Goal: Task Accomplishment & Management: Complete application form

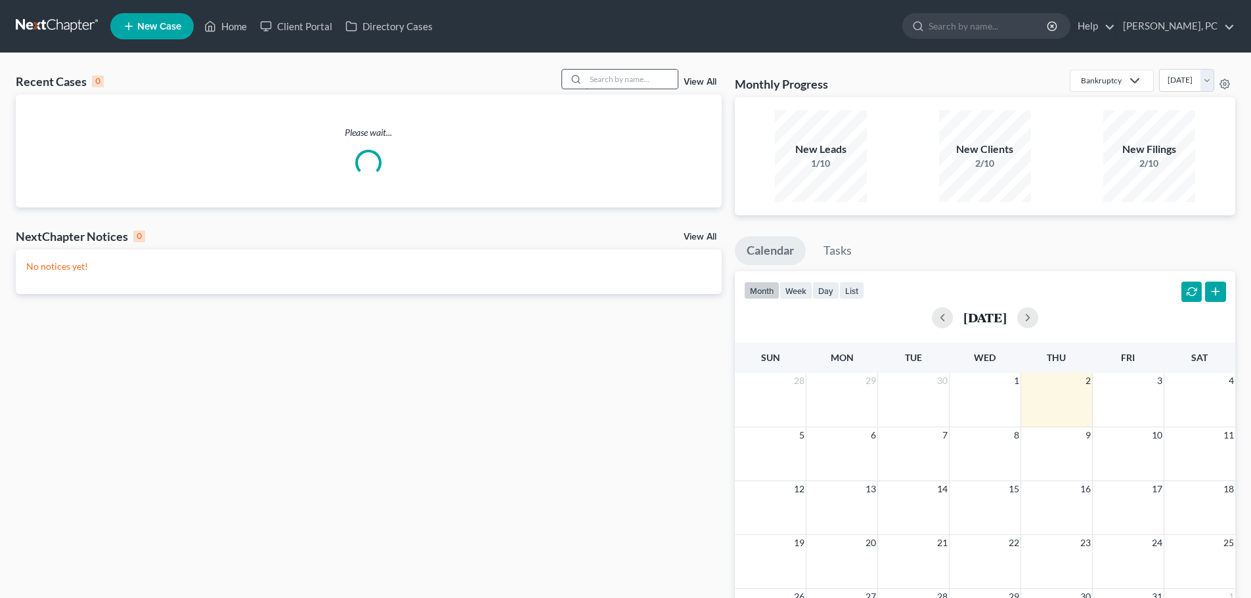
click at [639, 72] on input "search" at bounding box center [632, 79] width 92 height 19
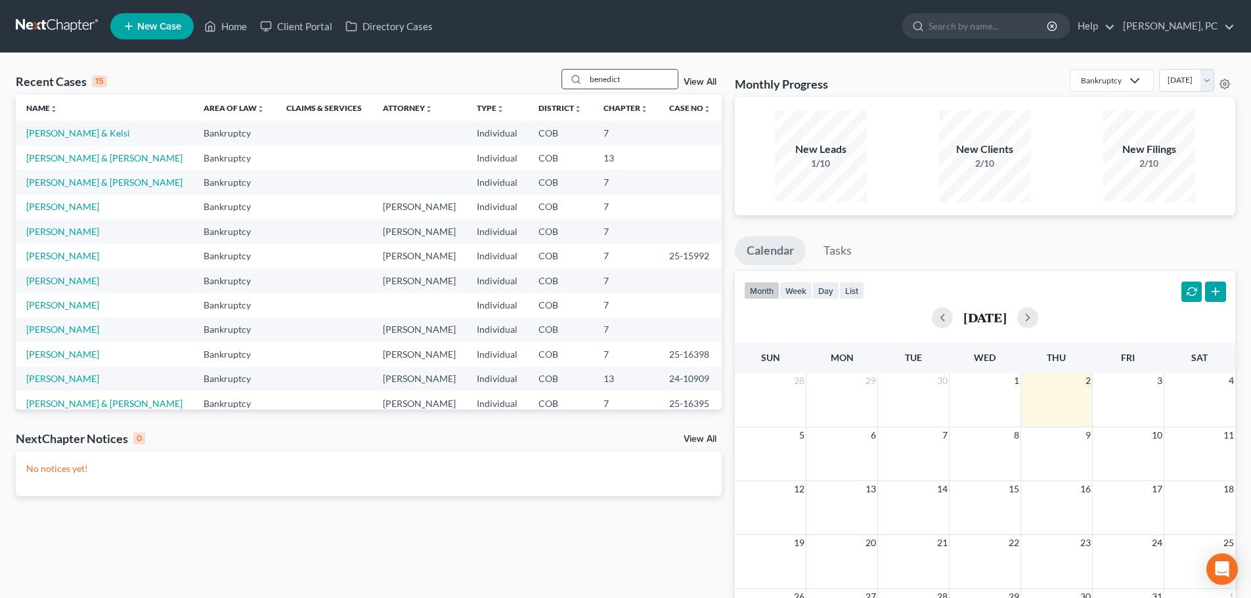
type input "benedict"
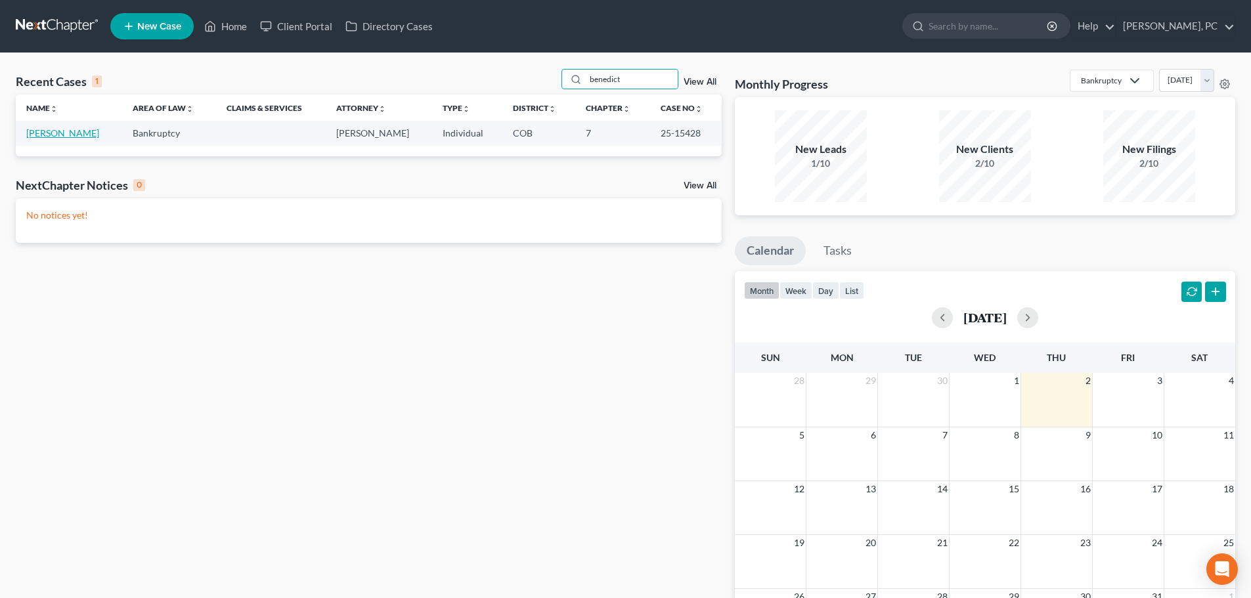
click at [75, 133] on link "Benedict, Kurt" at bounding box center [62, 132] width 73 height 11
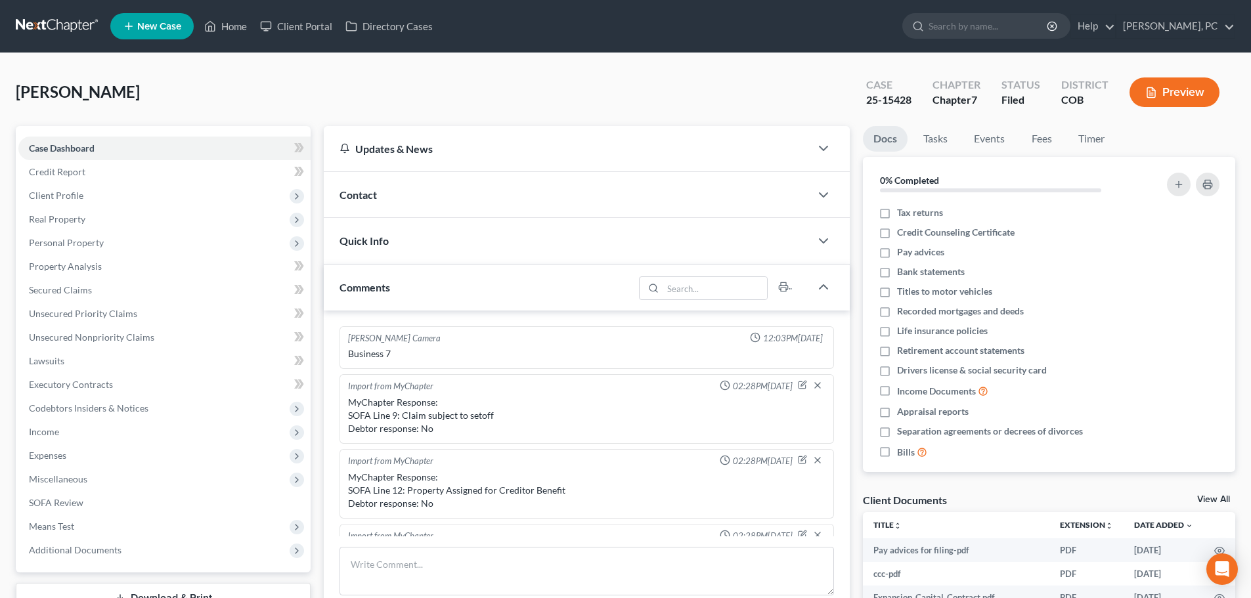
scroll to position [282, 0]
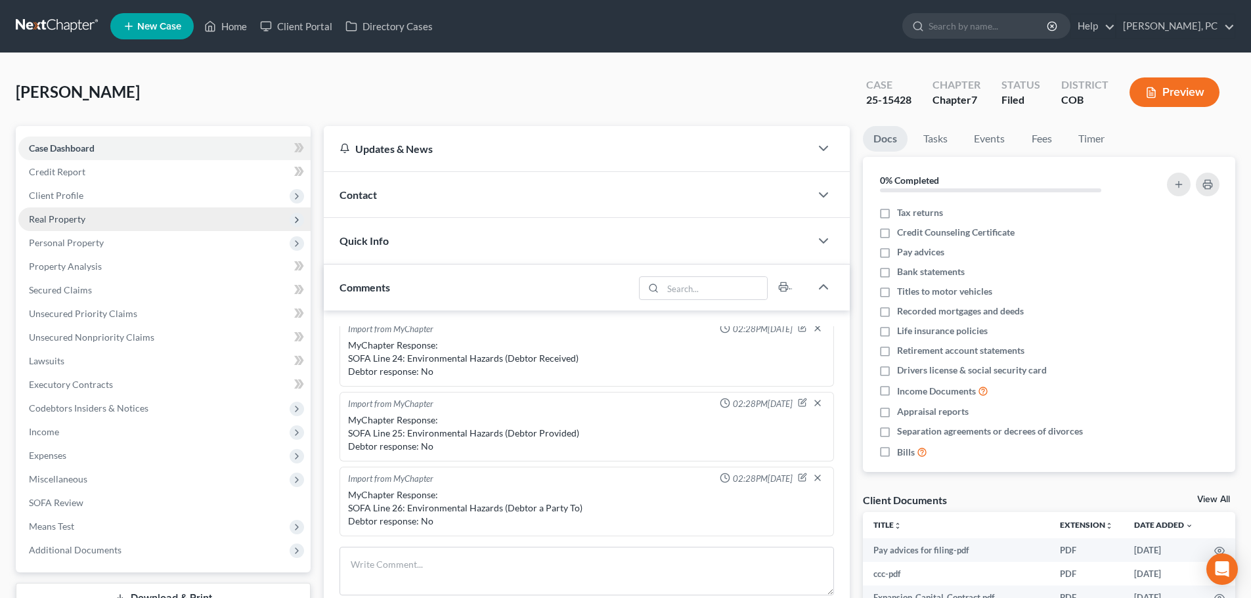
click at [53, 220] on span "Real Property" at bounding box center [57, 218] width 56 height 11
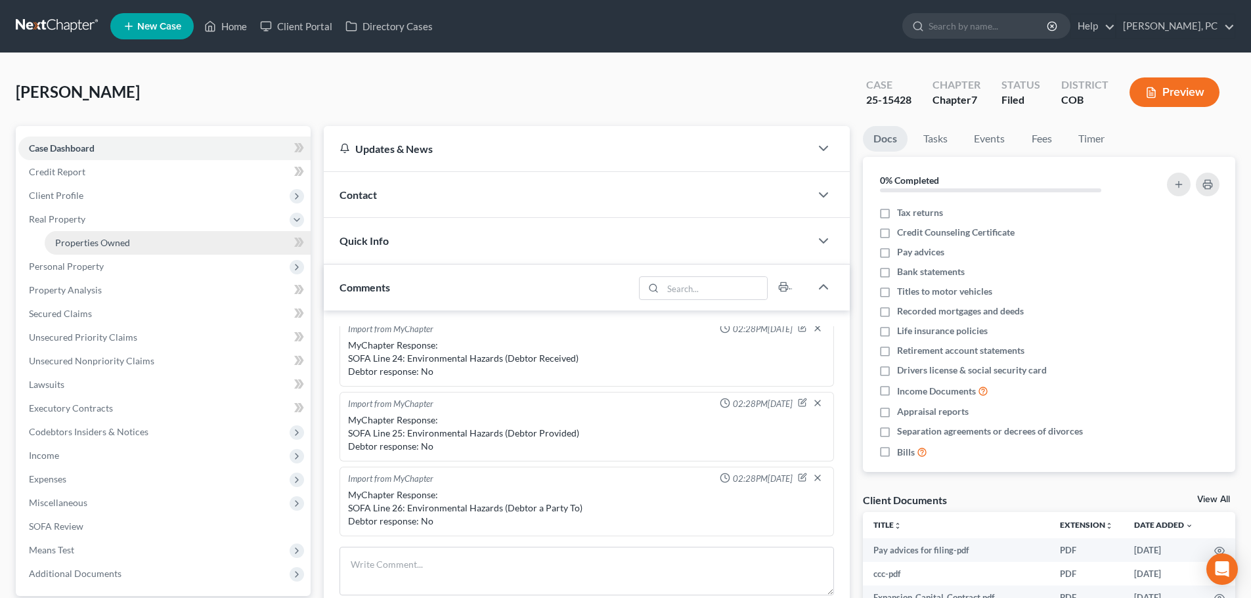
click at [70, 237] on span "Properties Owned" at bounding box center [92, 242] width 75 height 11
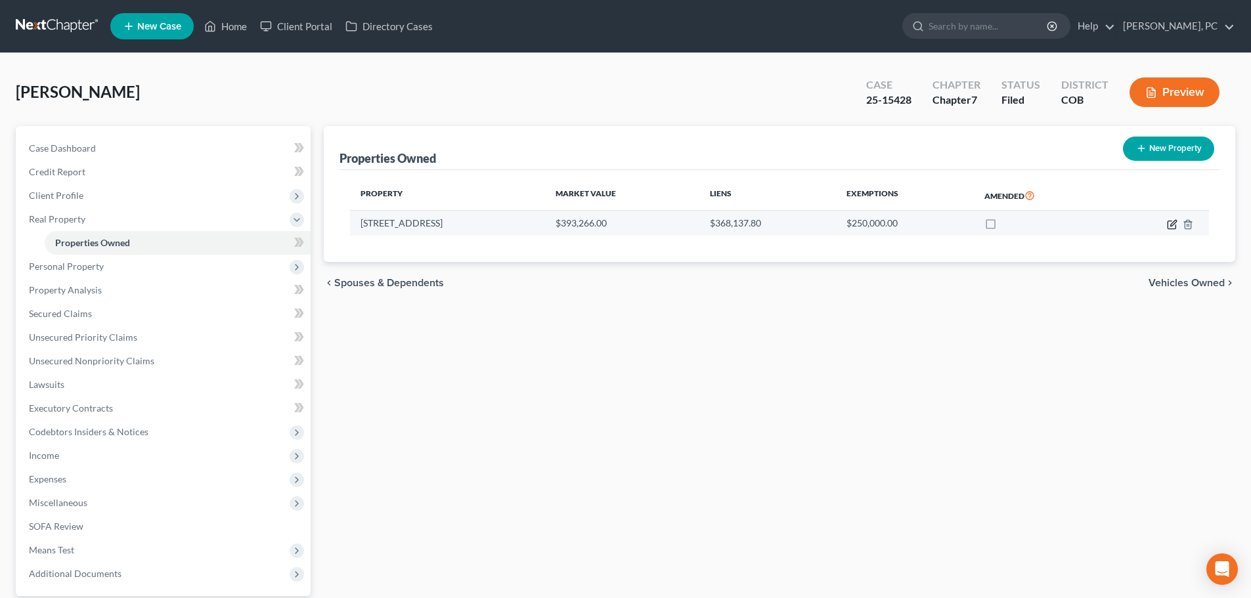
click at [1173, 223] on icon "button" at bounding box center [1172, 224] width 11 height 11
select select "5"
select select "0"
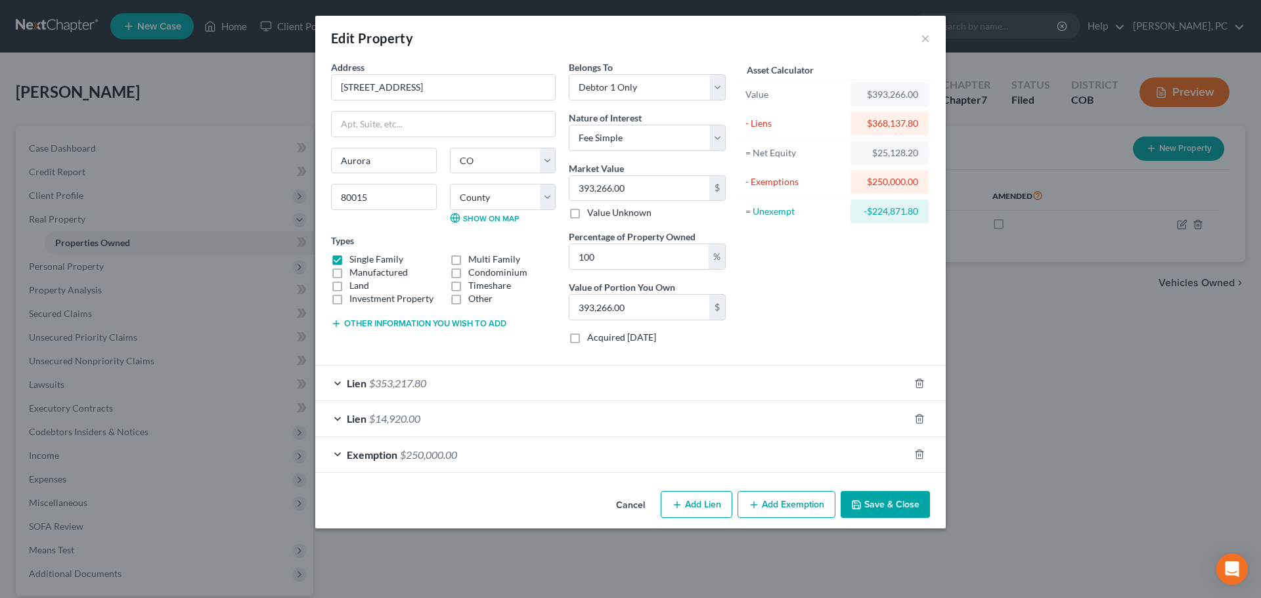
click at [879, 506] on button "Save & Close" at bounding box center [884, 505] width 89 height 28
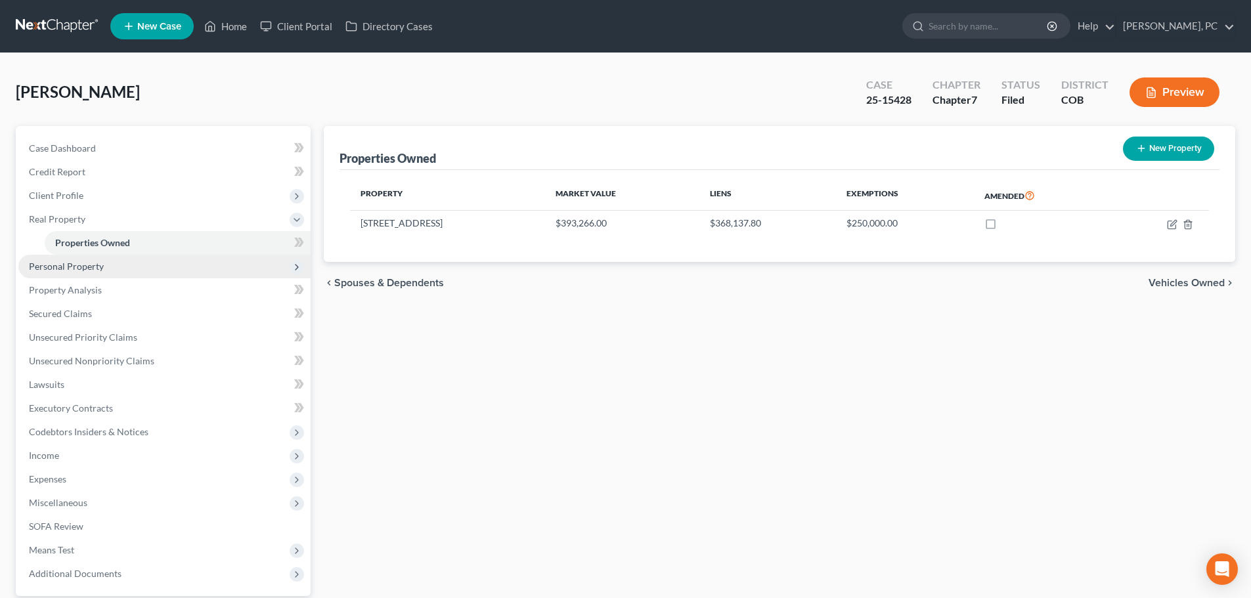
click at [98, 262] on span "Personal Property" at bounding box center [66, 266] width 75 height 11
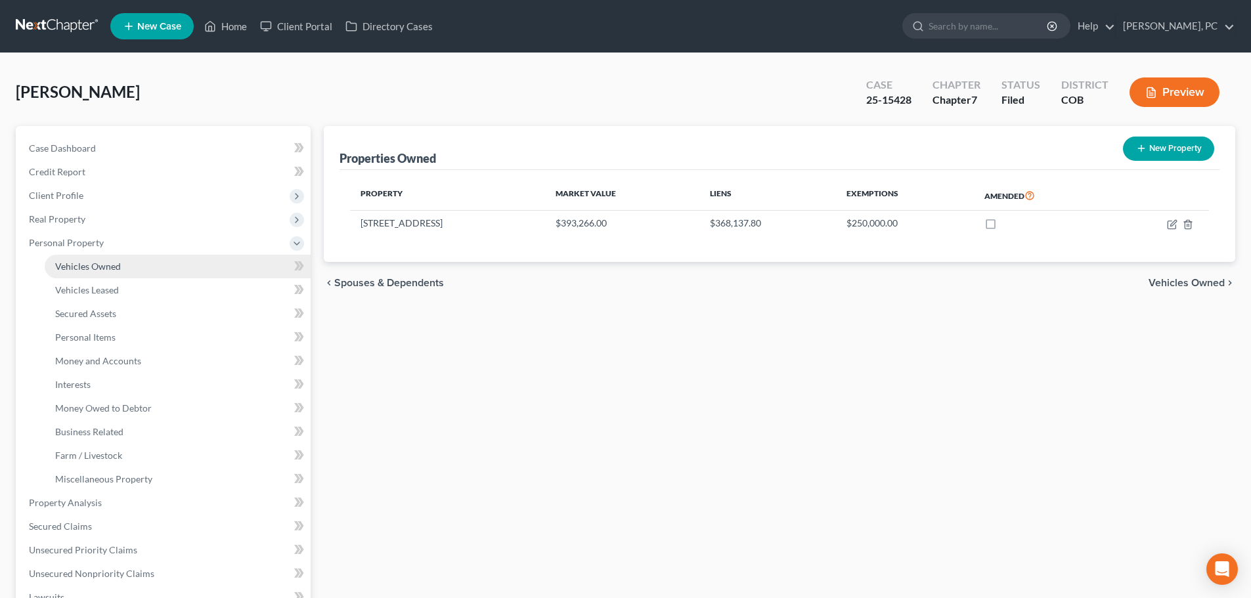
click at [104, 261] on span "Vehicles Owned" at bounding box center [88, 266] width 66 height 11
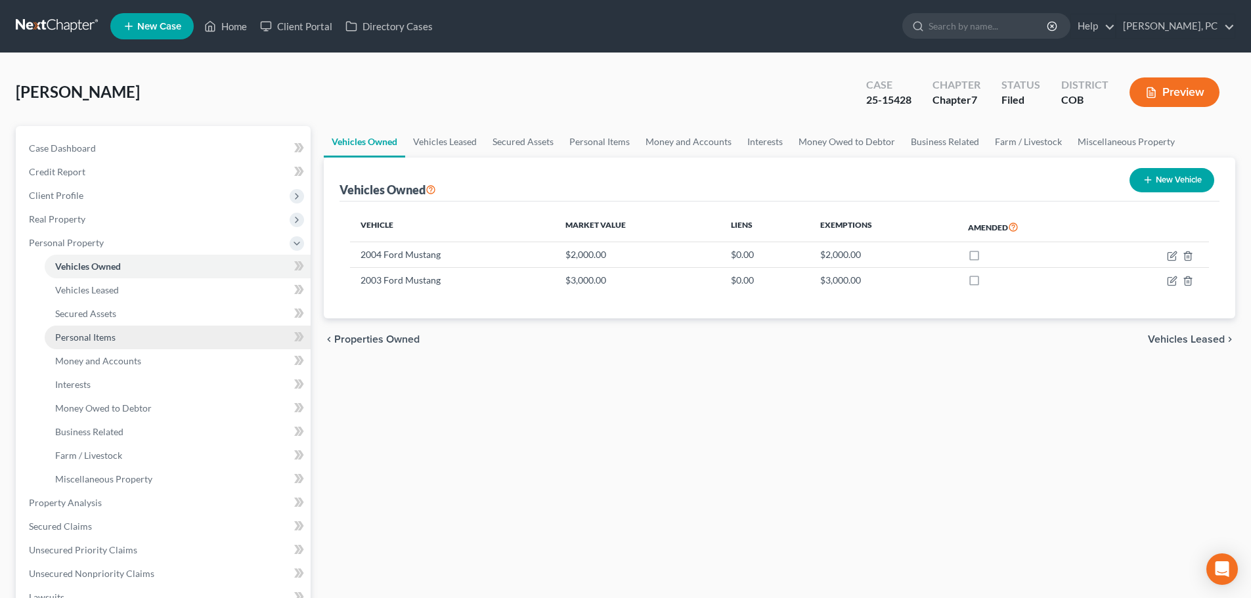
click at [112, 338] on span "Personal Items" at bounding box center [85, 337] width 60 height 11
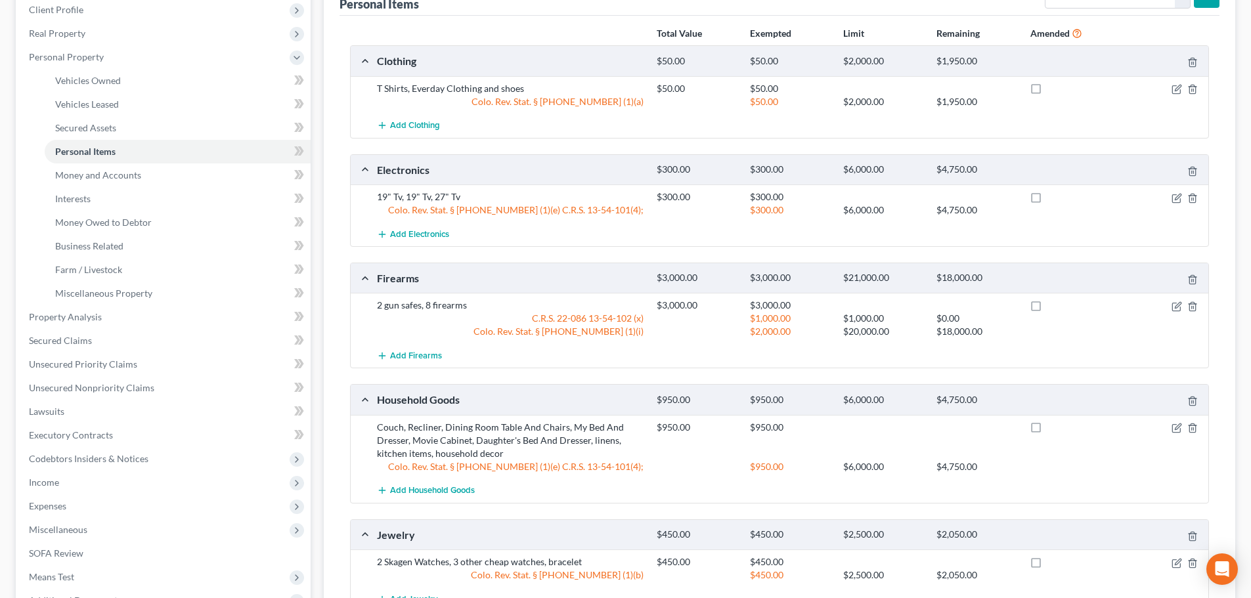
scroll to position [156, 0]
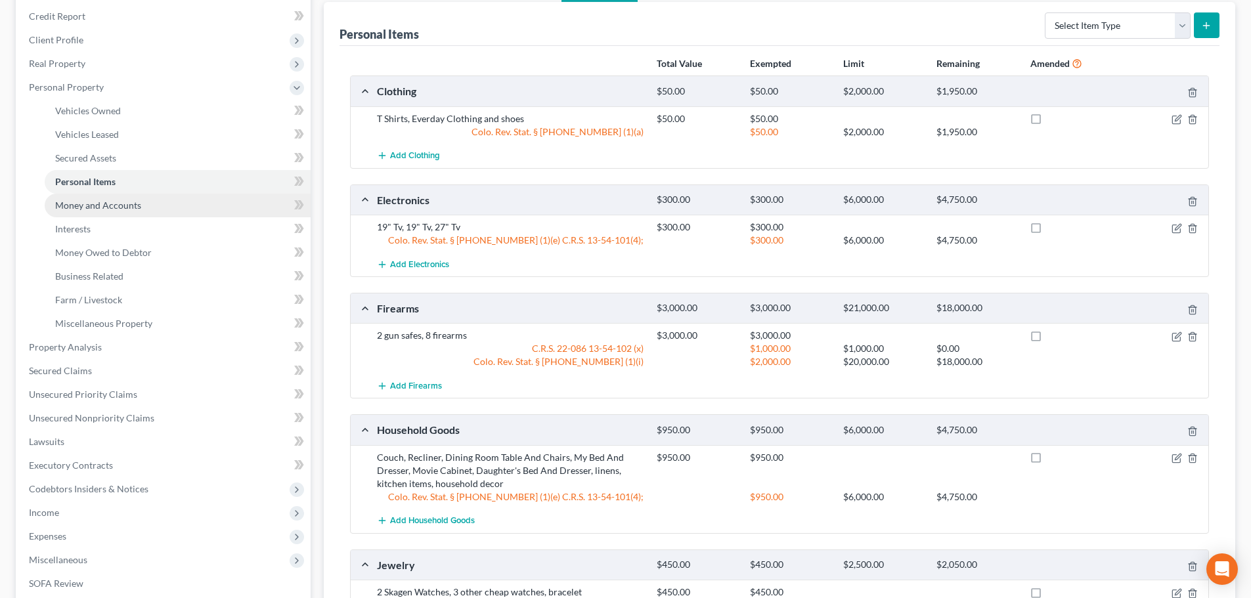
click at [103, 211] on link "Money and Accounts" at bounding box center [178, 206] width 266 height 24
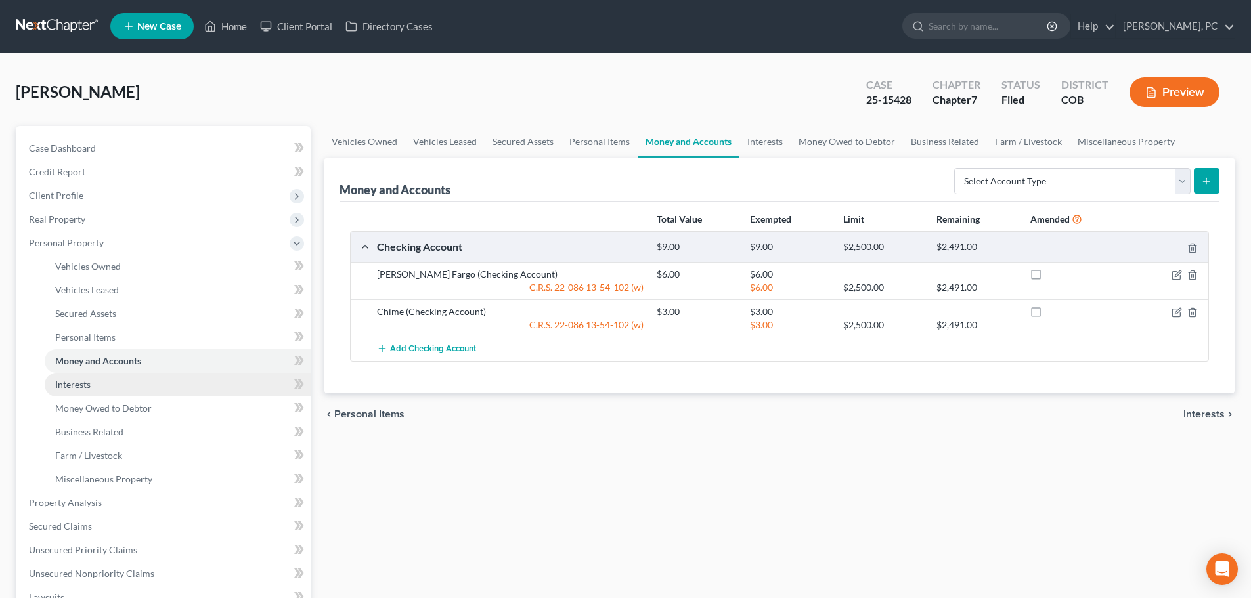
click at [77, 381] on span "Interests" at bounding box center [72, 384] width 35 height 11
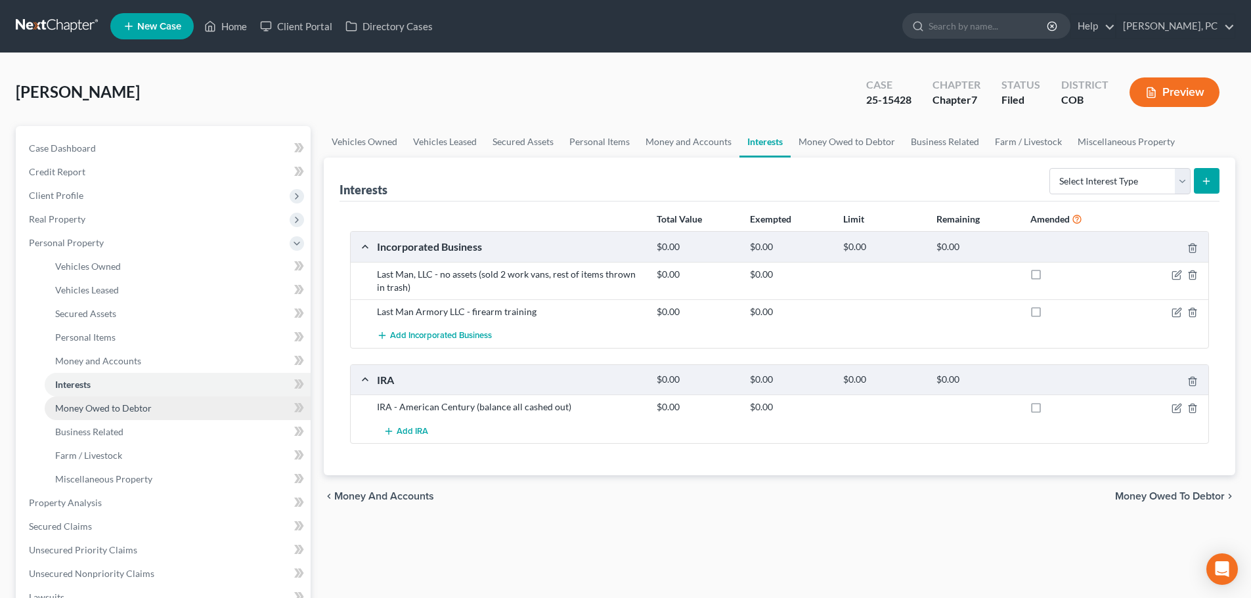
click at [106, 405] on span "Money Owed to Debtor" at bounding box center [103, 408] width 97 height 11
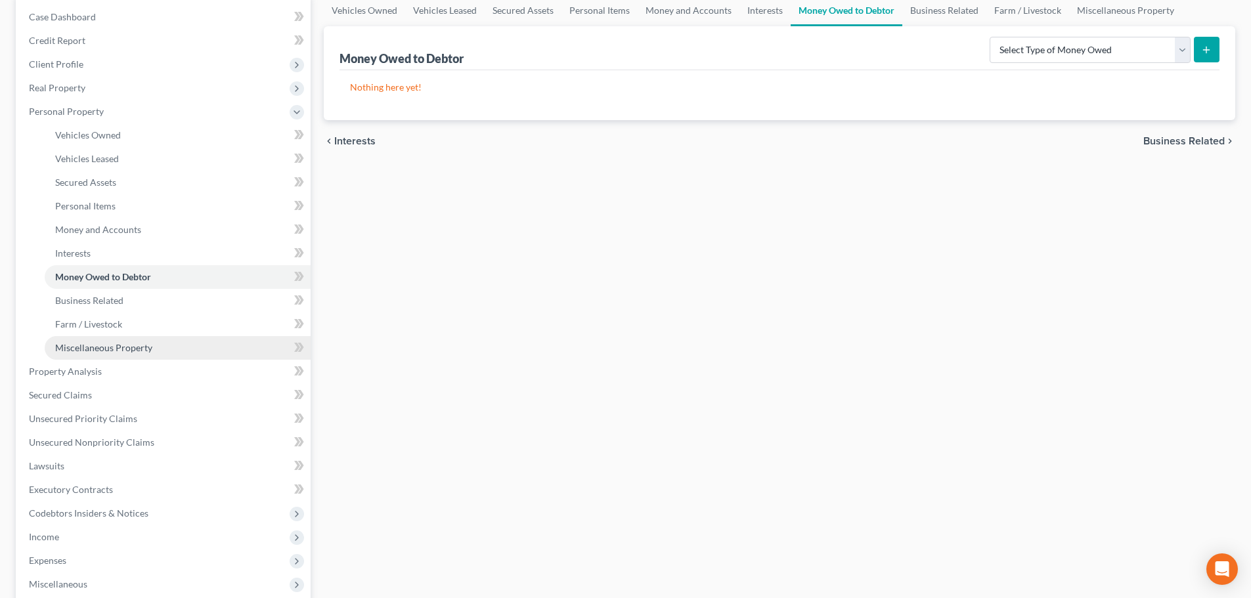
click at [123, 336] on link "Miscellaneous Property" at bounding box center [178, 348] width 266 height 24
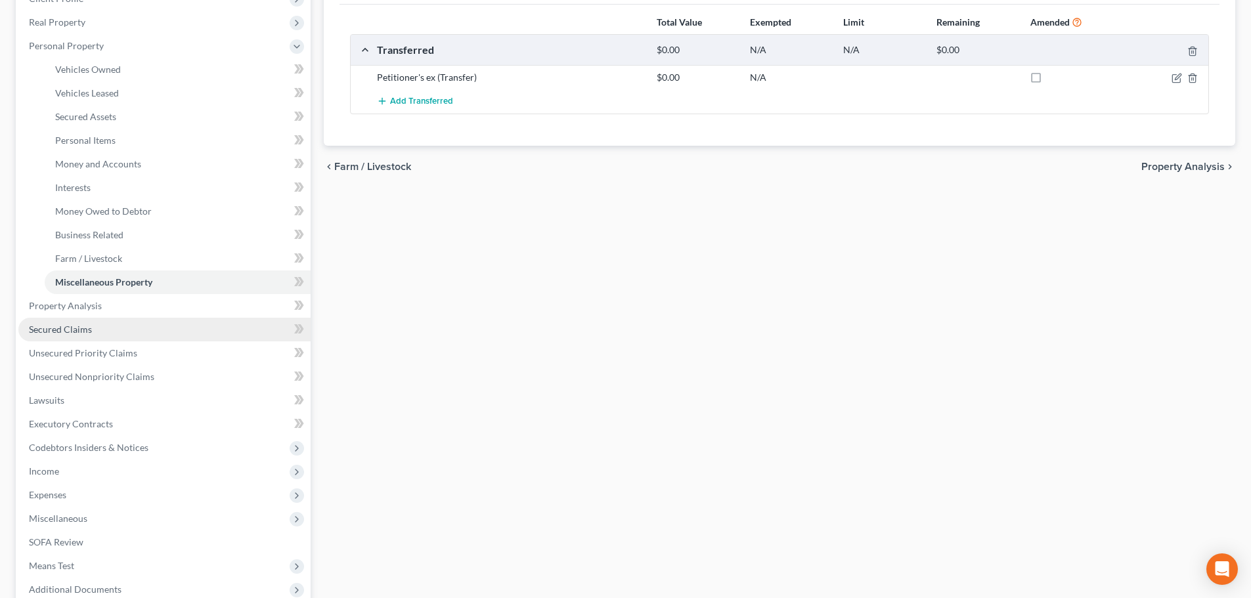
click at [72, 325] on span "Secured Claims" at bounding box center [60, 329] width 63 height 11
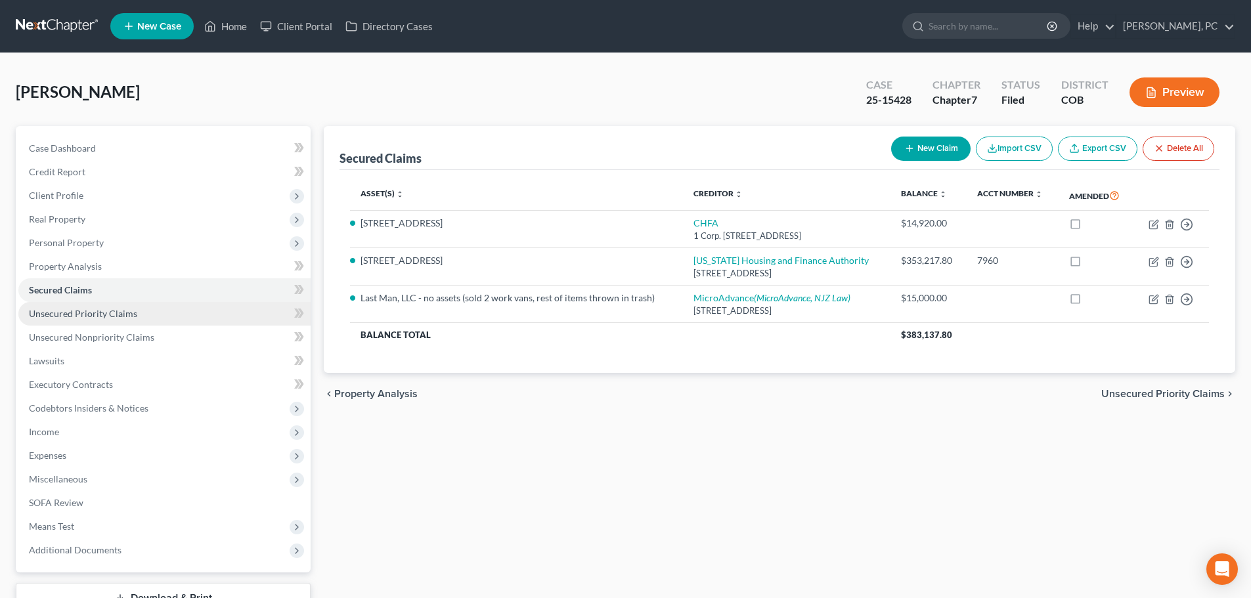
click at [100, 310] on span "Unsecured Priority Claims" at bounding box center [83, 313] width 108 height 11
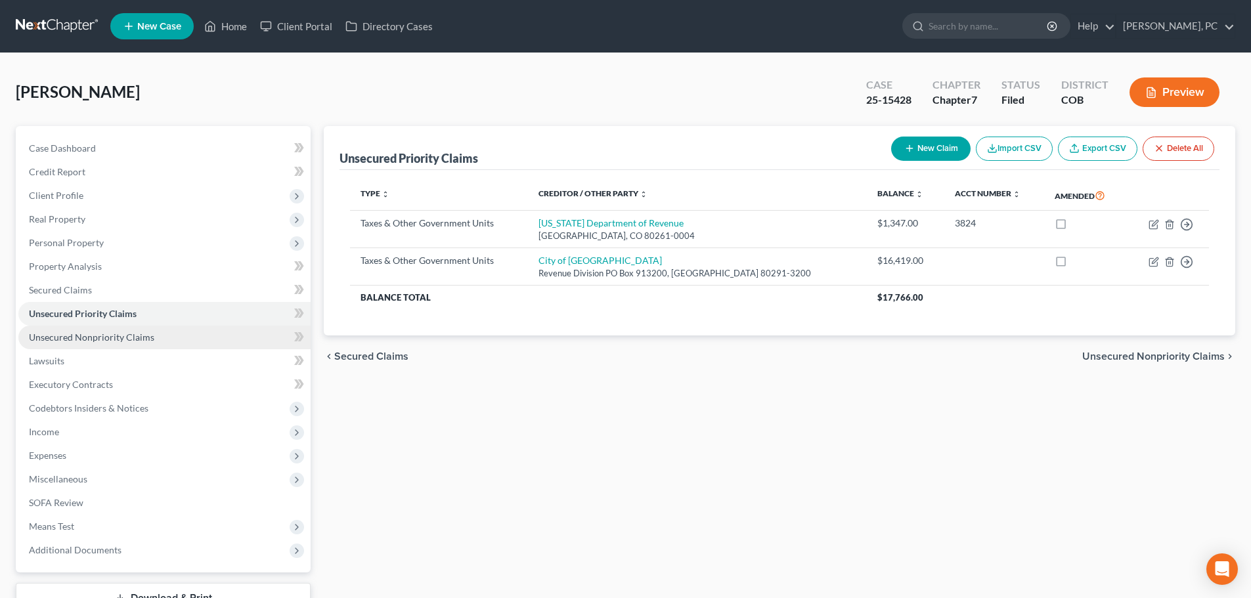
click at [104, 338] on span "Unsecured Nonpriority Claims" at bounding box center [91, 337] width 125 height 11
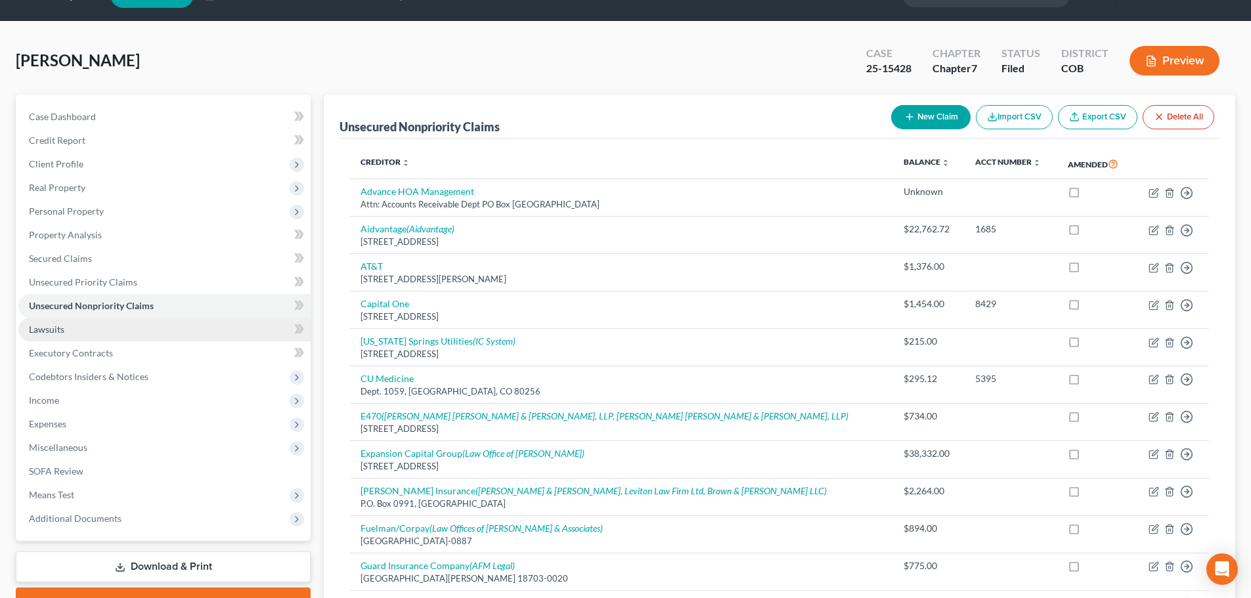
scroll to position [16, 0]
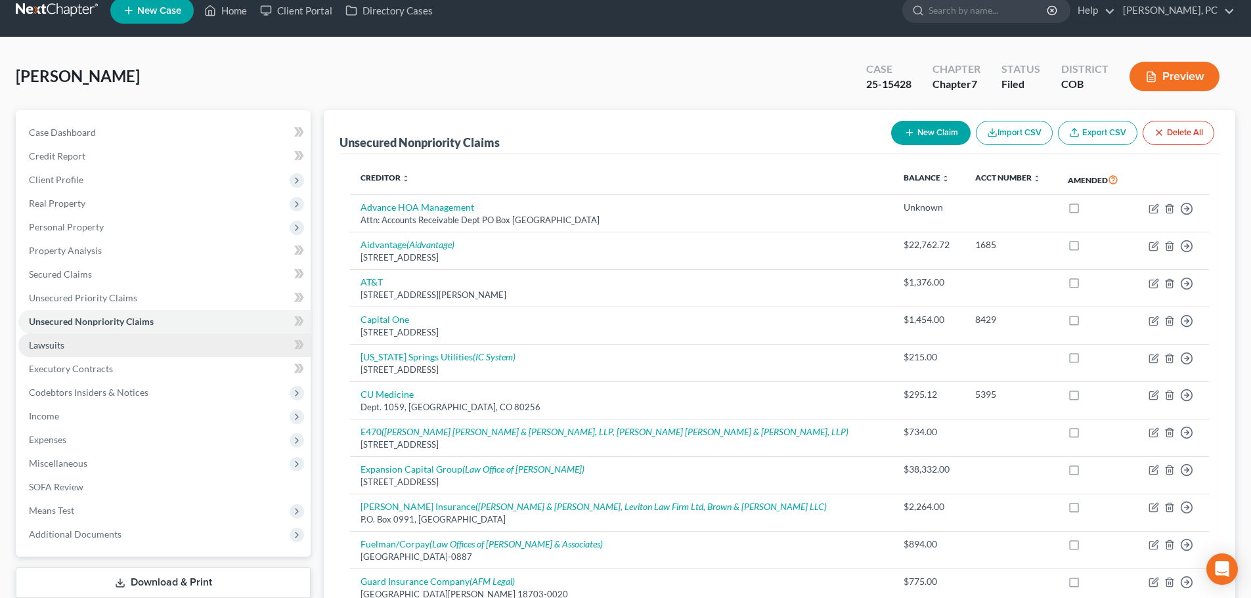
click at [49, 350] on span "Lawsuits" at bounding box center [46, 344] width 35 height 11
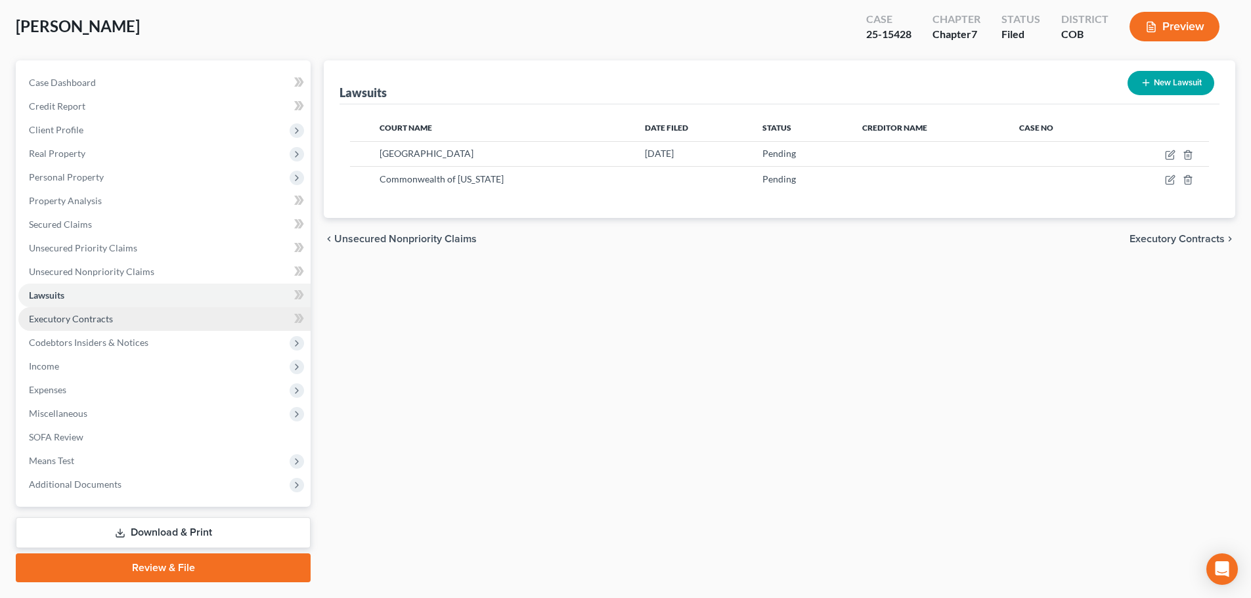
click at [100, 316] on span "Executory Contracts" at bounding box center [71, 318] width 84 height 11
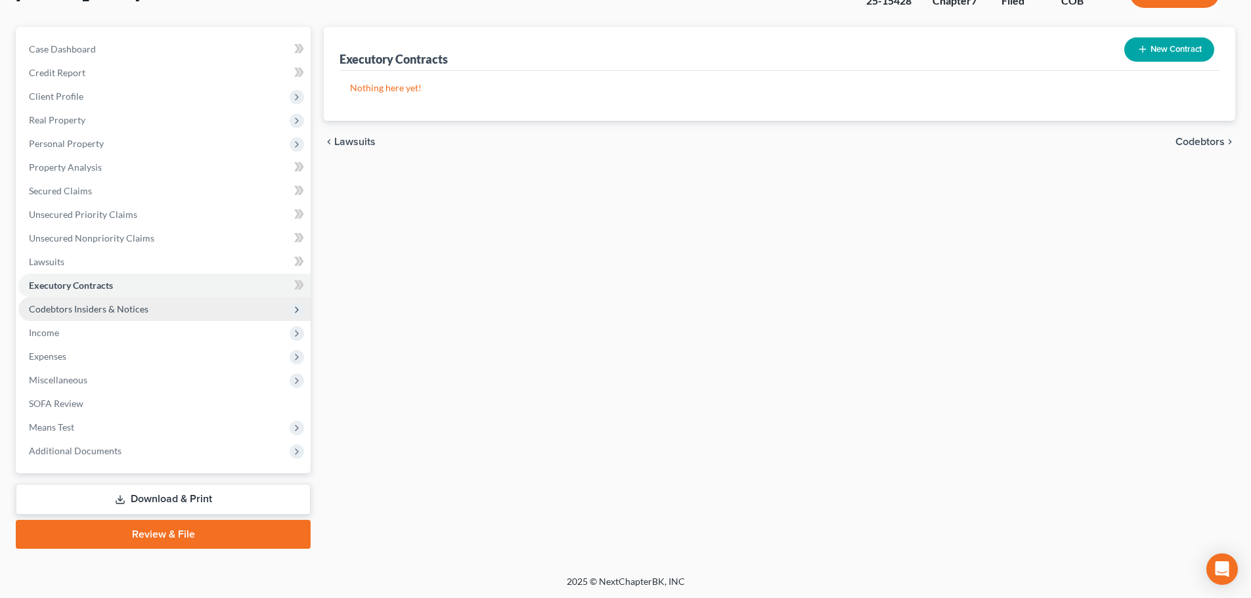
scroll to position [100, 0]
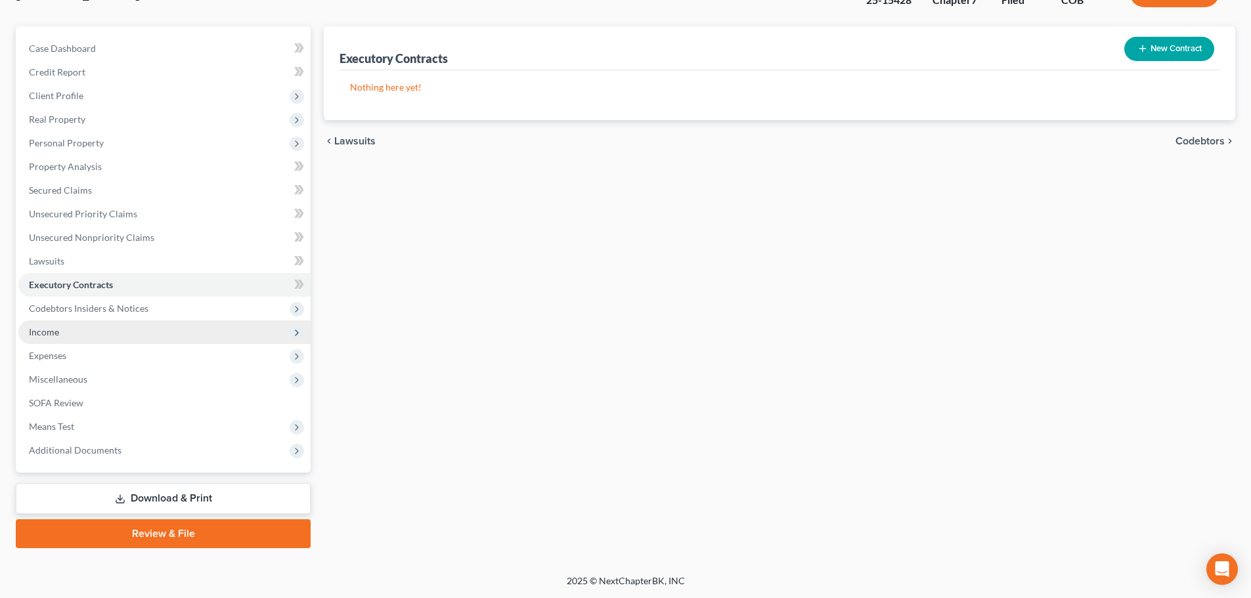
click at [43, 330] on span "Income" at bounding box center [44, 331] width 30 height 11
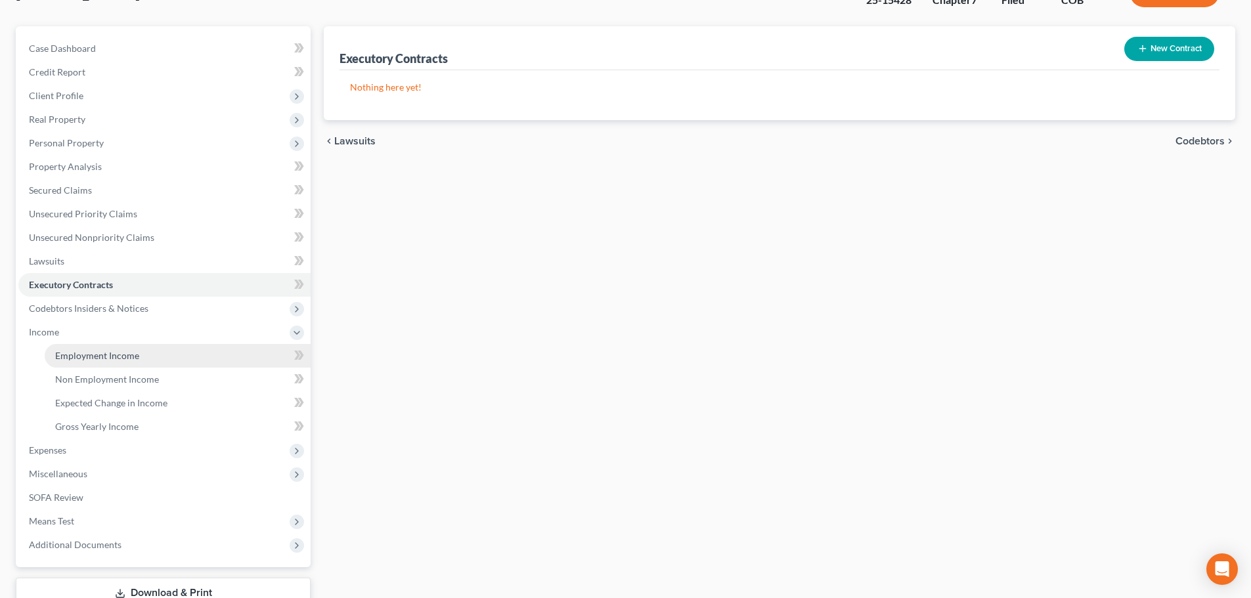
click at [92, 357] on span "Employment Income" at bounding box center [97, 355] width 84 height 11
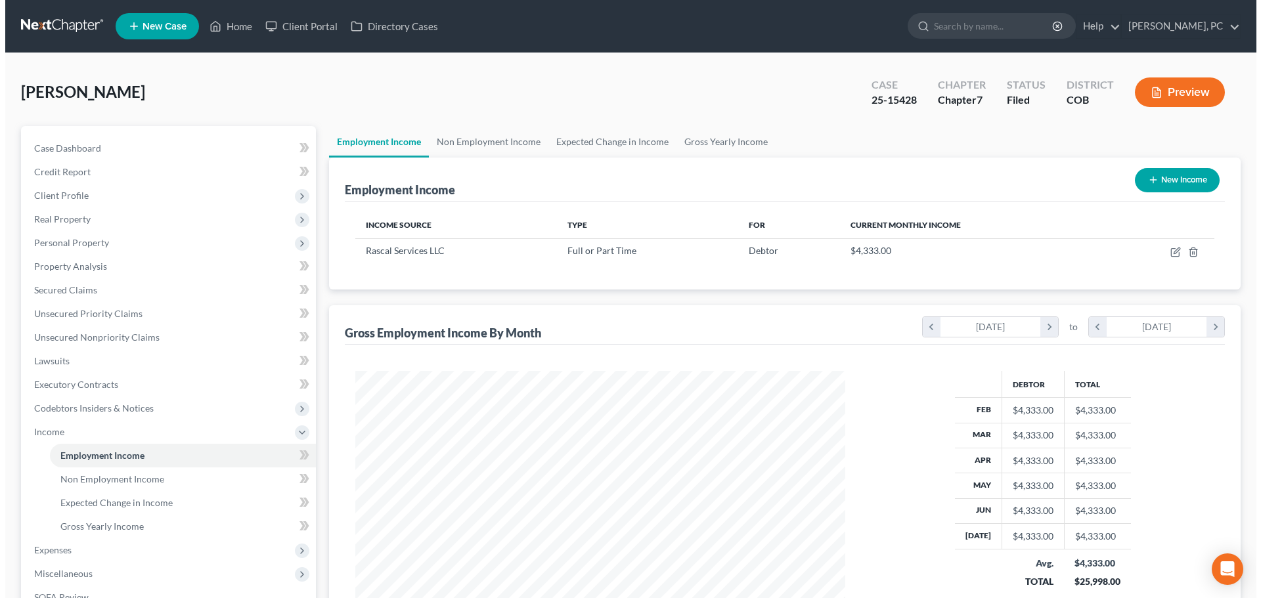
scroll to position [245, 516]
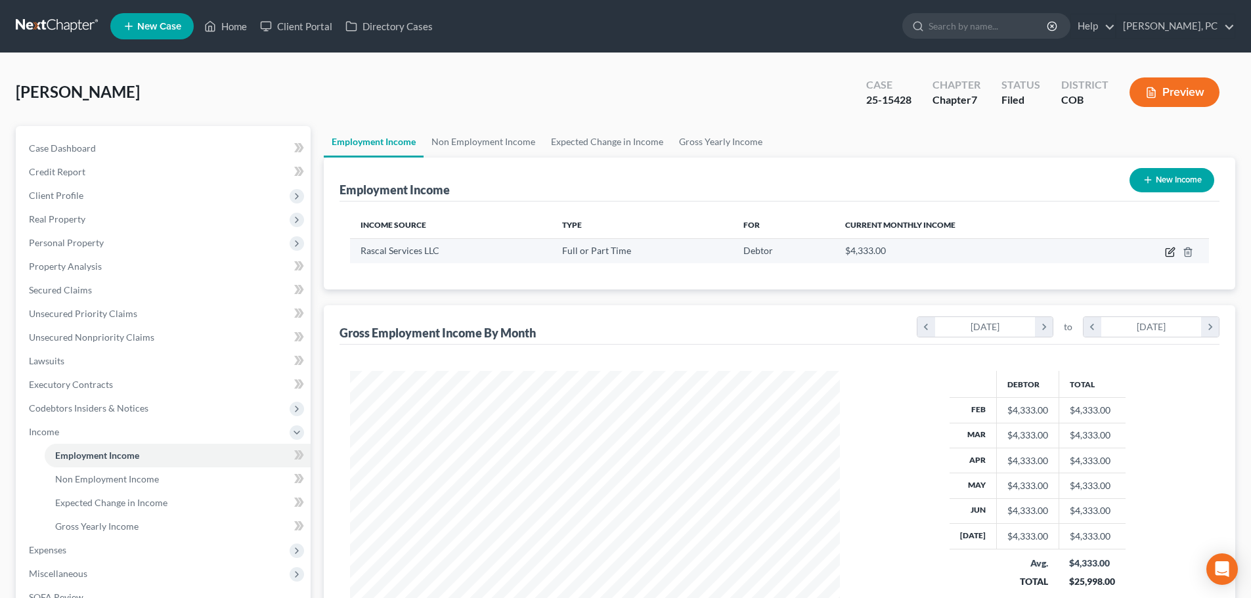
click at [1169, 252] on icon "button" at bounding box center [1171, 251] width 6 height 6
select select "0"
select select "5"
select select "0"
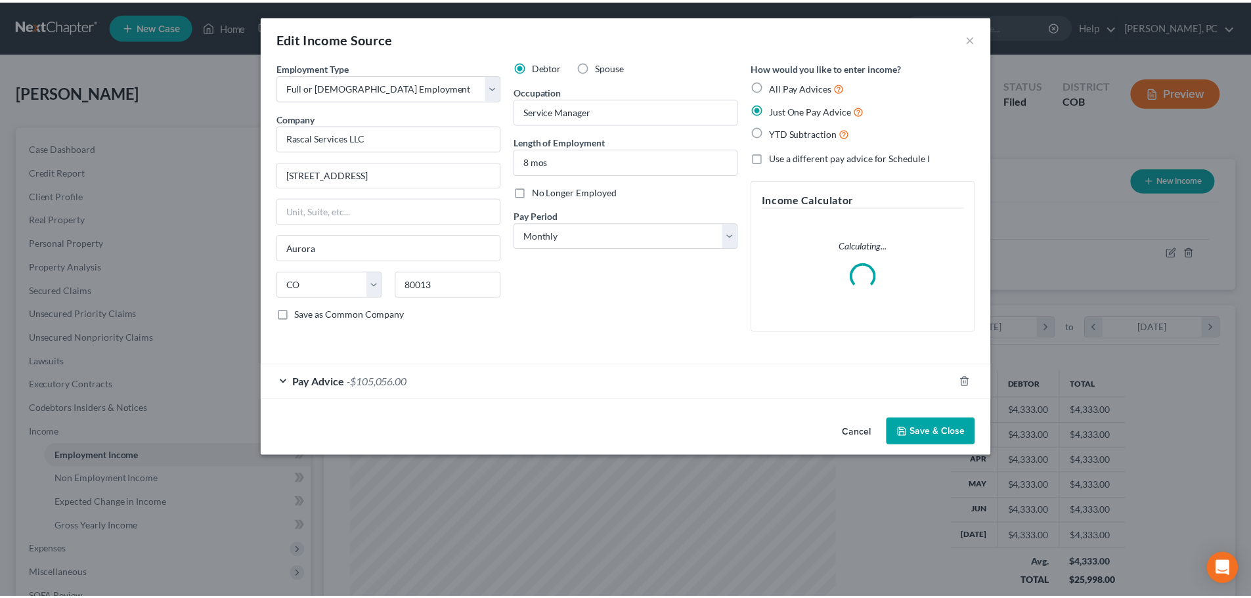
scroll to position [247, 521]
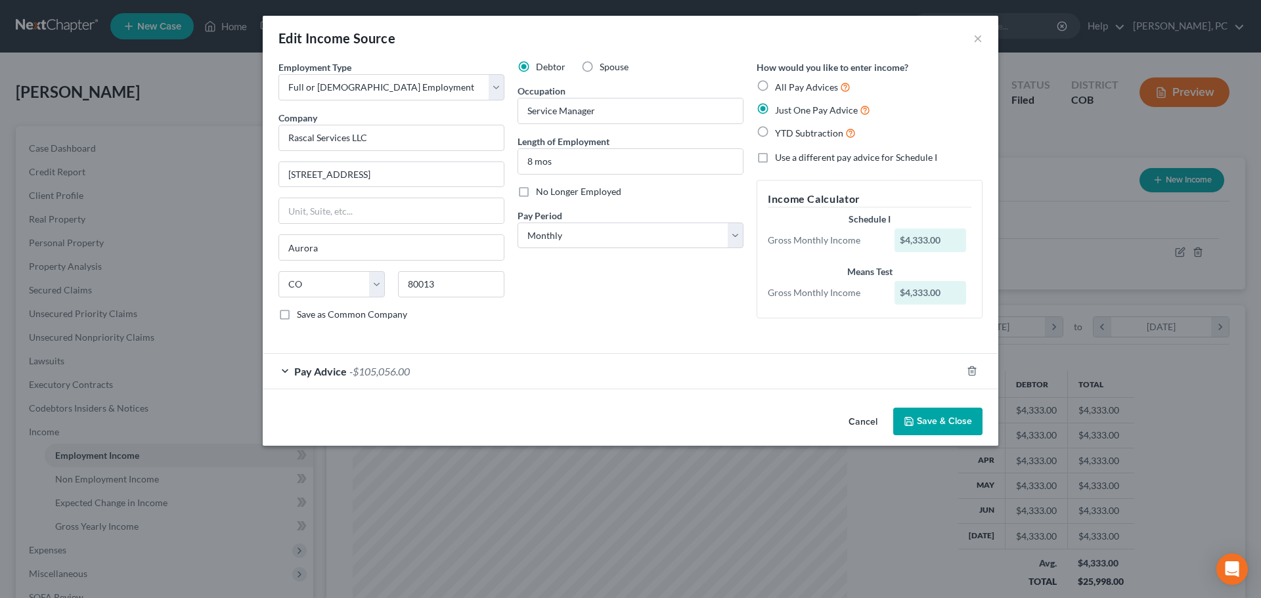
click at [945, 424] on button "Save & Close" at bounding box center [937, 422] width 89 height 28
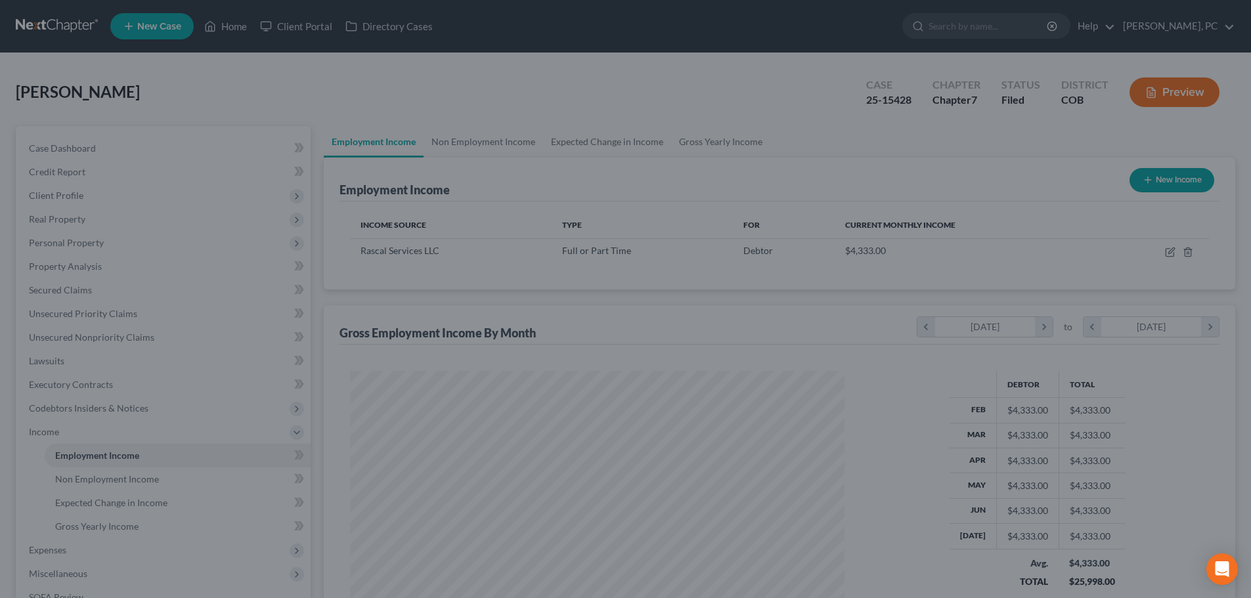
scroll to position [656390, 656119]
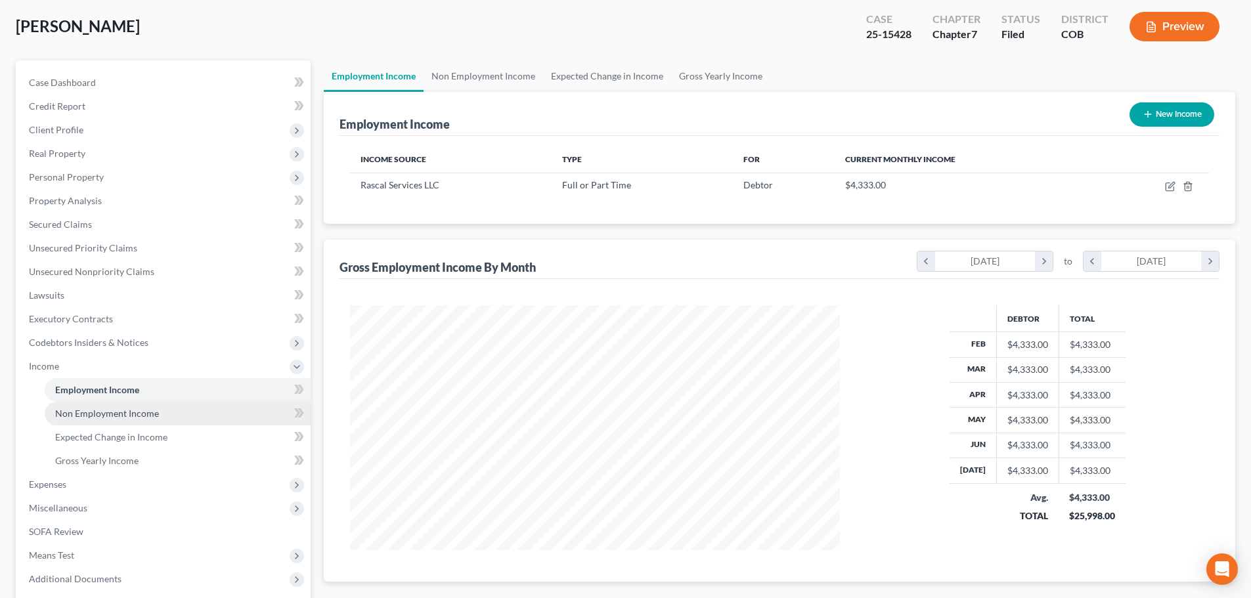
click at [121, 413] on span "Non Employment Income" at bounding box center [107, 413] width 104 height 11
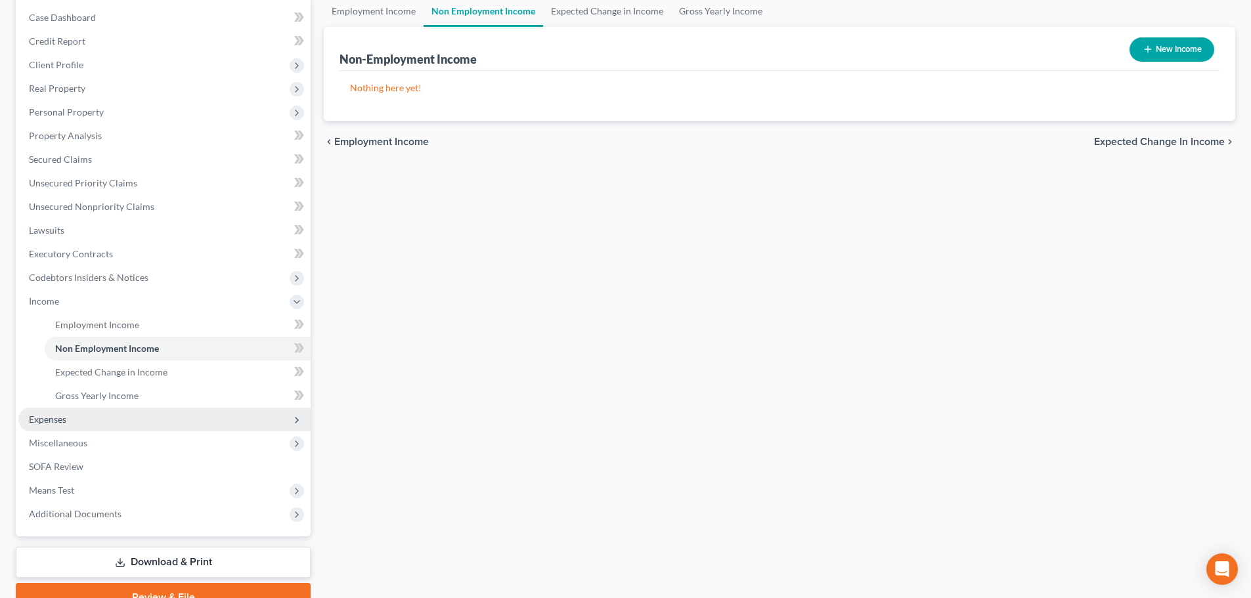
scroll to position [131, 0]
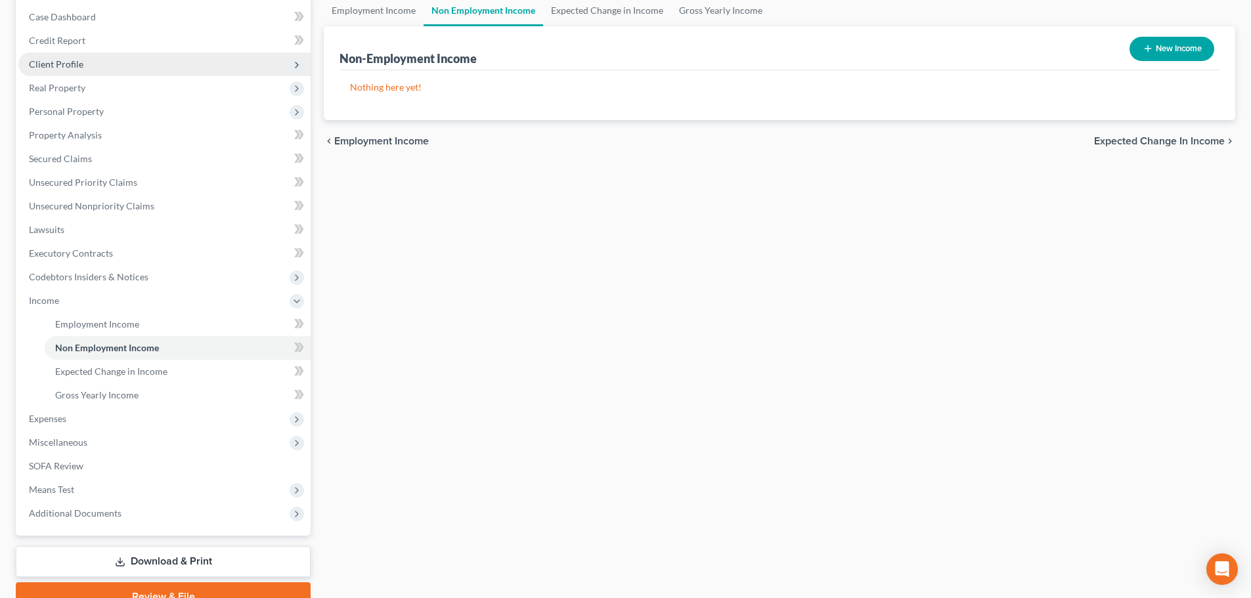
click at [58, 62] on span "Client Profile" at bounding box center [56, 63] width 55 height 11
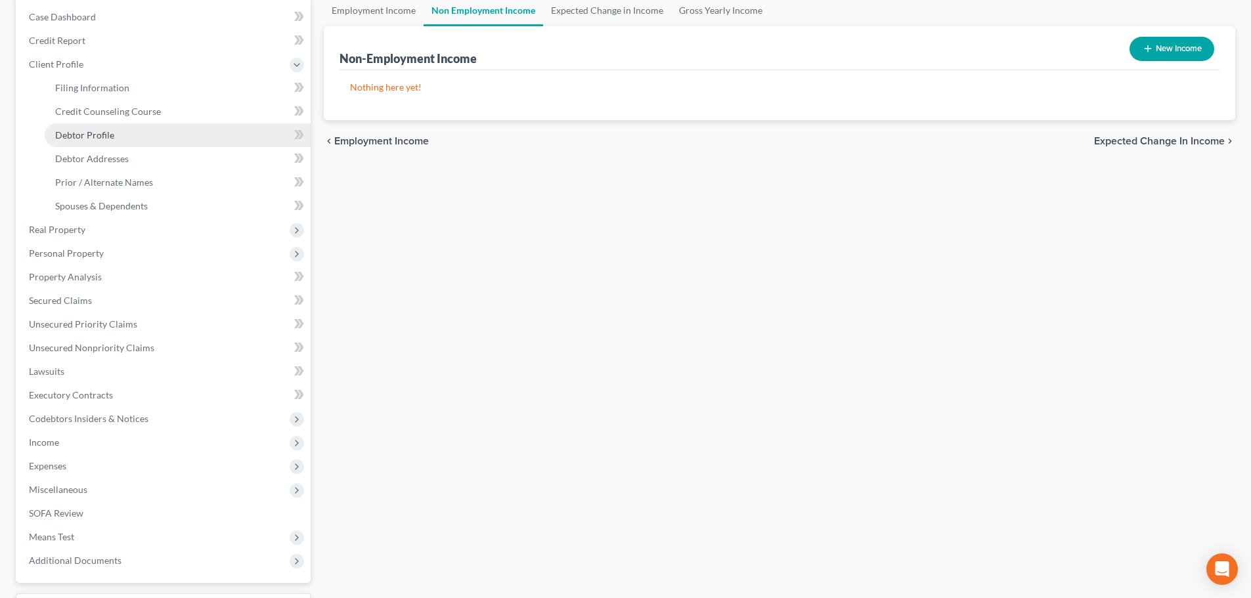
click at [99, 131] on span "Debtor Profile" at bounding box center [84, 134] width 59 height 11
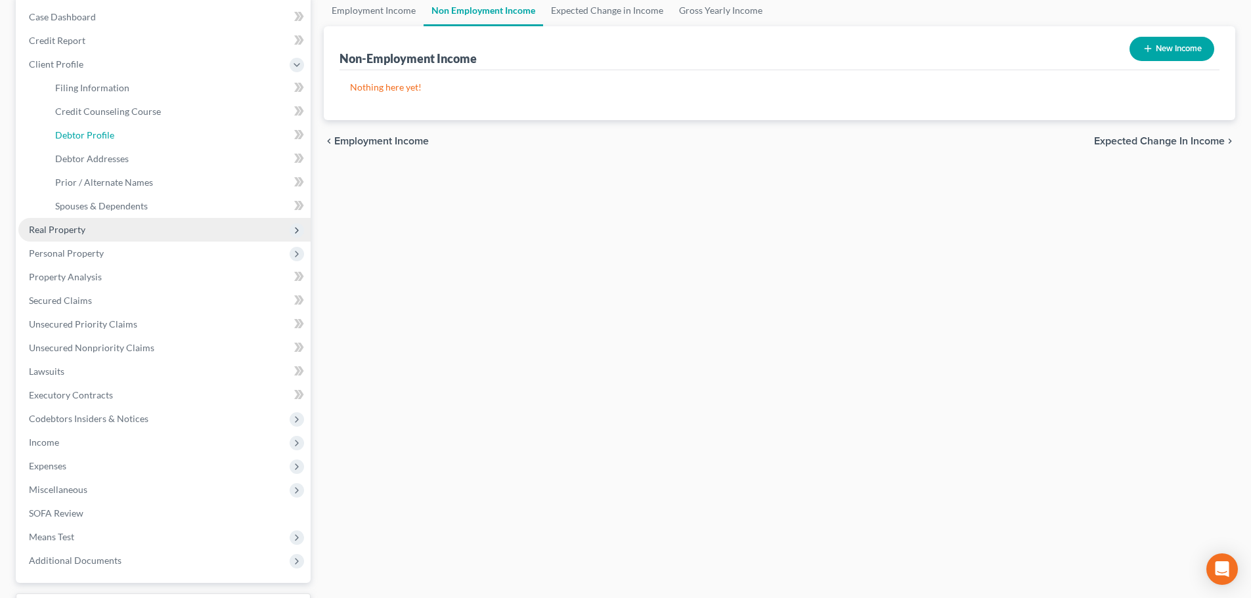
select select "3"
select select "1"
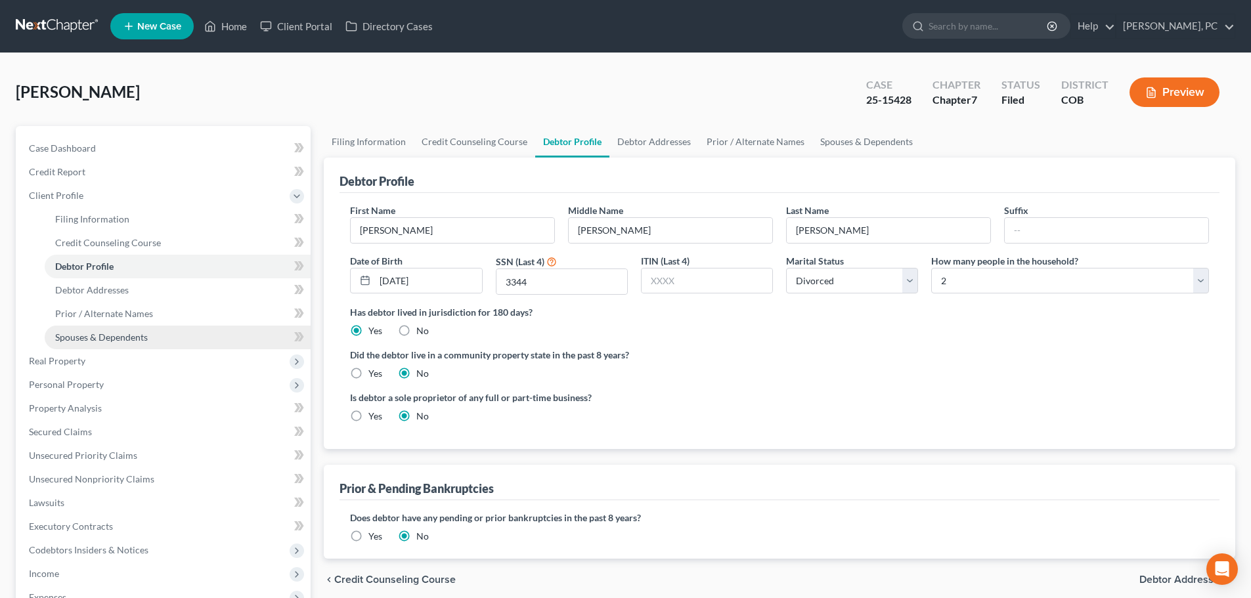
click at [135, 336] on span "Spouses & Dependents" at bounding box center [101, 337] width 93 height 11
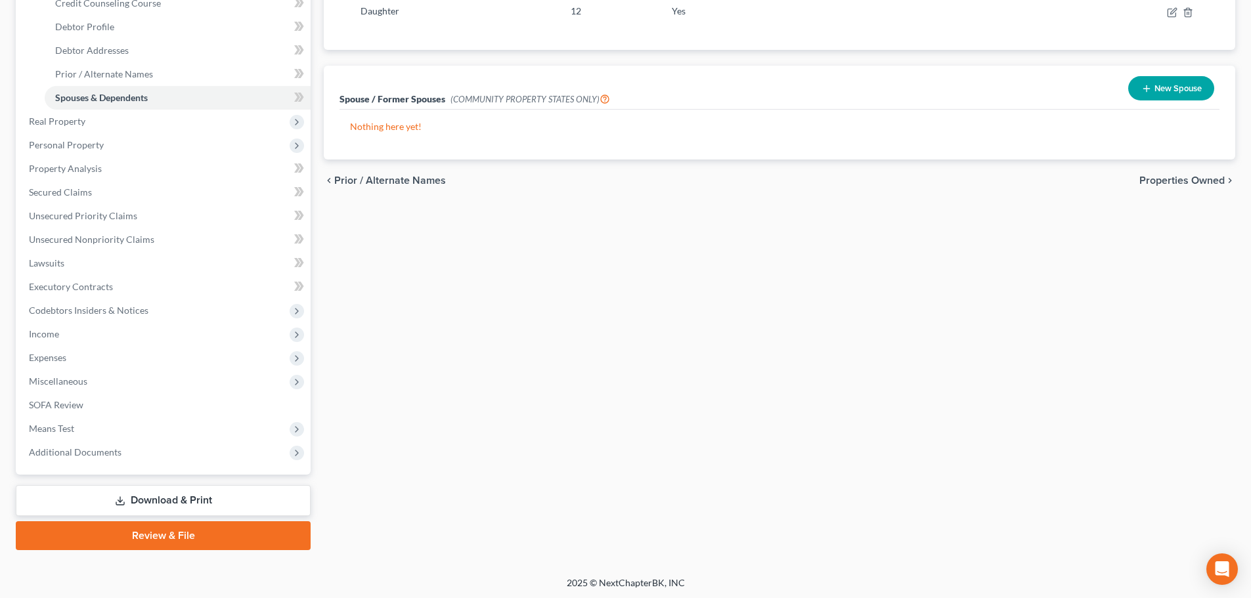
scroll to position [242, 0]
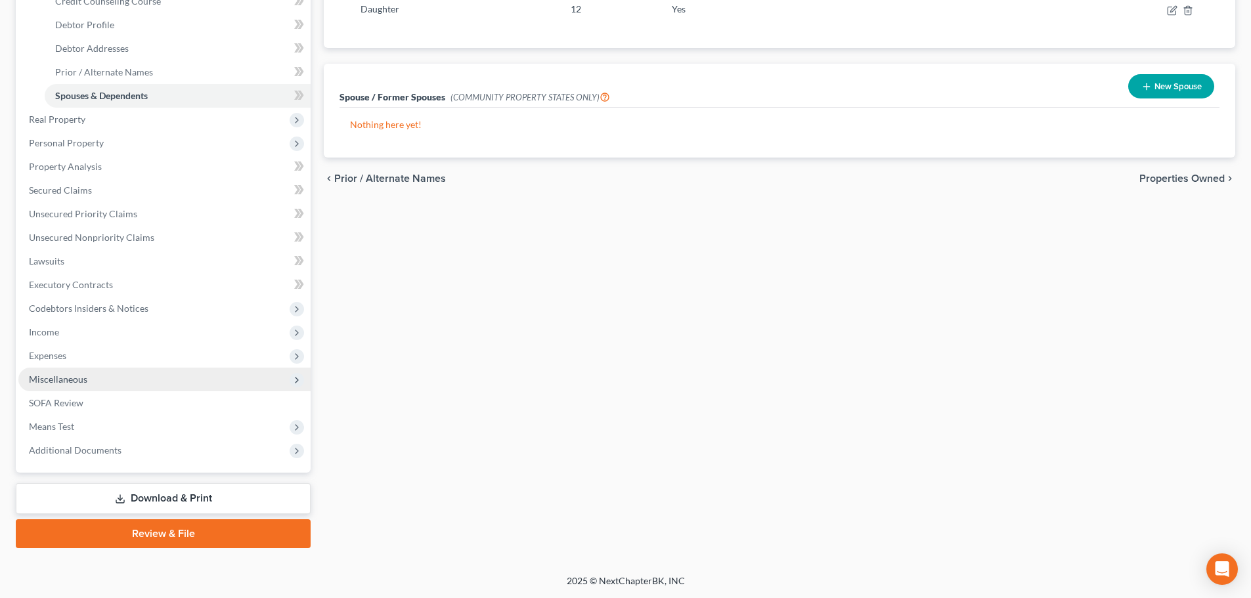
click at [79, 375] on span "Miscellaneous" at bounding box center [58, 379] width 58 height 11
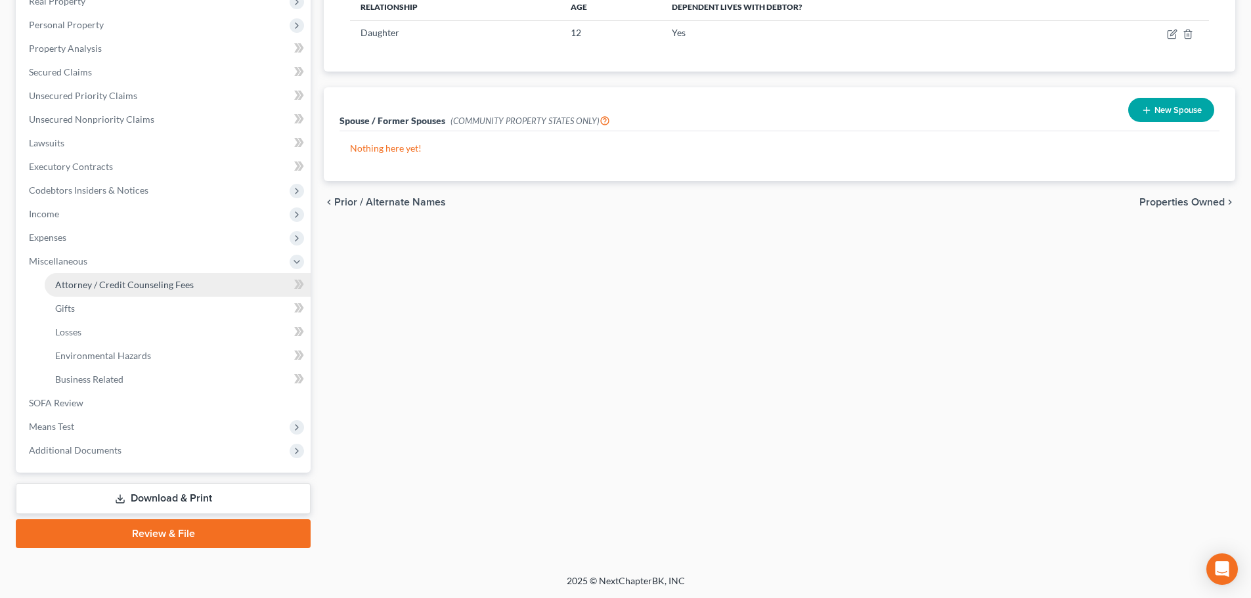
click at [160, 287] on span "Attorney / Credit Counseling Fees" at bounding box center [124, 284] width 139 height 11
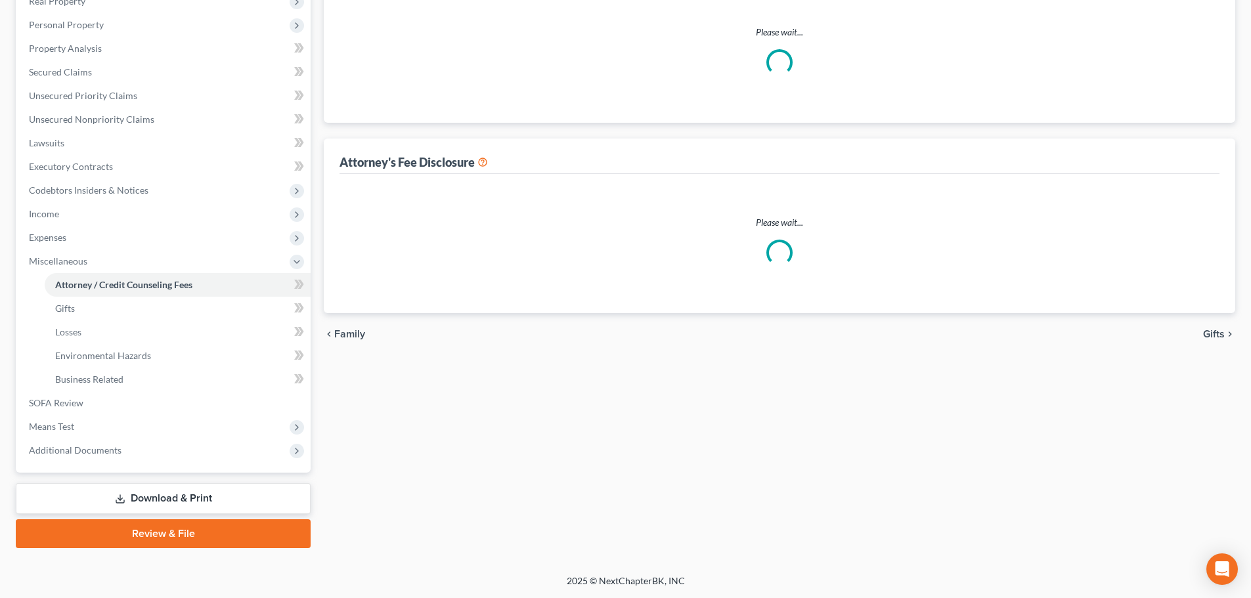
scroll to position [31, 0]
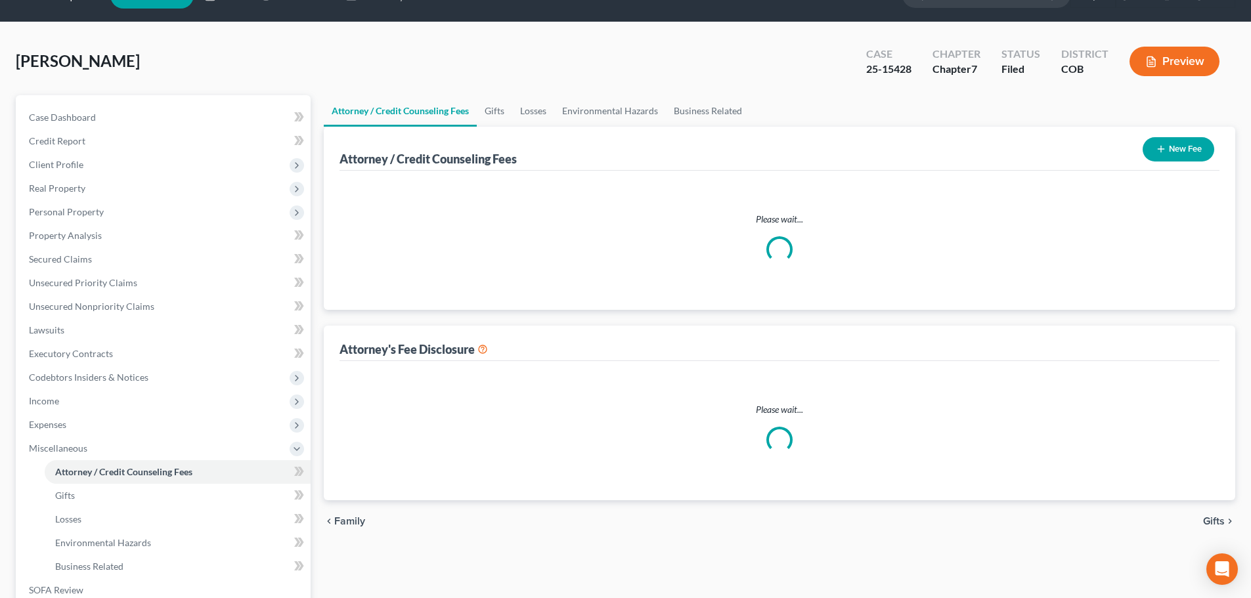
select select "0"
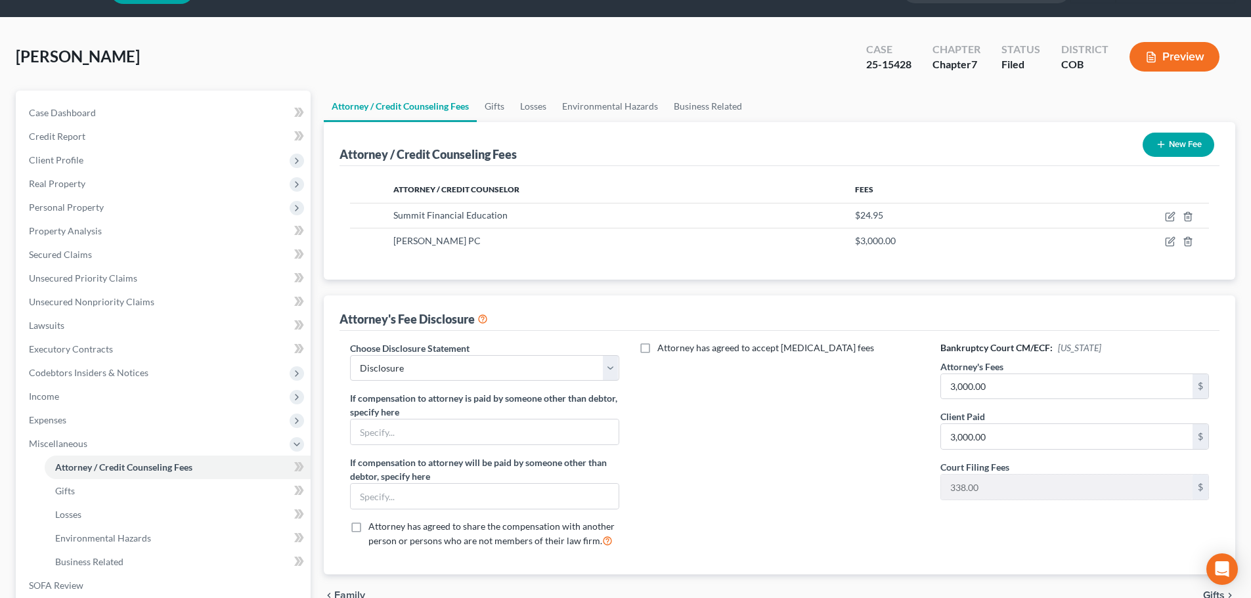
scroll to position [0, 0]
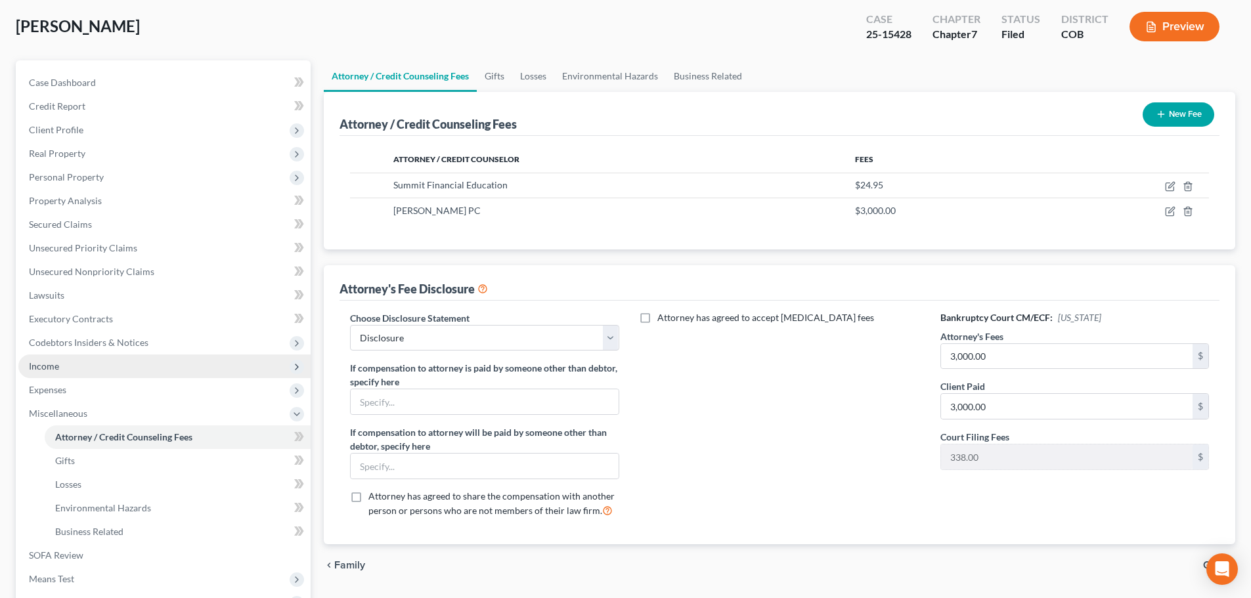
click at [44, 365] on span "Income" at bounding box center [44, 365] width 30 height 11
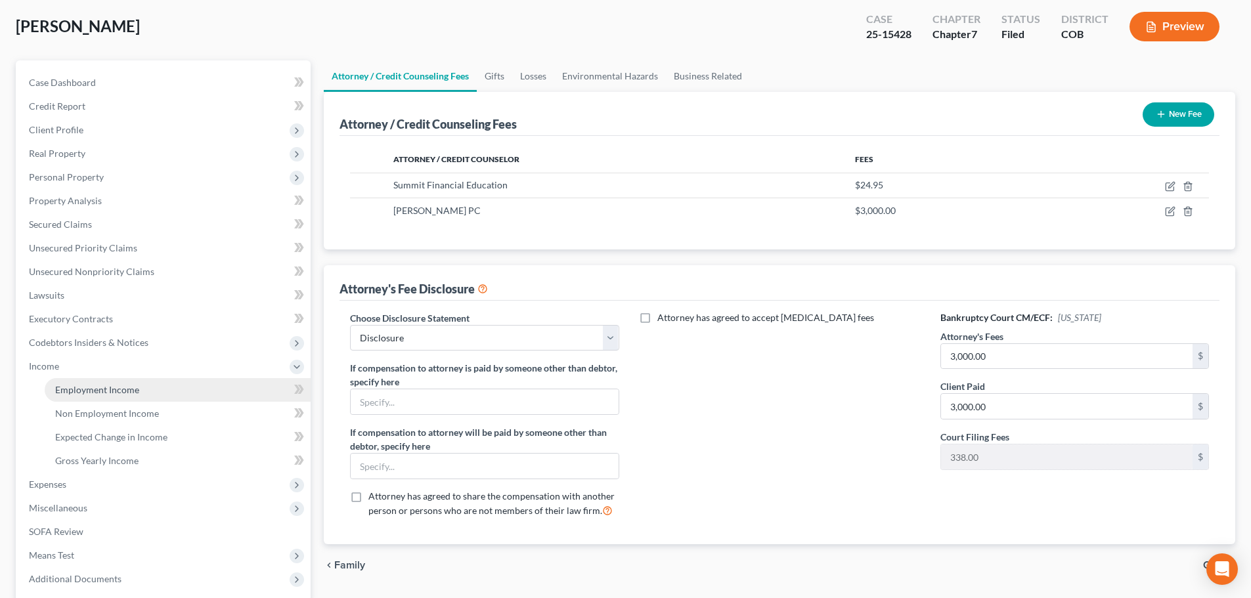
click at [106, 388] on span "Employment Income" at bounding box center [97, 389] width 84 height 11
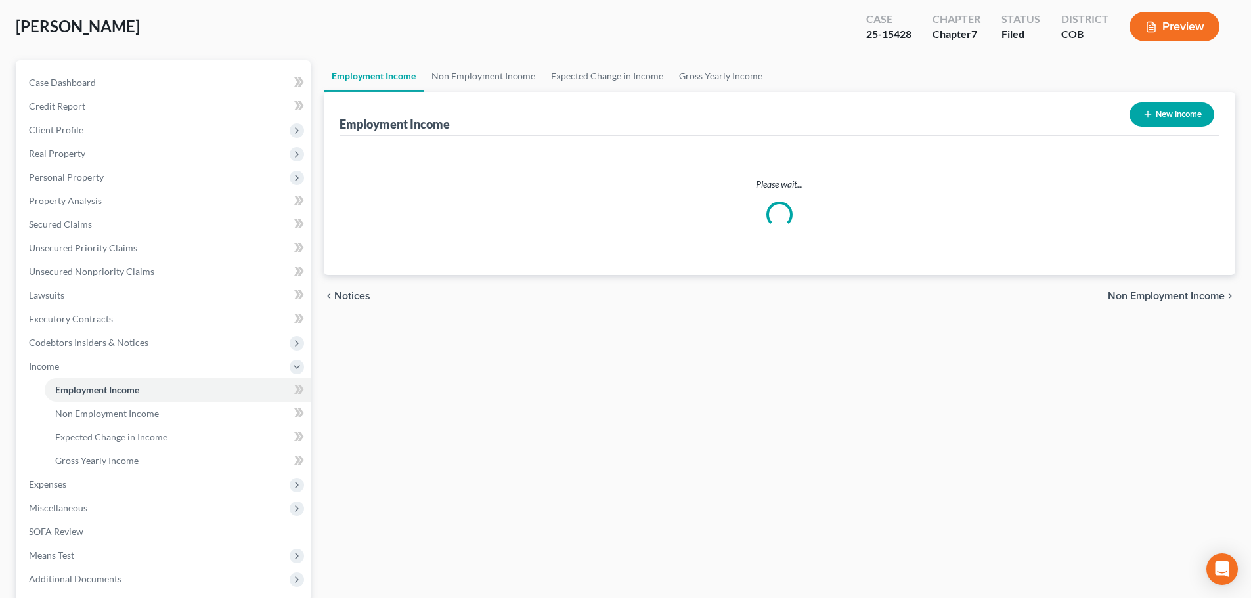
scroll to position [3, 0]
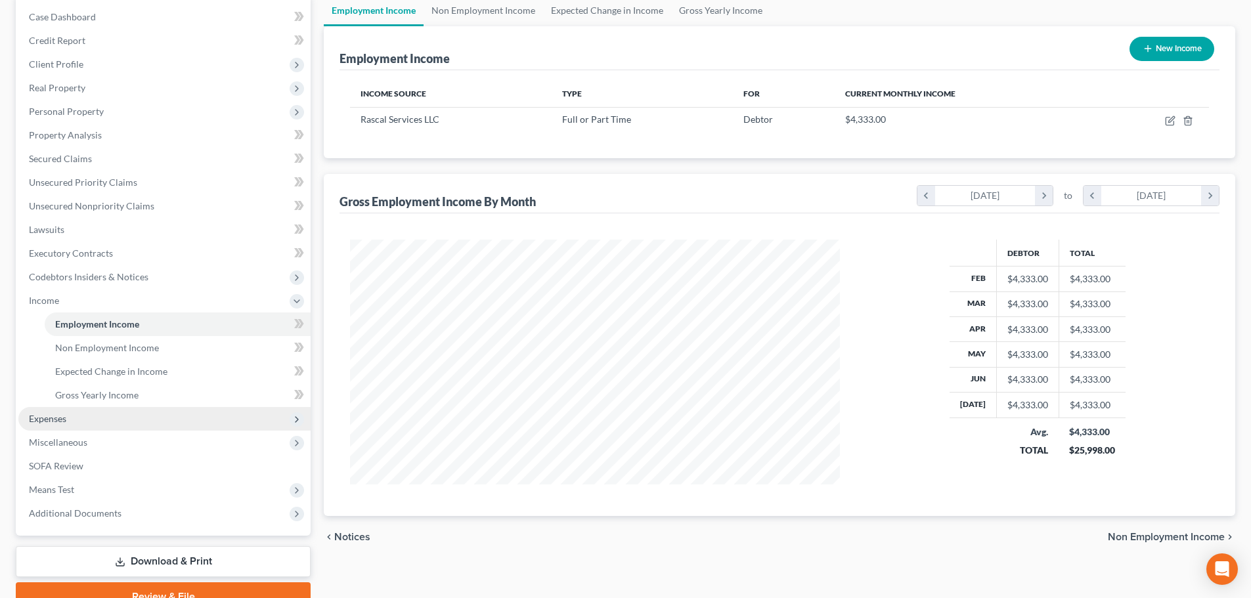
click at [49, 418] on span "Expenses" at bounding box center [47, 418] width 37 height 11
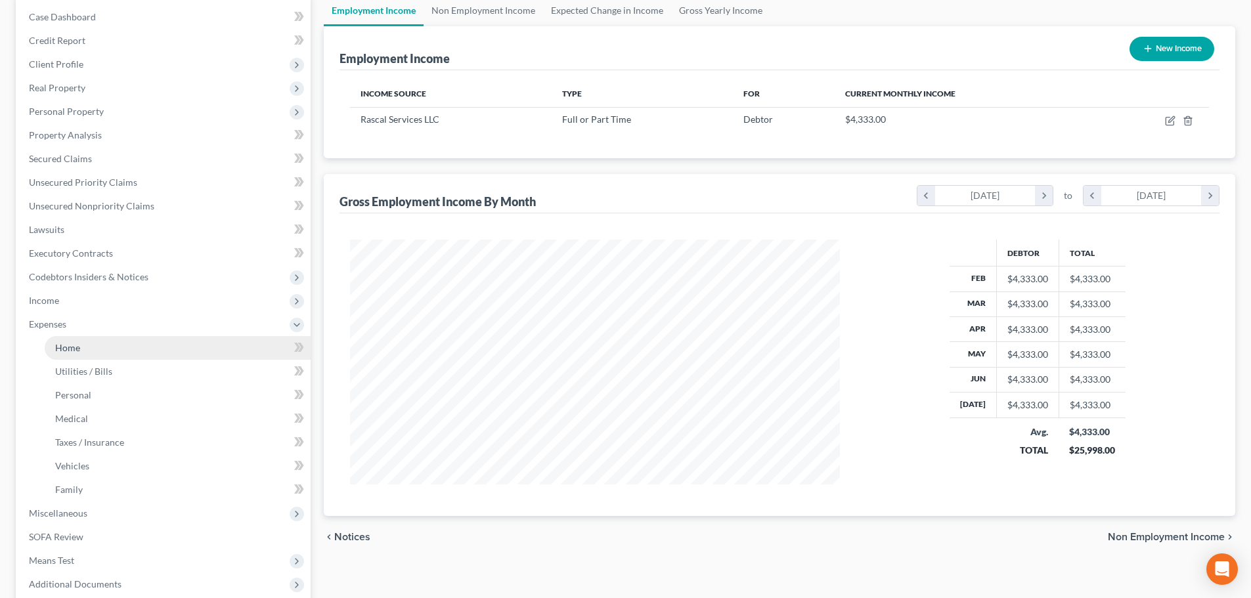
click at [64, 351] on span "Home" at bounding box center [67, 347] width 25 height 11
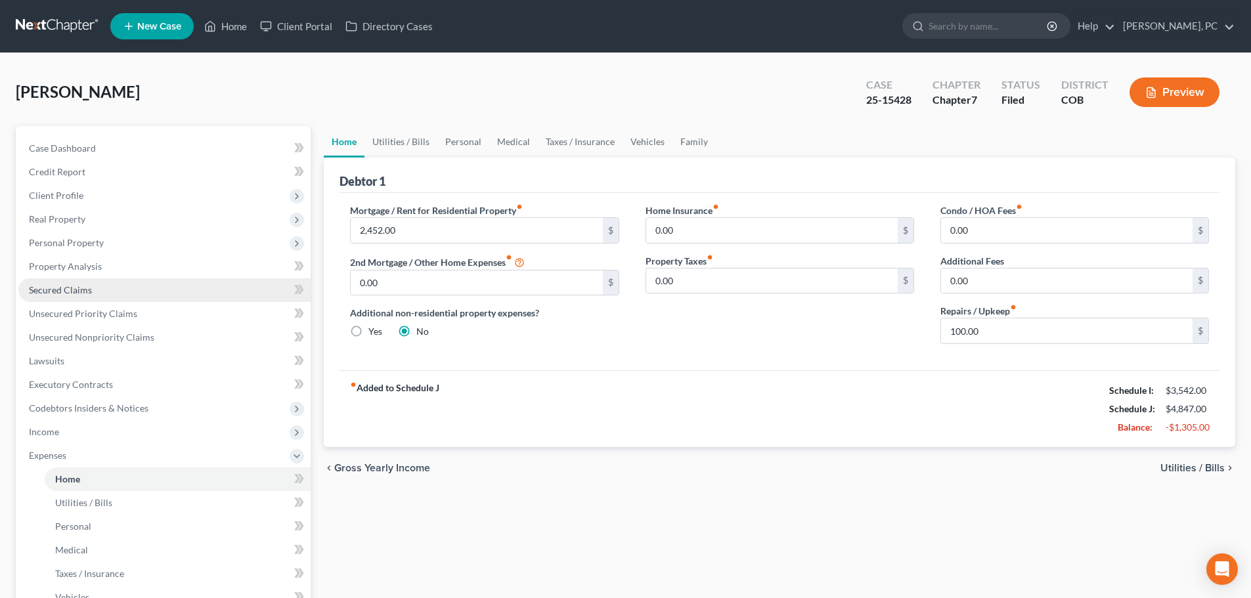
click at [81, 294] on span "Secured Claims" at bounding box center [60, 289] width 63 height 11
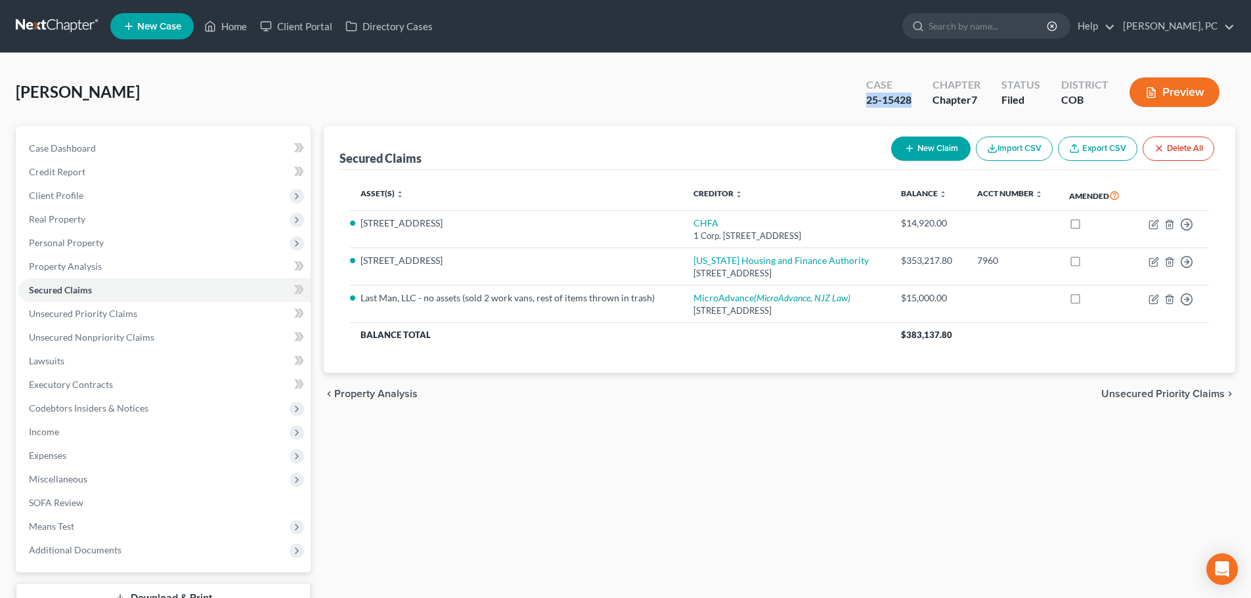
drag, startPoint x: 862, startPoint y: 104, endPoint x: 923, endPoint y: 106, distance: 61.1
click at [922, 106] on div "Case 25-15428" at bounding box center [889, 93] width 66 height 39
click at [672, 102] on div "Benedict, Kurt Upgraded Case 25-15428 Chapter Chapter 7 Status Filed District C…" at bounding box center [625, 97] width 1219 height 57
click at [850, 102] on div "Benedict, Kurt Upgraded Case 25-15428 Chapter Chapter 7 Status Filed District C…" at bounding box center [625, 97] width 1219 height 57
drag, startPoint x: 863, startPoint y: 100, endPoint x: 923, endPoint y: 102, distance: 59.8
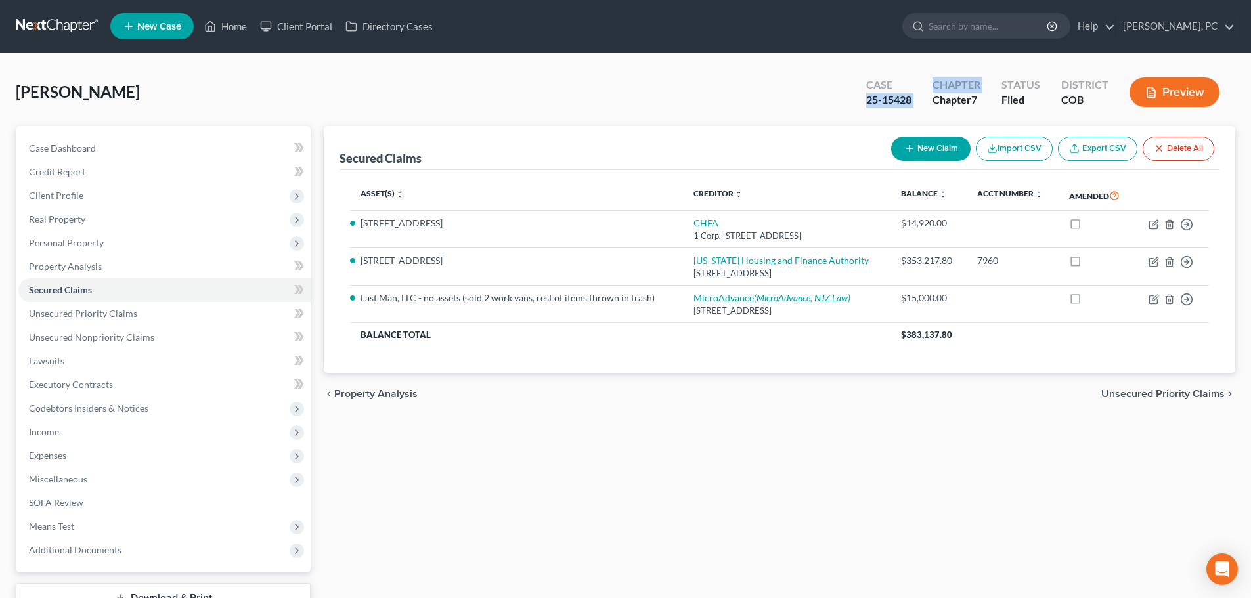
click at [923, 102] on div "Case 25-15428 Chapter Chapter 7 Status Filed District COB Preview" at bounding box center [1046, 93] width 380 height 39
click at [913, 103] on div "Case 25-15428" at bounding box center [889, 93] width 66 height 39
drag, startPoint x: 932, startPoint y: 101, endPoint x: 982, endPoint y: 102, distance: 50.6
click at [982, 102] on div "Chapter Chapter 7" at bounding box center [956, 93] width 69 height 39
drag, startPoint x: 858, startPoint y: 103, endPoint x: 911, endPoint y: 102, distance: 53.2
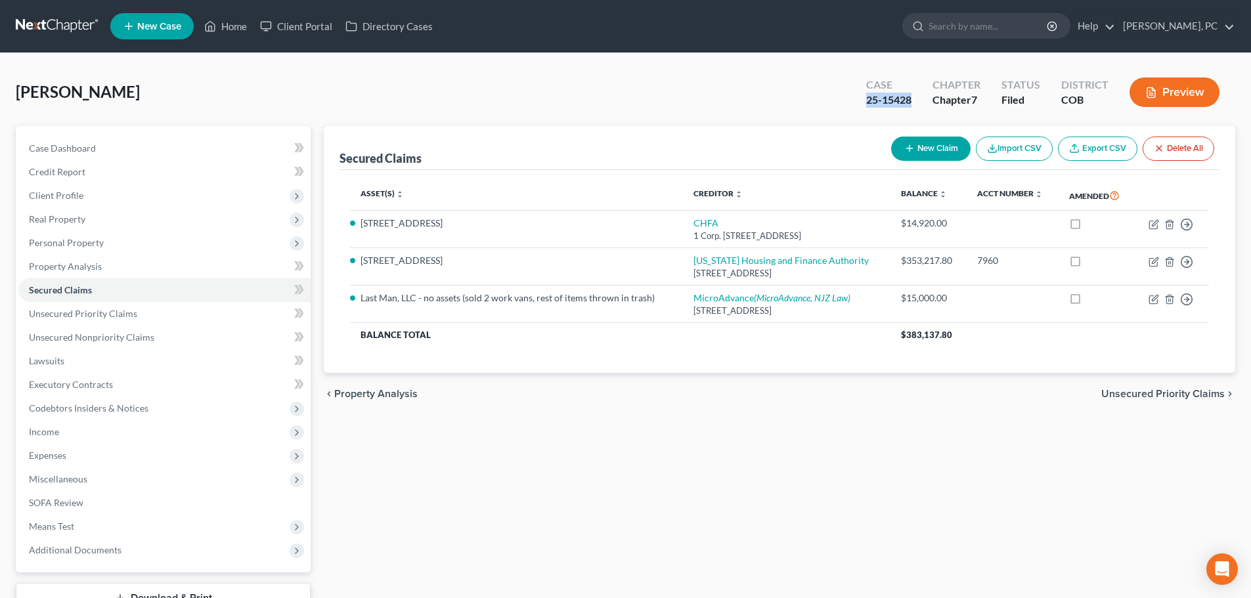
click at [911, 102] on div "Case 25-15428" at bounding box center [889, 93] width 66 height 39
click at [622, 74] on div "Benedict, Kurt Upgraded Case 25-15428 Chapter Chapter 7 Status Filed District C…" at bounding box center [625, 97] width 1219 height 57
drag, startPoint x: 865, startPoint y: 102, endPoint x: 915, endPoint y: 99, distance: 50.7
click at [915, 99] on div "Case 25-15428" at bounding box center [889, 93] width 66 height 39
click at [716, 105] on div "Benedict, Kurt Upgraded Case 25-15428 Chapter Chapter 7 Status Filed District C…" at bounding box center [625, 97] width 1219 height 57
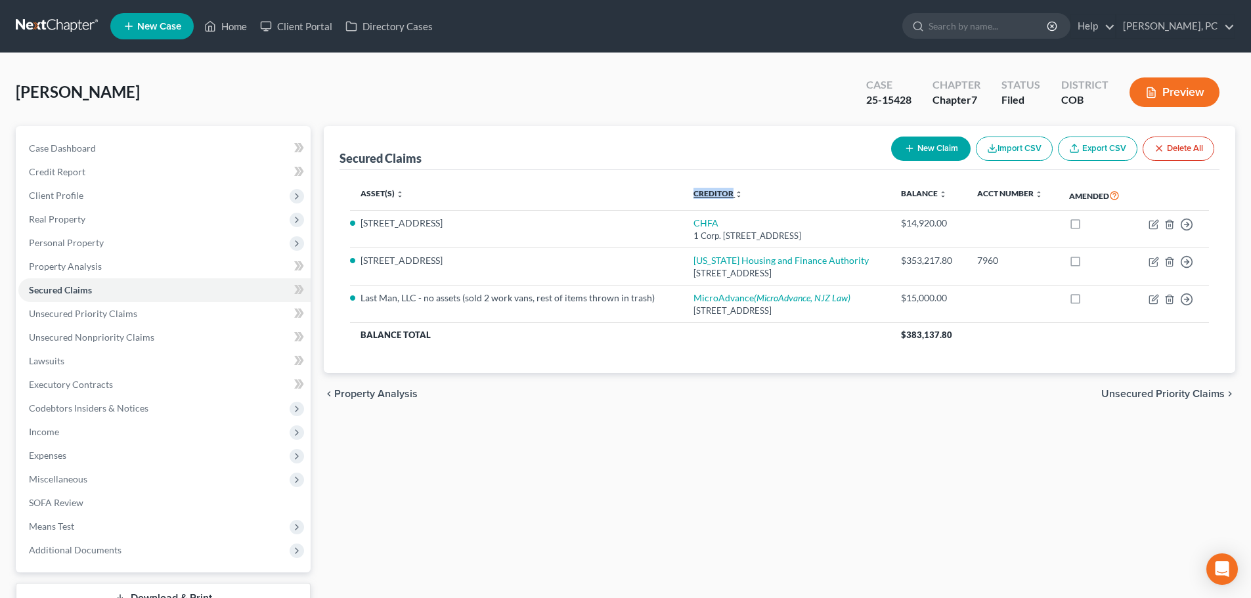
drag, startPoint x: 666, startPoint y: 193, endPoint x: 709, endPoint y: 190, distance: 42.8
click at [709, 190] on th "Creditor expand_more expand_less unfold_more" at bounding box center [786, 196] width 207 height 30
click at [693, 143] on div "Secured Claims New Claim Import CSV Export CSV Delete All" at bounding box center [779, 148] width 880 height 44
drag, startPoint x: 411, startPoint y: 160, endPoint x: 338, endPoint y: 159, distance: 72.9
click at [338, 159] on div "Secured Claims New Claim Import CSV Export CSV Delete All Asset(s) expand_more …" at bounding box center [779, 250] width 911 height 248
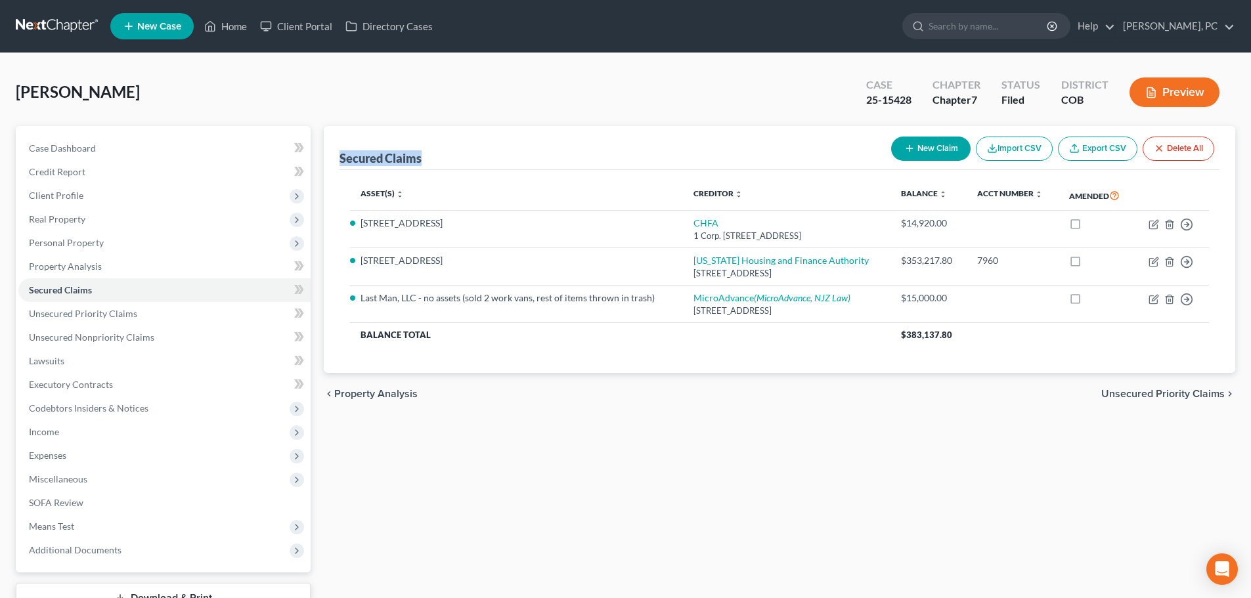
click at [519, 137] on div "Secured Claims New Claim Import CSV Export CSV Delete All" at bounding box center [779, 148] width 880 height 44
click at [68, 314] on span "Unsecured Priority Claims" at bounding box center [83, 313] width 108 height 11
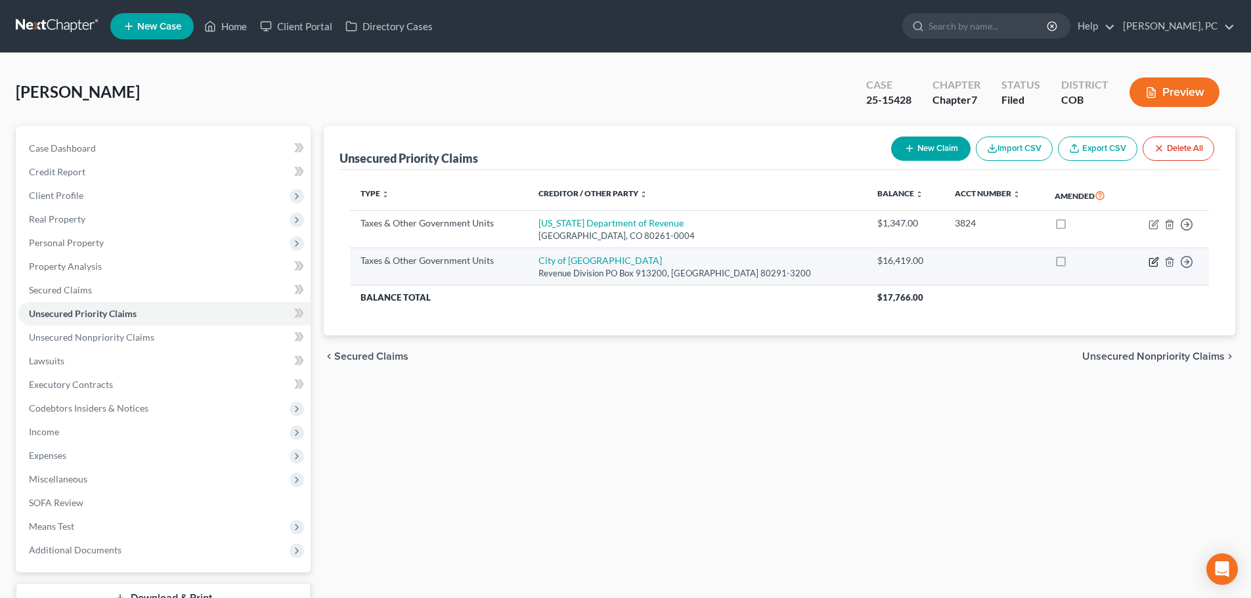
click at [1151, 261] on icon "button" at bounding box center [1153, 262] width 11 height 11
select select "1"
select select "5"
select select "0"
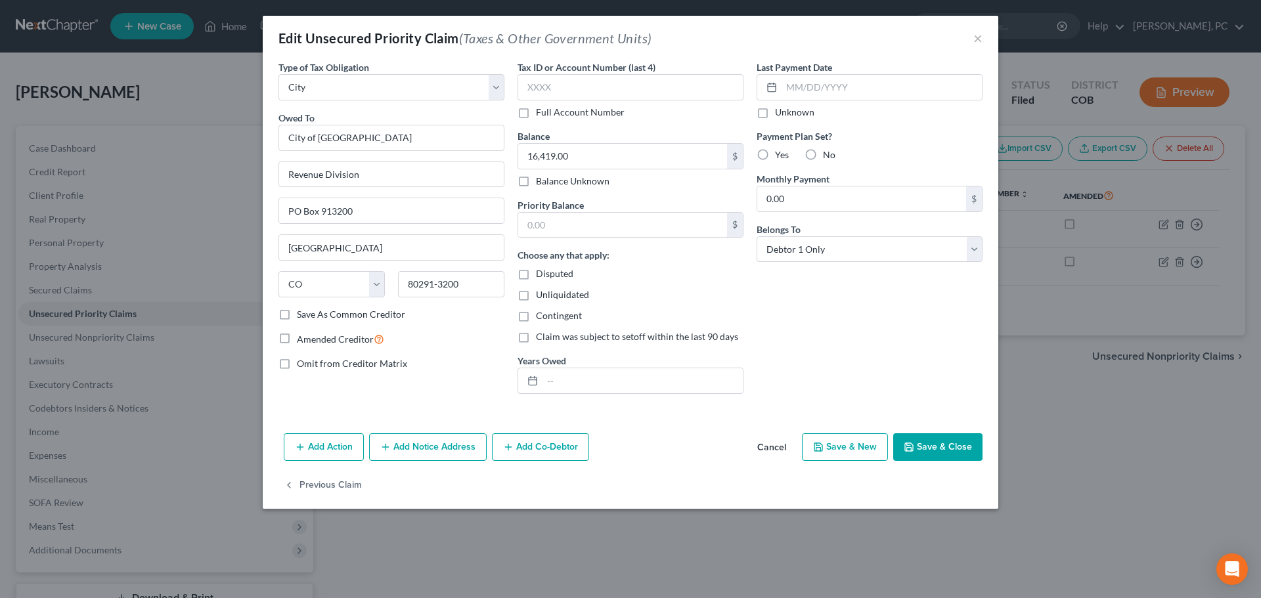
click at [942, 449] on button "Save & Close" at bounding box center [937, 447] width 89 height 28
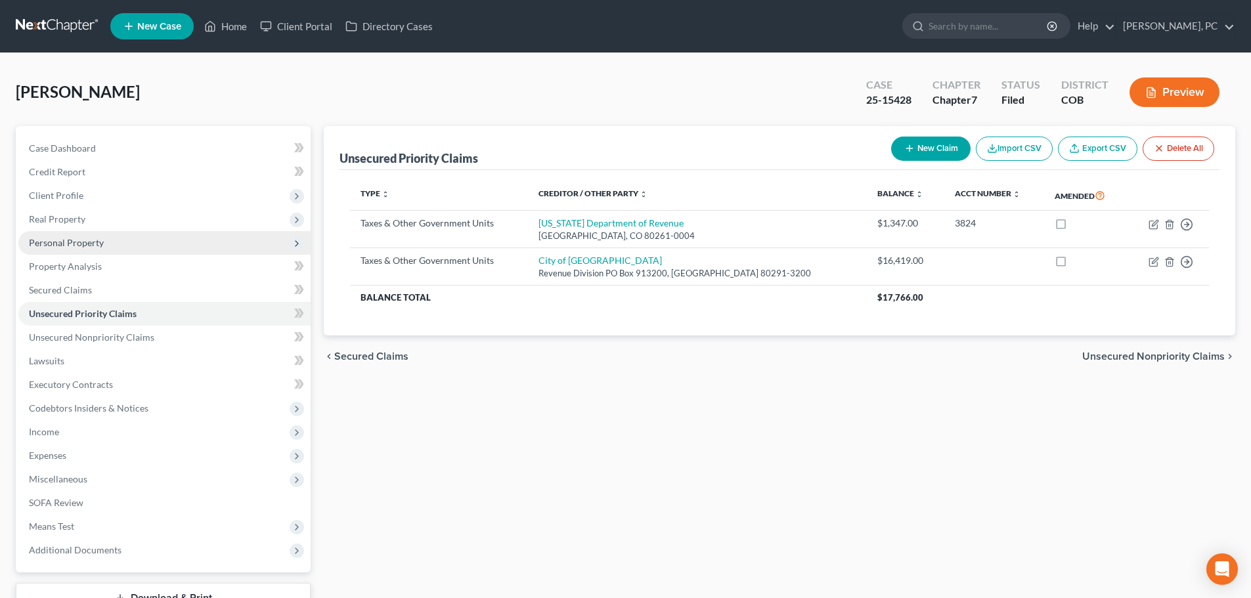
click at [65, 238] on span "Personal Property" at bounding box center [66, 242] width 75 height 11
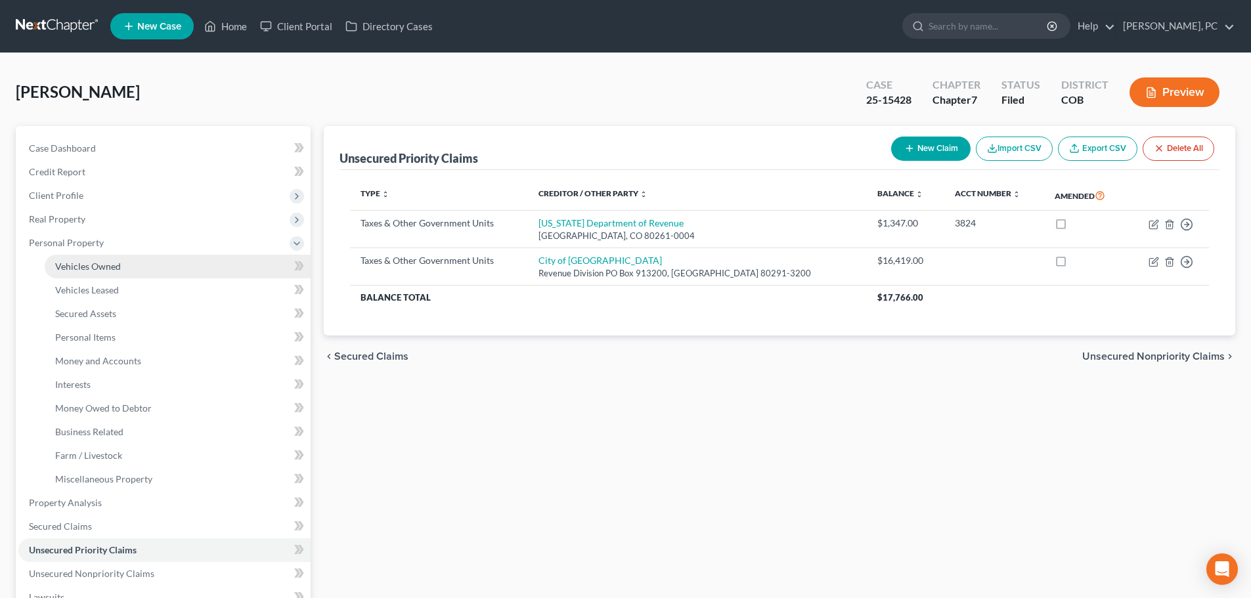
click at [87, 261] on span "Vehicles Owned" at bounding box center [88, 266] width 66 height 11
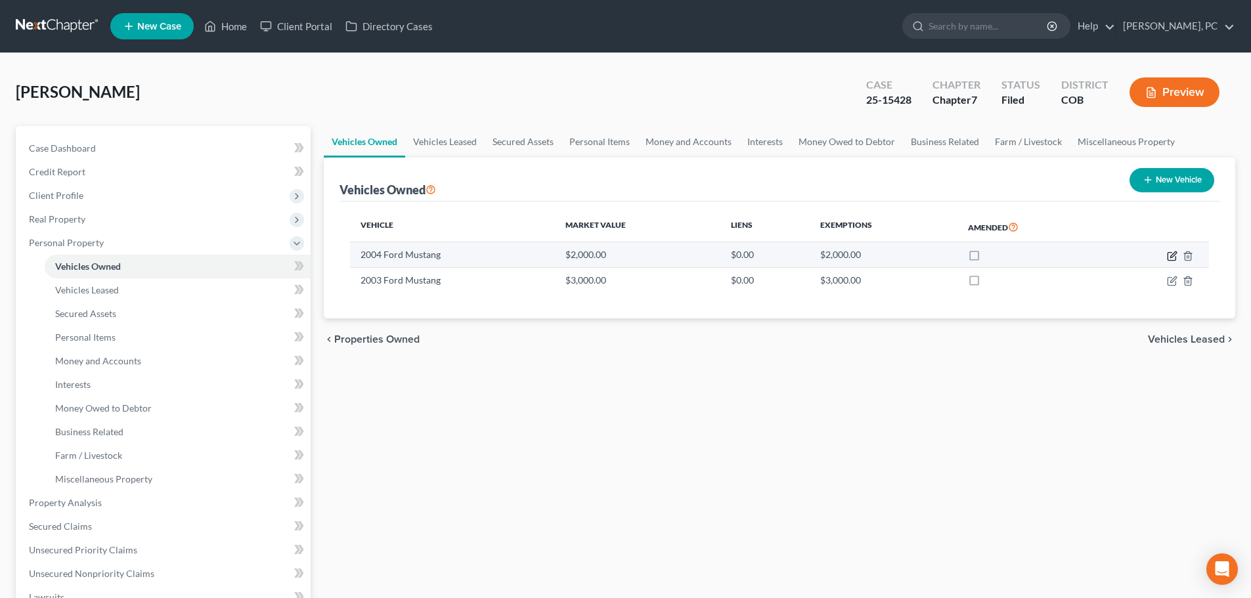
click at [1169, 257] on icon "button" at bounding box center [1172, 256] width 11 height 11
select select "0"
select select "22"
select select "3"
select select "0"
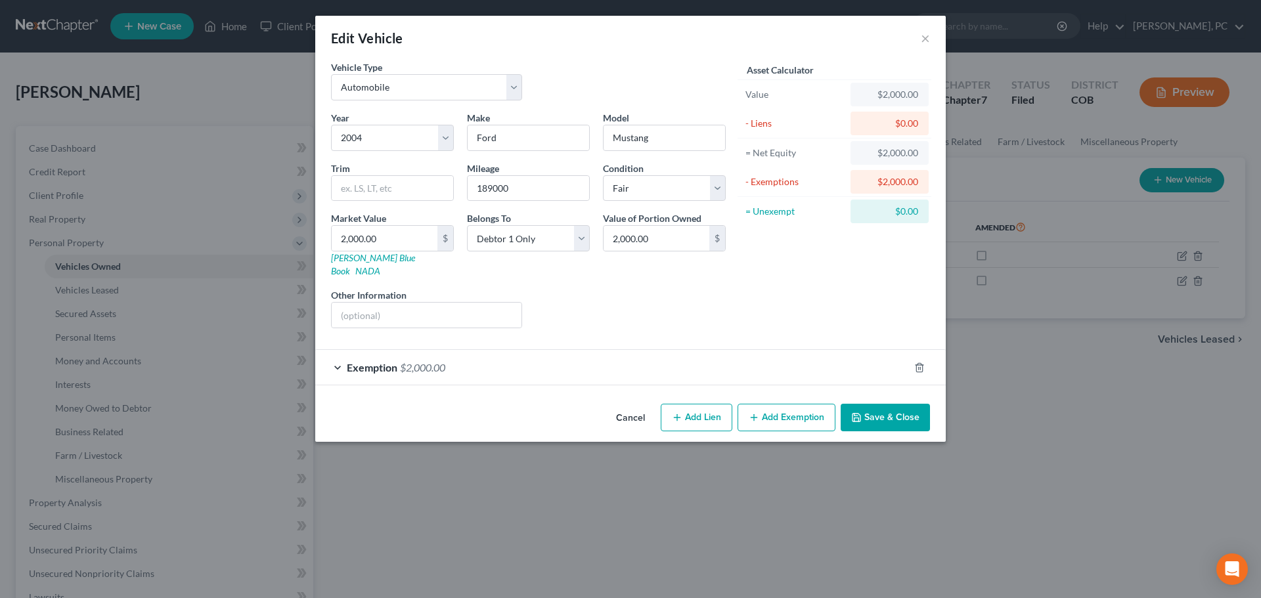
click at [902, 410] on button "Save & Close" at bounding box center [884, 418] width 89 height 28
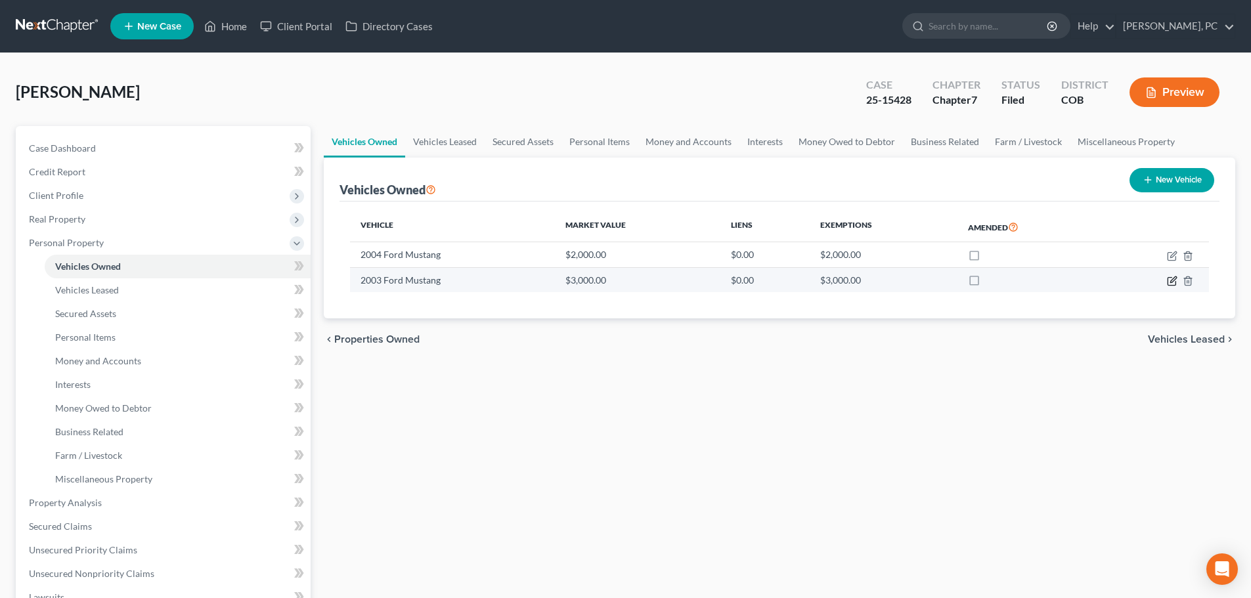
click at [1169, 278] on icon "button" at bounding box center [1172, 281] width 11 height 11
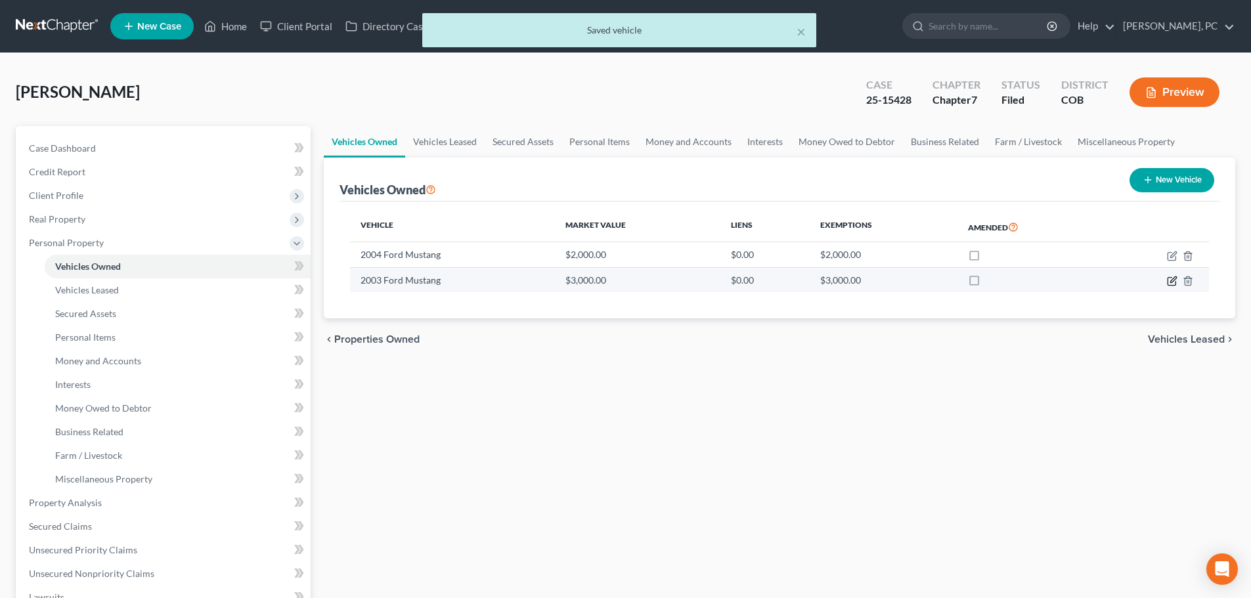
select select "0"
select select "23"
select select "4"
select select "0"
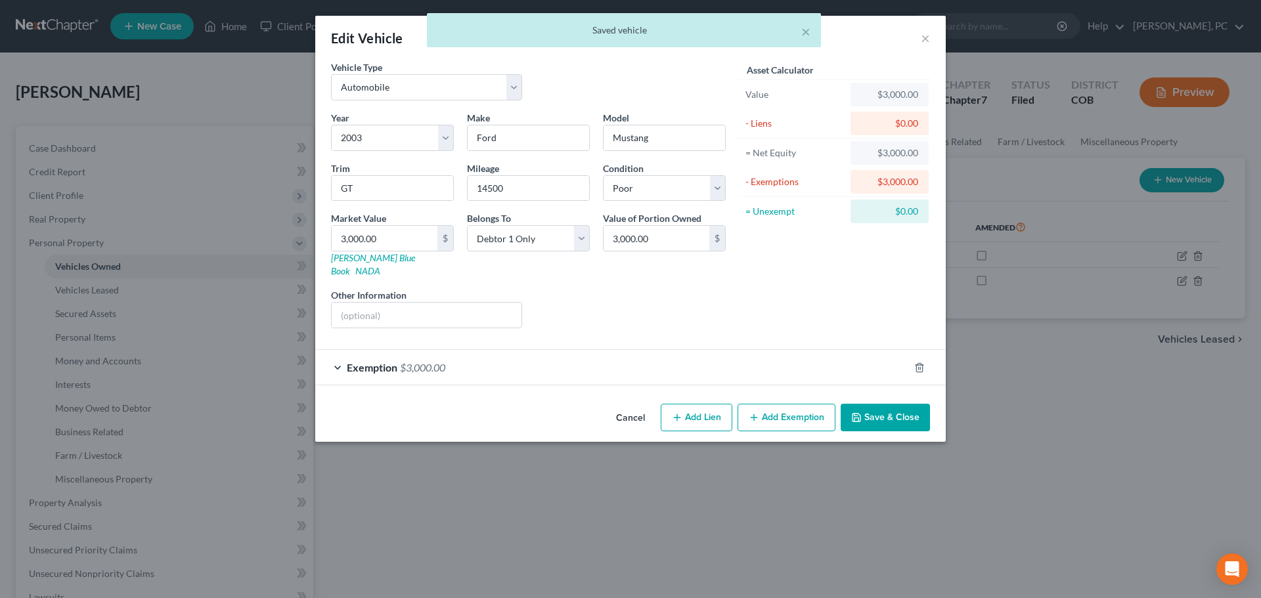
click at [880, 404] on button "Save & Close" at bounding box center [884, 418] width 89 height 28
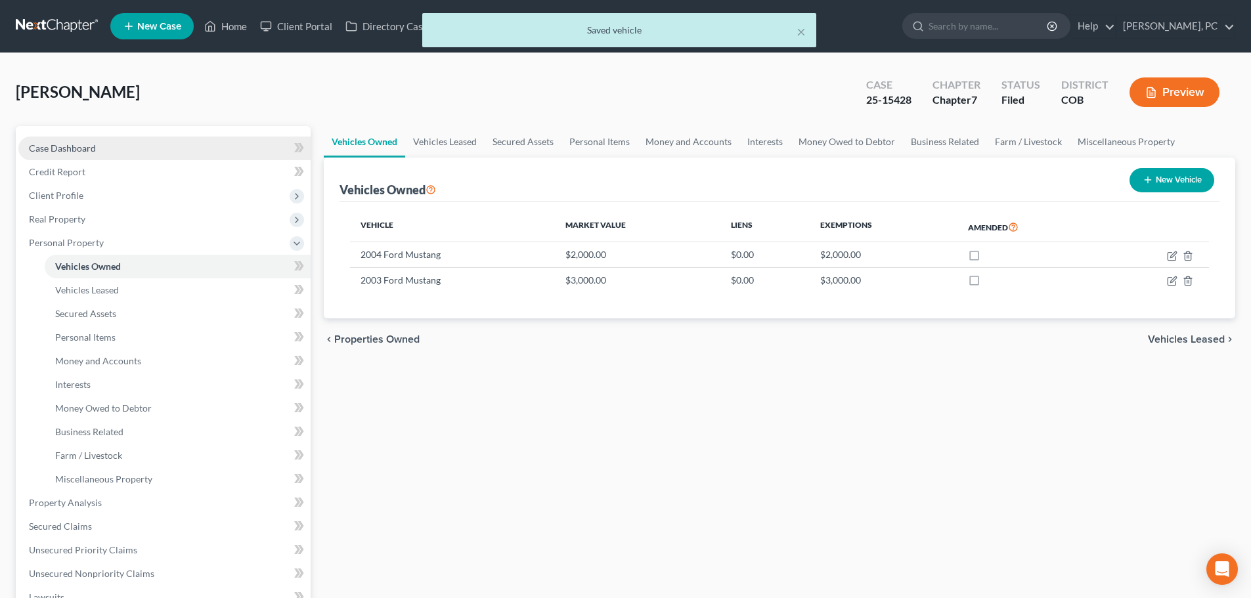
click at [61, 146] on span "Case Dashboard" at bounding box center [62, 147] width 67 height 11
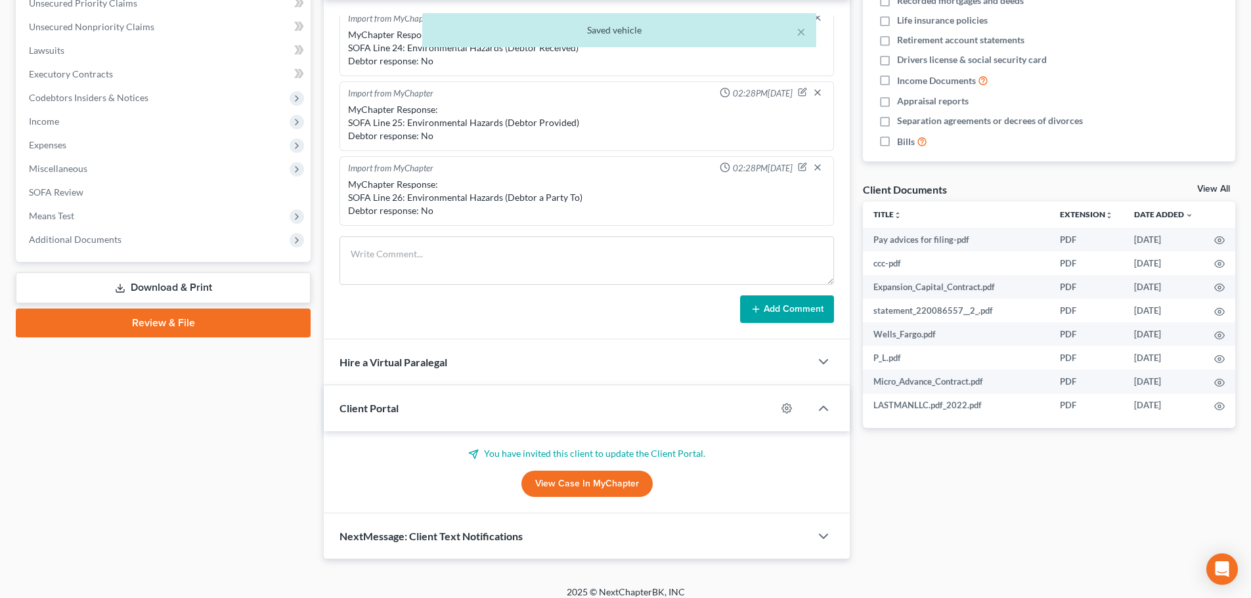
scroll to position [322, 0]
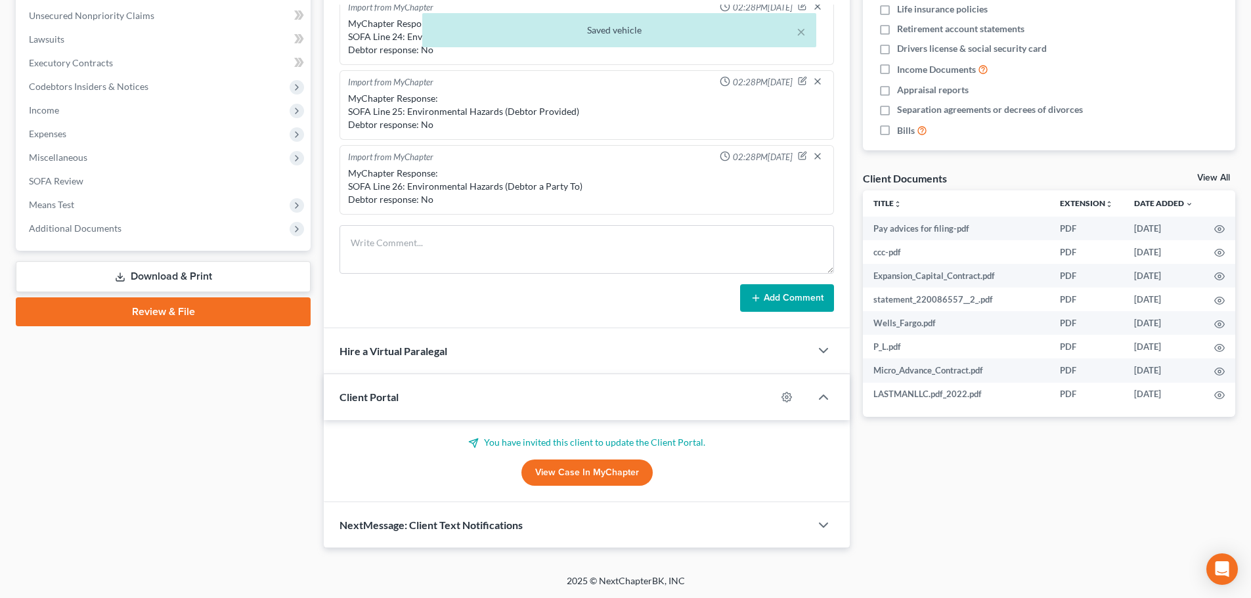
click at [578, 473] on link "View Case in MyChapter" at bounding box center [586, 473] width 131 height 26
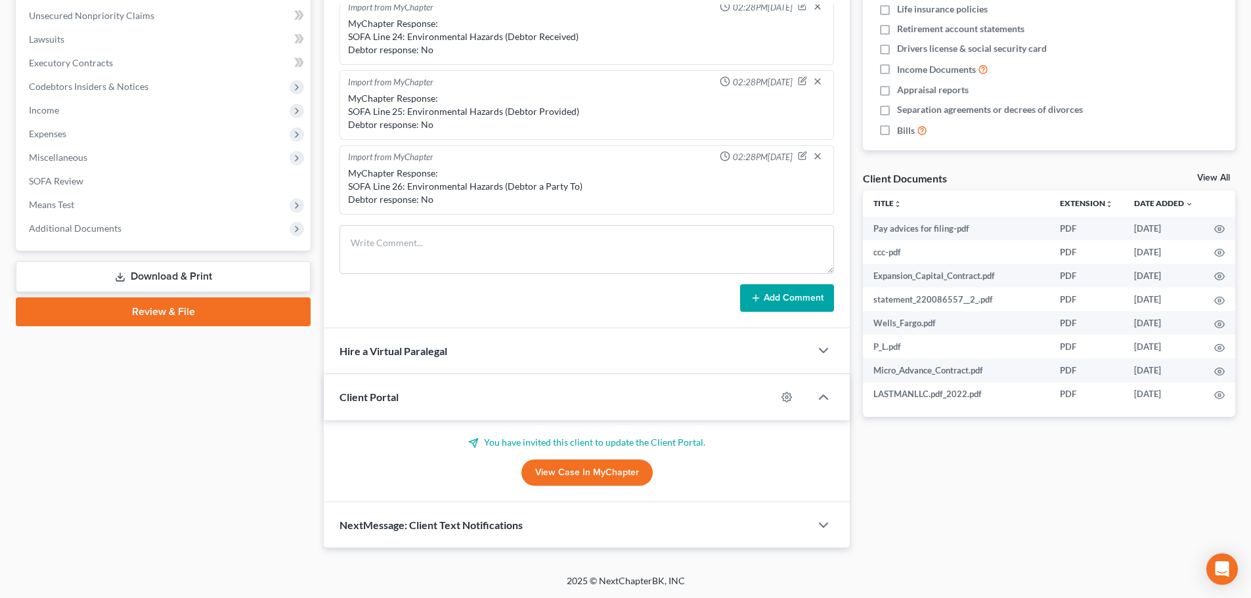
click at [316, 226] on div "Case Dashboard Payments Invoices Payments Payments Credit Report Client Profile" at bounding box center [163, 176] width 308 height 744
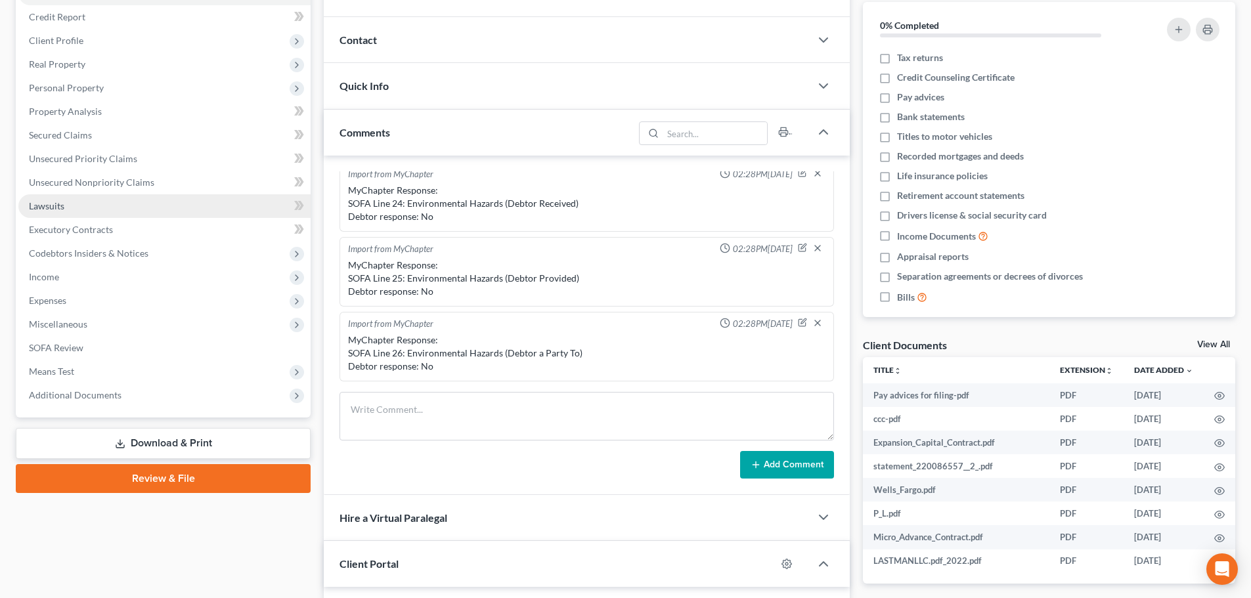
scroll to position [125, 0]
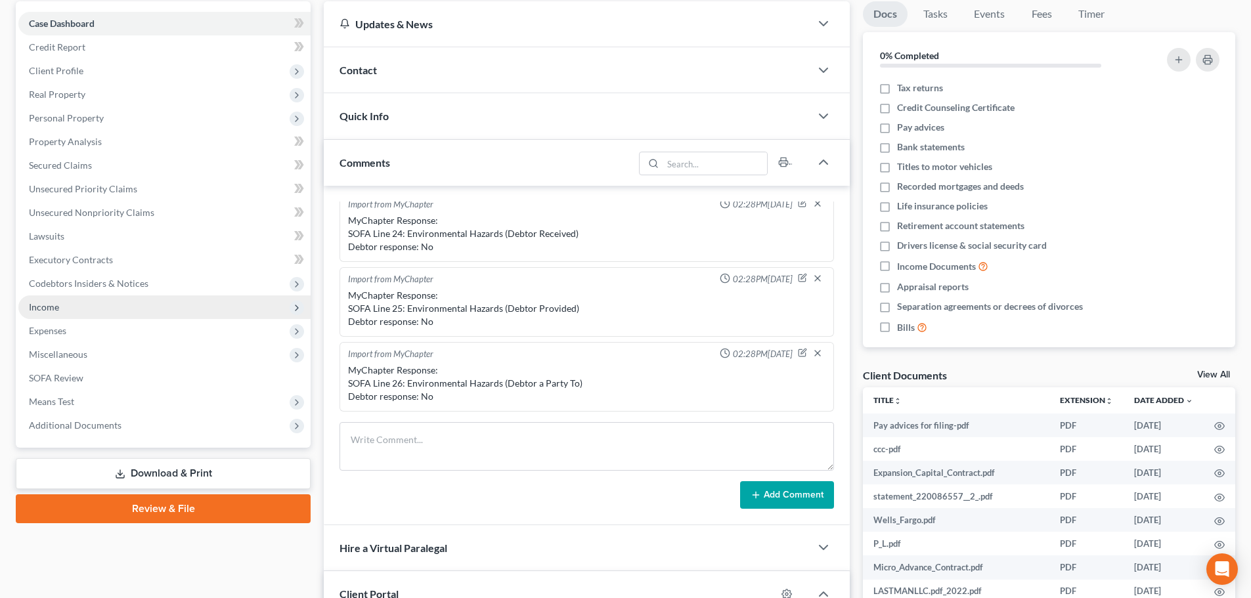
click at [37, 305] on span "Income" at bounding box center [44, 306] width 30 height 11
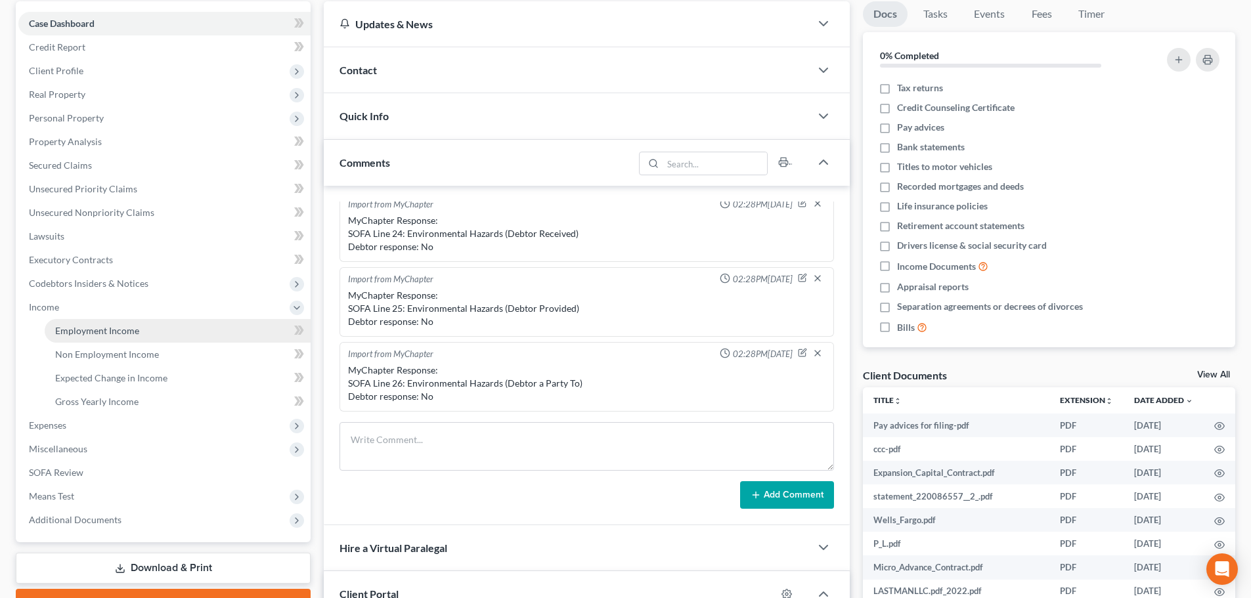
click at [125, 332] on span "Employment Income" at bounding box center [97, 330] width 84 height 11
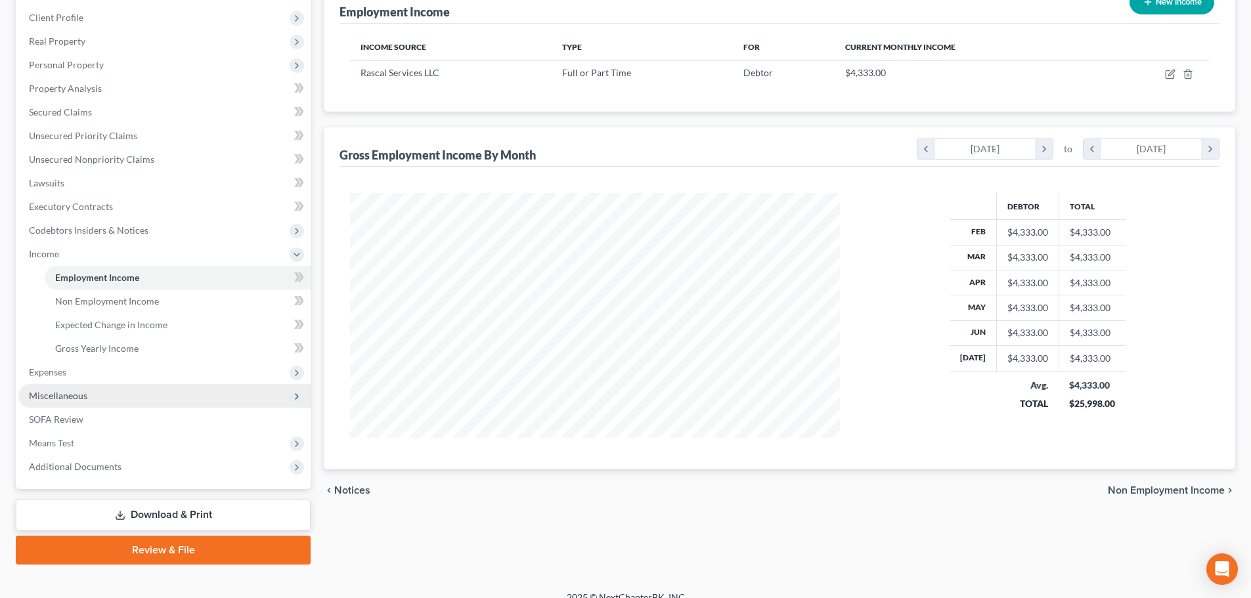
scroll to position [194, 0]
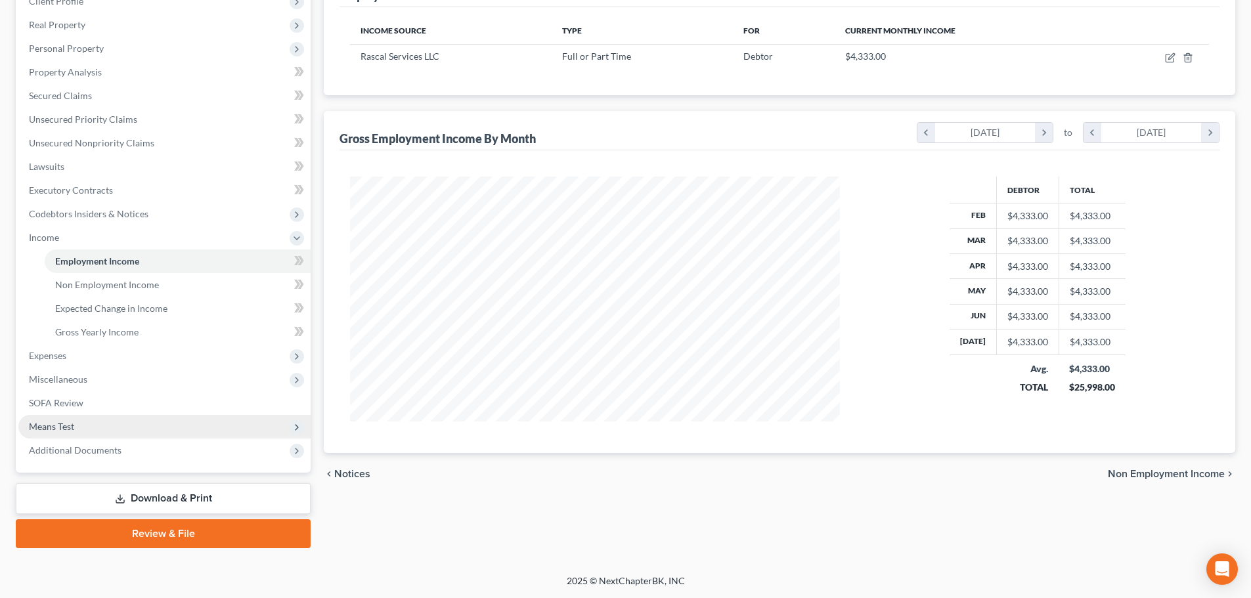
drag, startPoint x: 58, startPoint y: 425, endPoint x: 83, endPoint y: 420, distance: 25.4
click at [58, 425] on span "Means Test" at bounding box center [51, 426] width 45 height 11
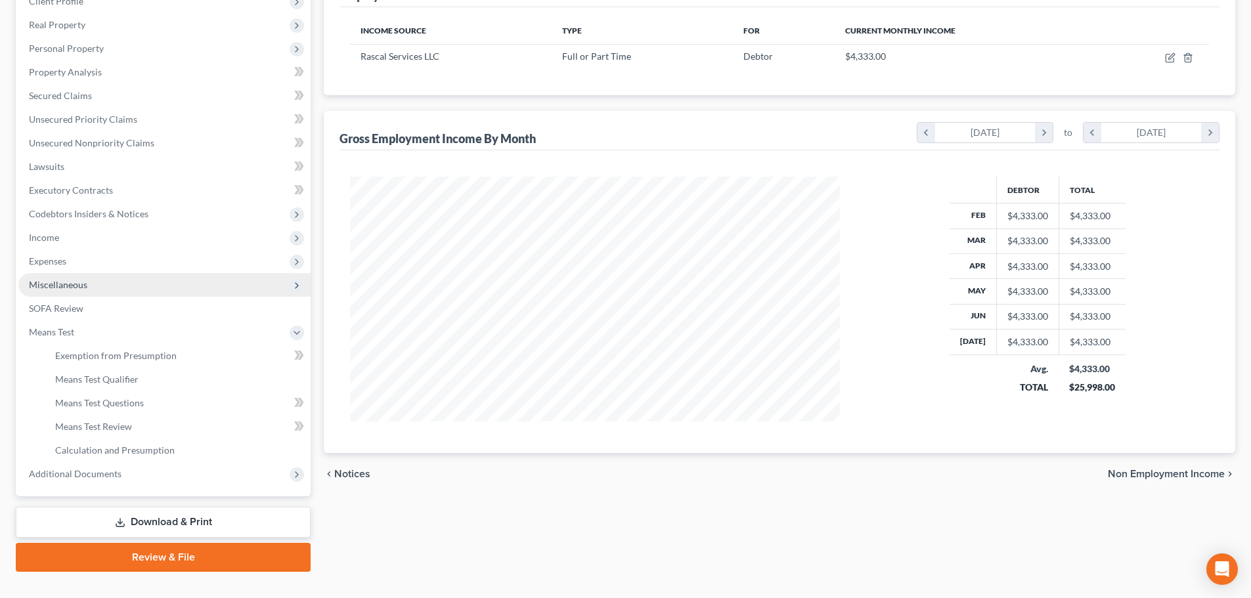
click at [48, 286] on span "Miscellaneous" at bounding box center [58, 284] width 58 height 11
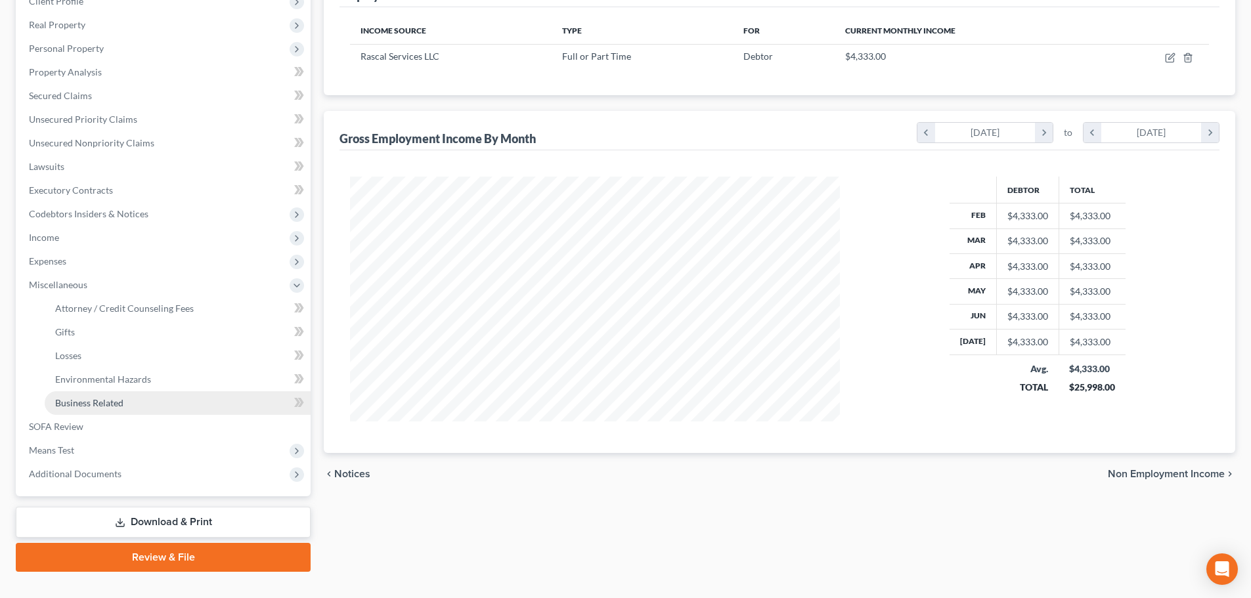
click at [97, 408] on link "Business Related" at bounding box center [178, 403] width 266 height 24
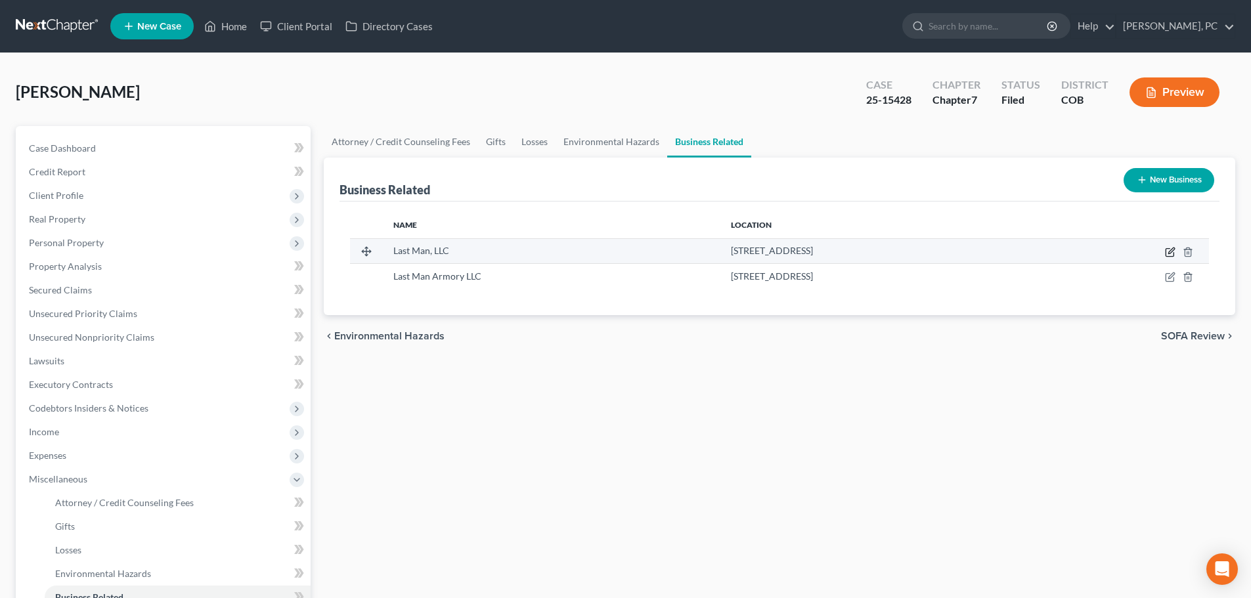
click at [1167, 249] on icon "button" at bounding box center [1170, 253] width 8 height 8
select select "sole_proprietor"
select select "5"
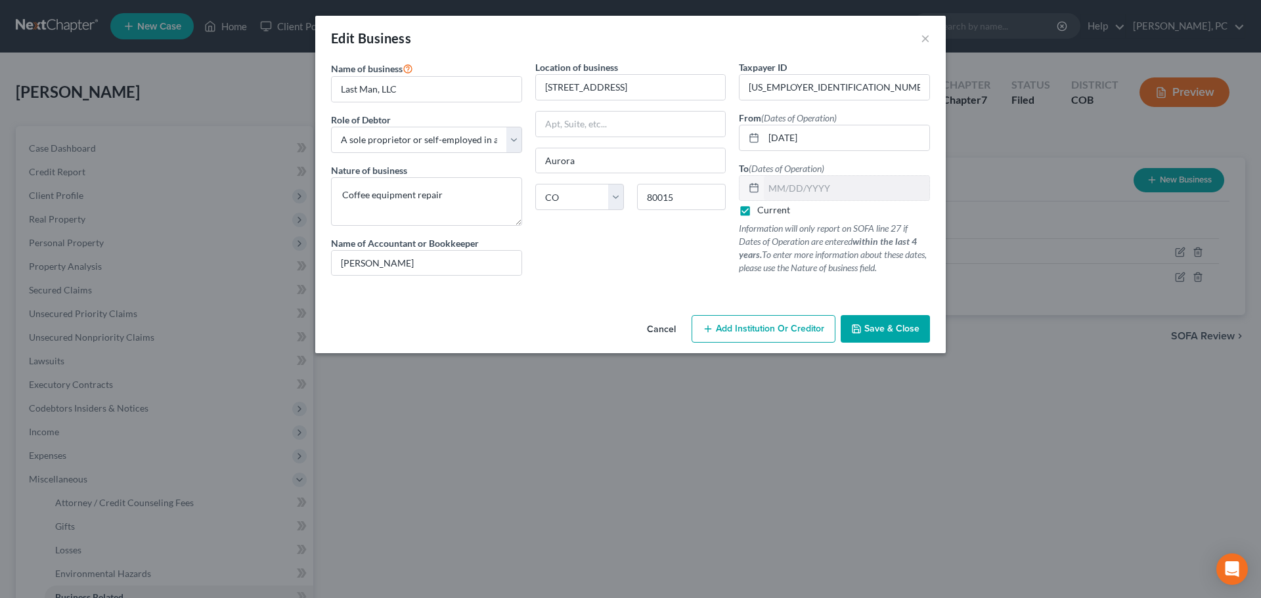
click at [873, 324] on span "Save & Close" at bounding box center [891, 328] width 55 height 11
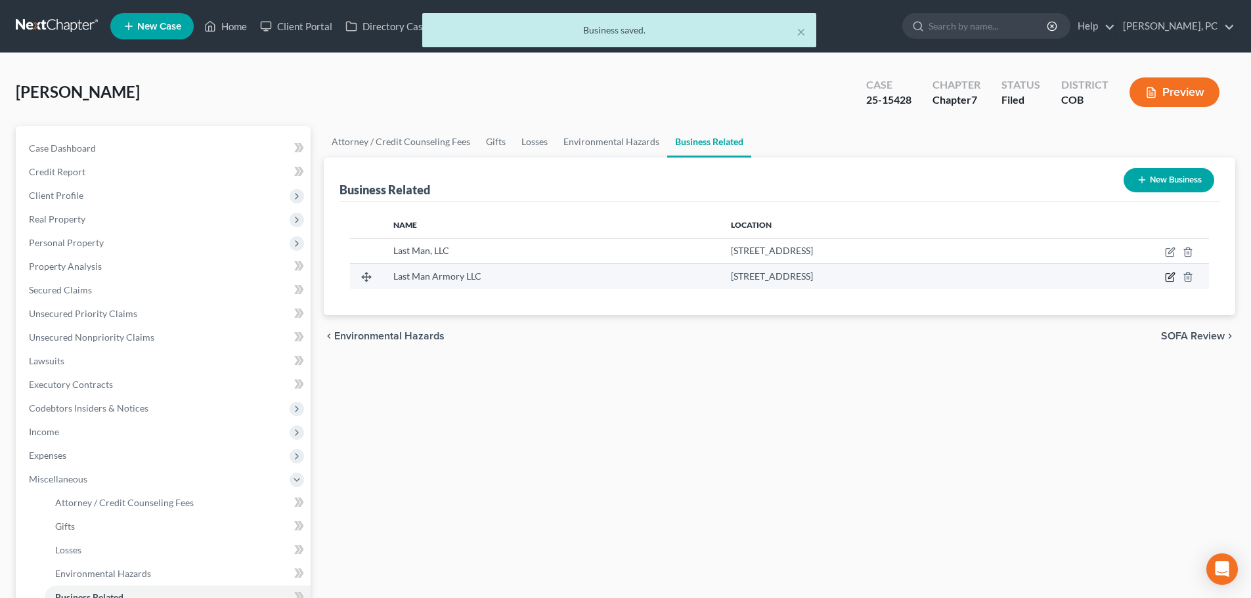
click at [1165, 275] on icon "button" at bounding box center [1170, 277] width 11 height 11
select select "member"
select select "5"
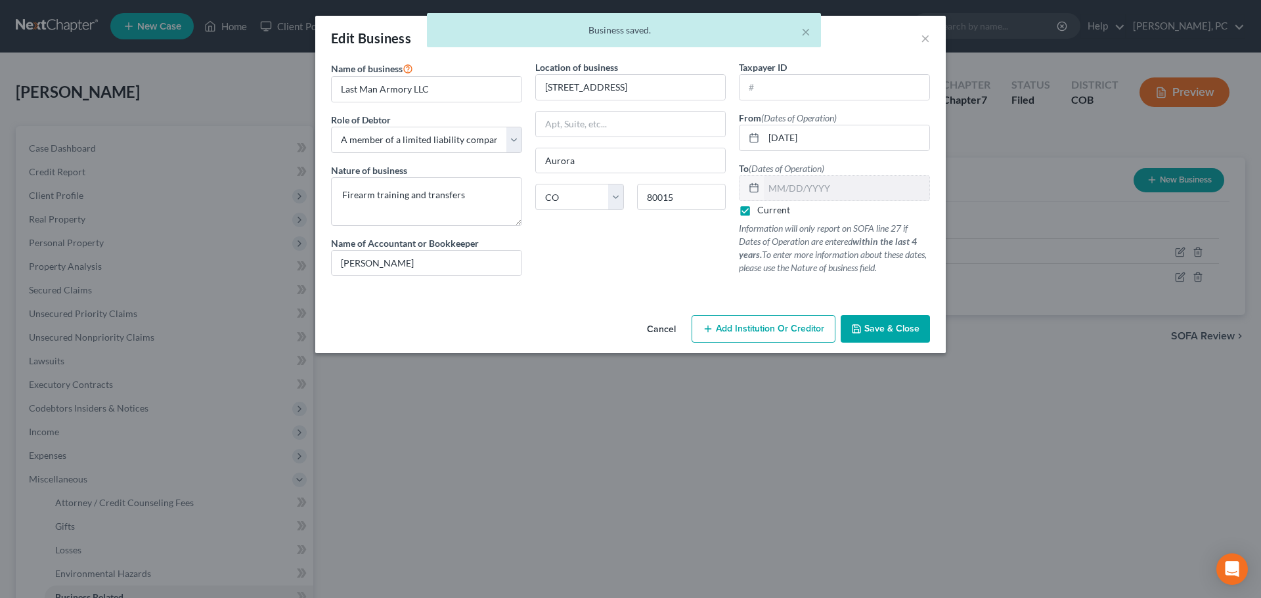
click at [887, 319] on button "Save & Close" at bounding box center [884, 329] width 89 height 28
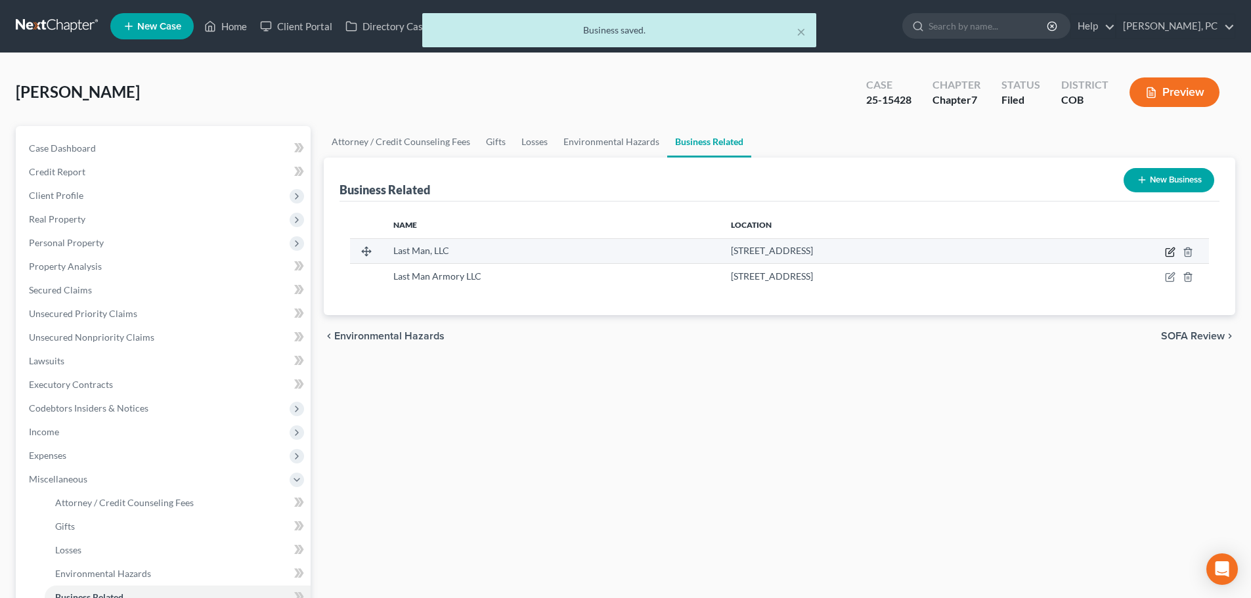
click at [1166, 251] on icon "button" at bounding box center [1170, 253] width 8 height 8
select select "sole_proprietor"
select select "5"
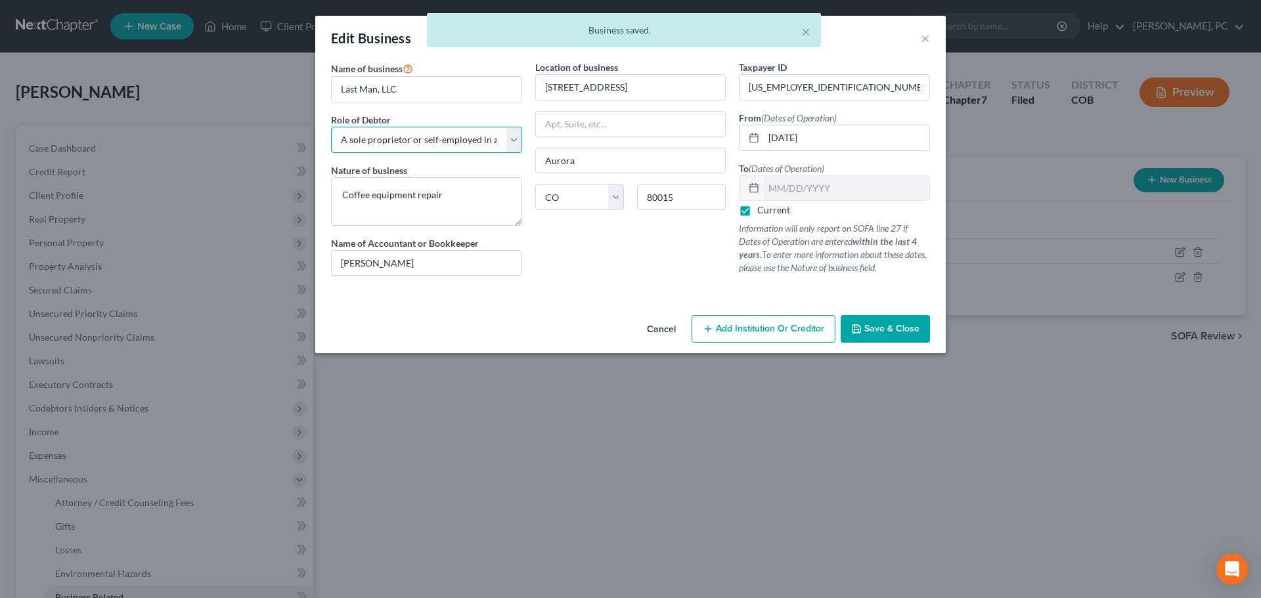
click at [430, 142] on select "Select A member of a limited liability company (LLC) or limited liability partn…" at bounding box center [426, 140] width 191 height 26
click at [615, 293] on div at bounding box center [630, 291] width 612 height 11
click at [886, 330] on span "Save & Close" at bounding box center [891, 328] width 55 height 11
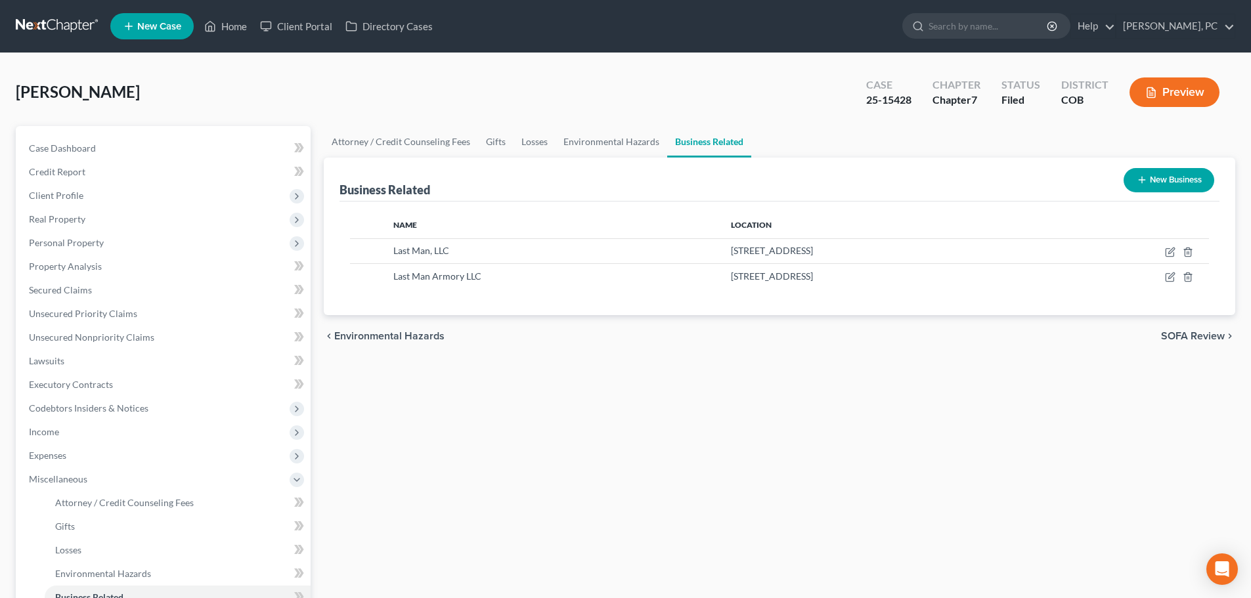
click at [322, 225] on div "Attorney / Credit Counseling Fees Gifts Losses Environmental Hazards Business R…" at bounding box center [779, 446] width 925 height 640
click at [316, 239] on div "Case Dashboard Payments Invoices Payments Payments Credit Report Client Profile" at bounding box center [163, 446] width 308 height 640
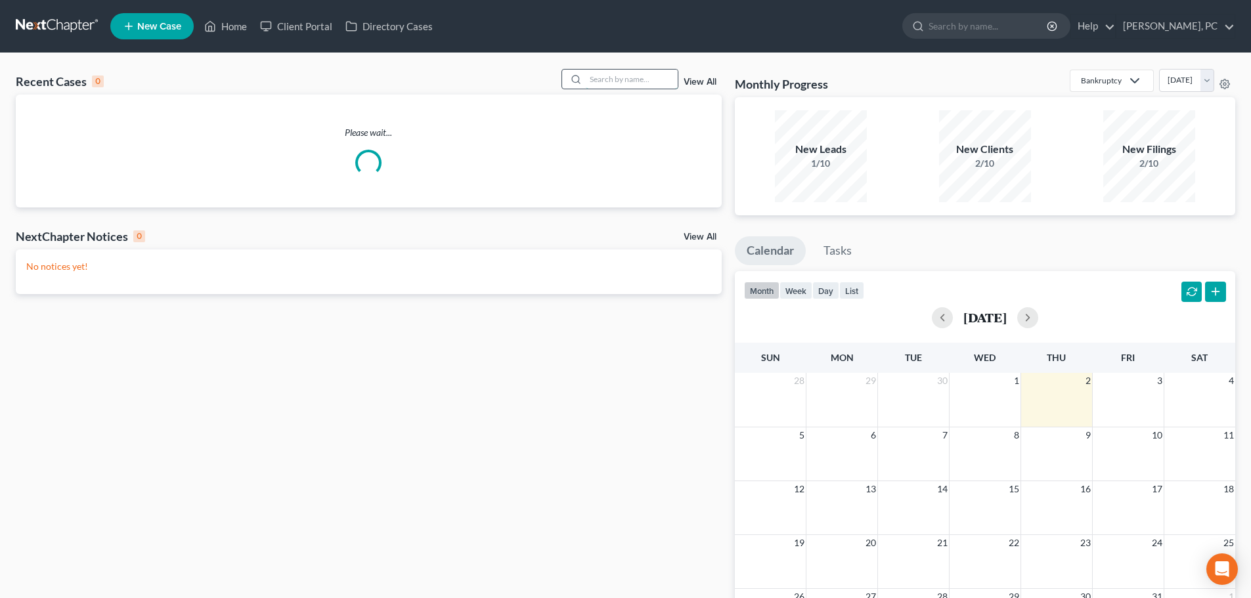
click at [596, 83] on input "search" at bounding box center [632, 79] width 92 height 19
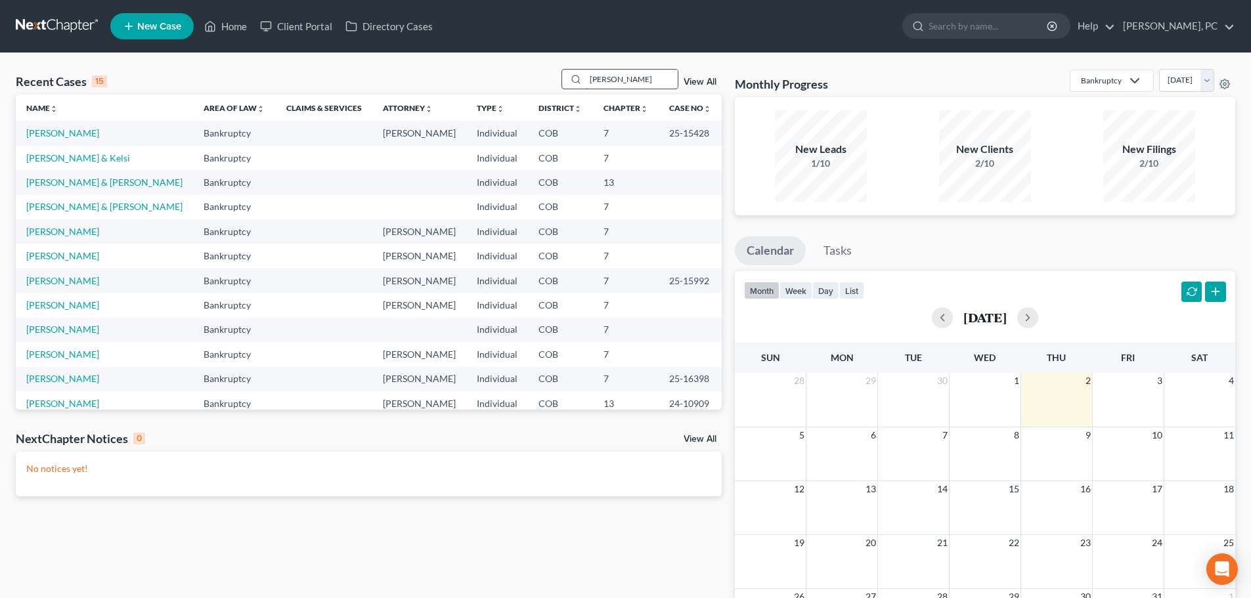
type input "hager"
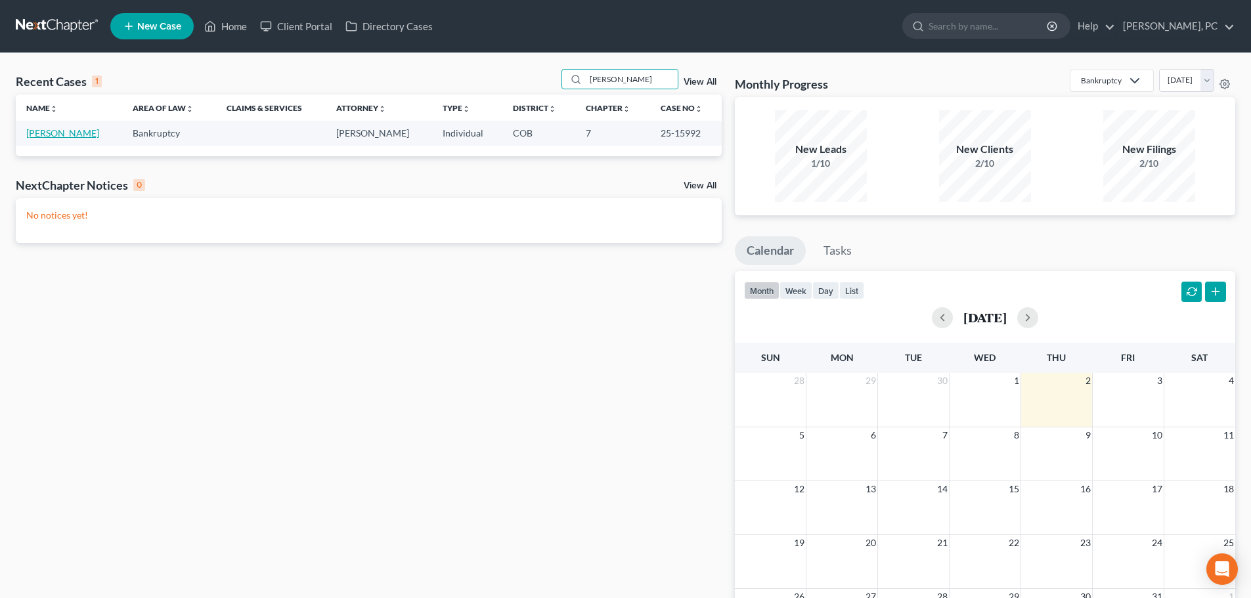
click at [68, 133] on link "[PERSON_NAME]" at bounding box center [62, 132] width 73 height 11
click at [65, 132] on link "[PERSON_NAME]" at bounding box center [62, 132] width 73 height 11
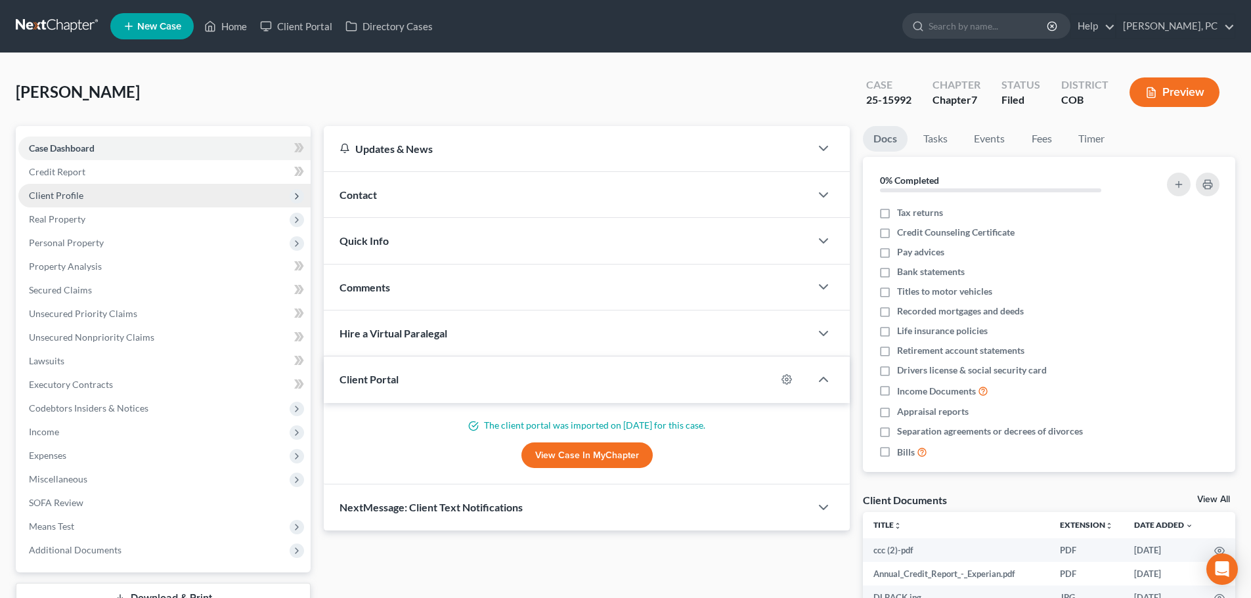
click at [62, 188] on span "Client Profile" at bounding box center [164, 196] width 292 height 24
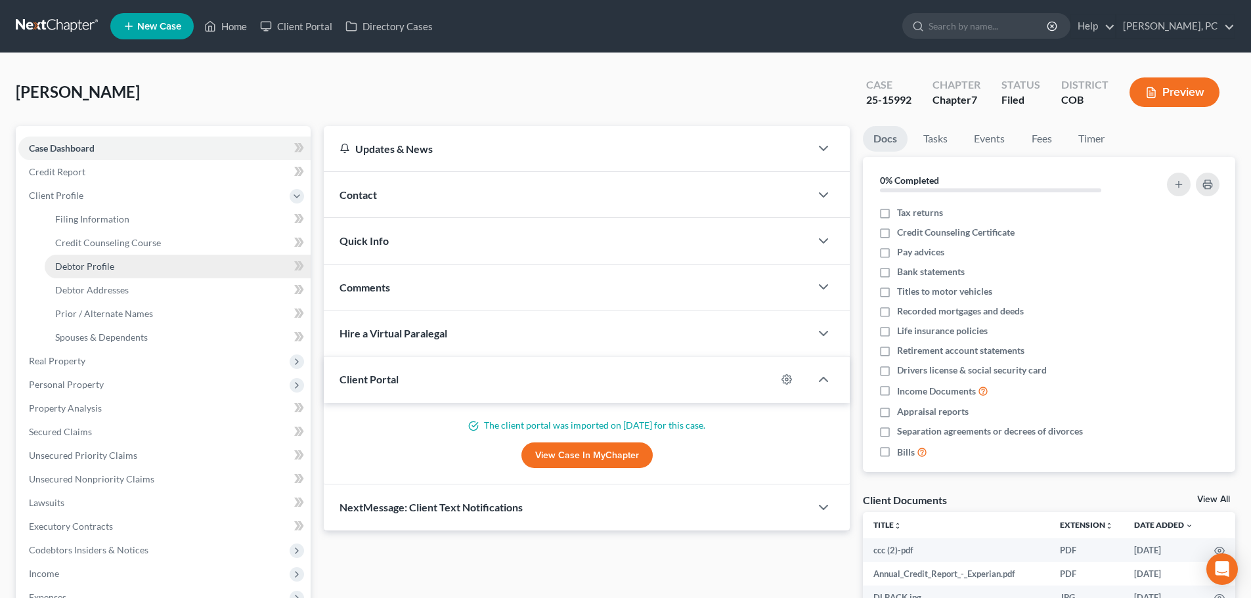
click at [91, 269] on span "Debtor Profile" at bounding box center [84, 266] width 59 height 11
select select "1"
select select "4"
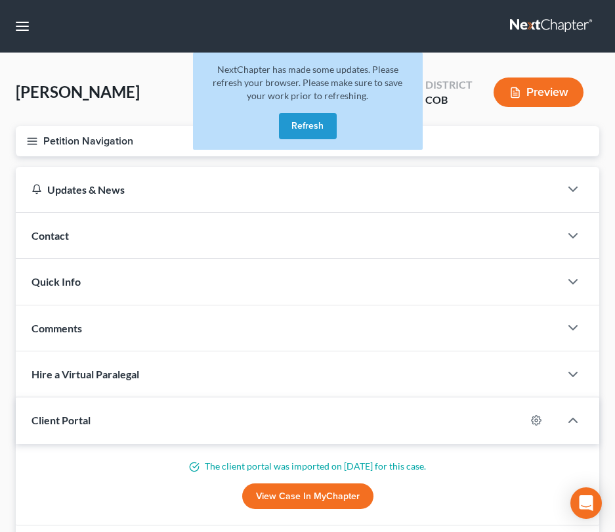
click at [301, 130] on button "Refresh" at bounding box center [308, 126] width 58 height 26
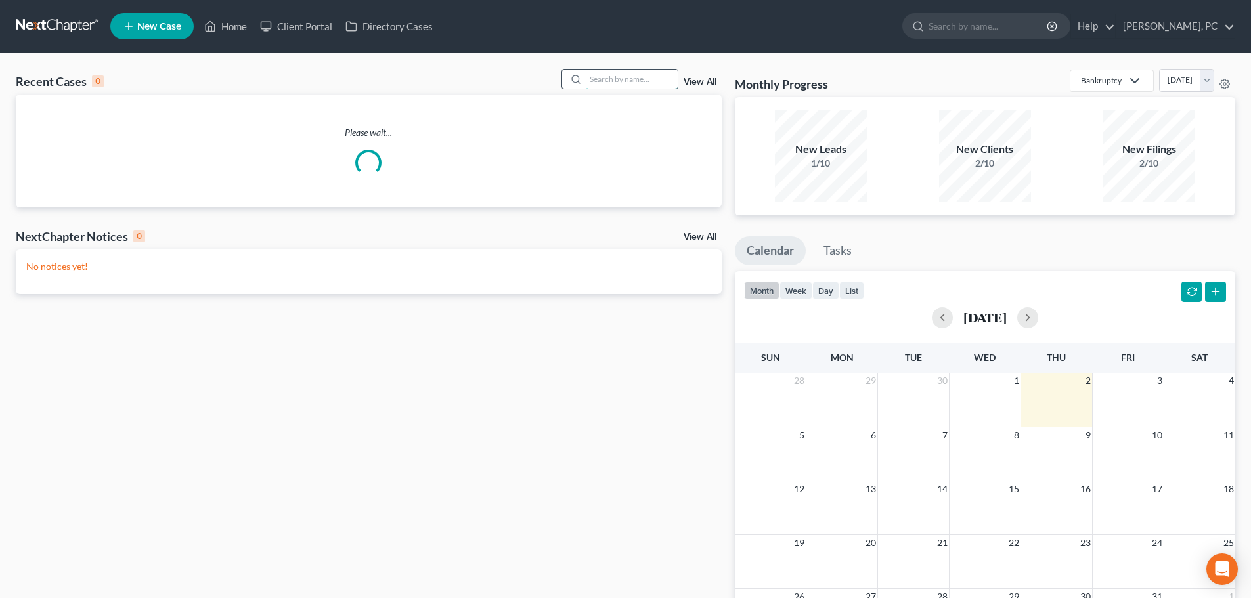
click at [609, 79] on input "search" at bounding box center [632, 79] width 92 height 19
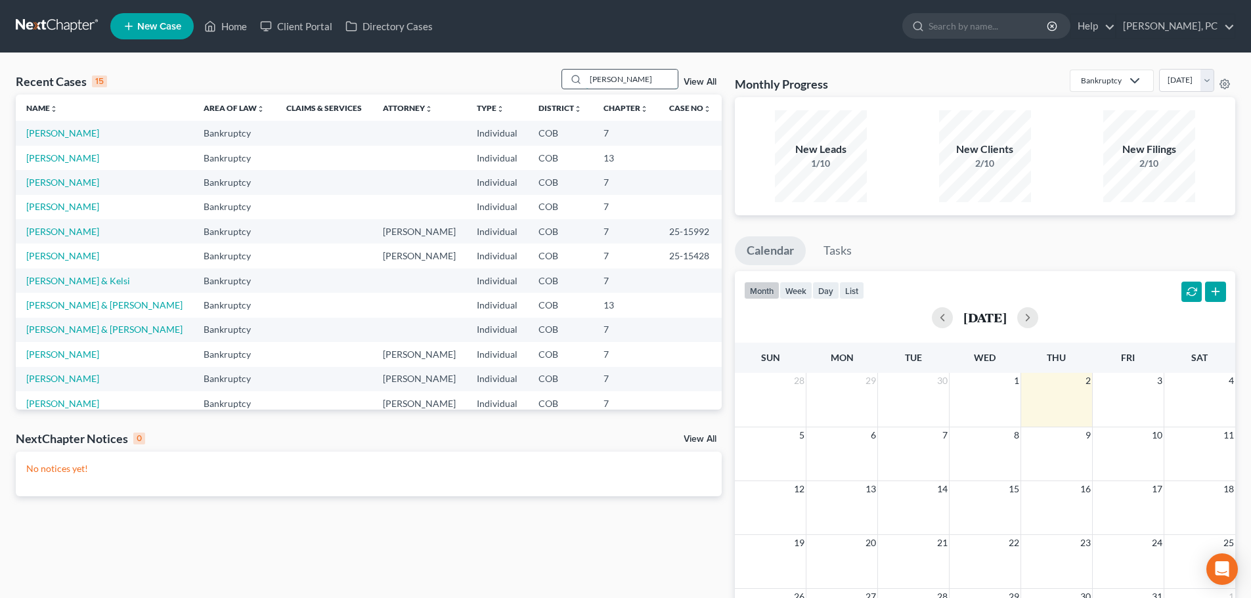
type input "[PERSON_NAME]"
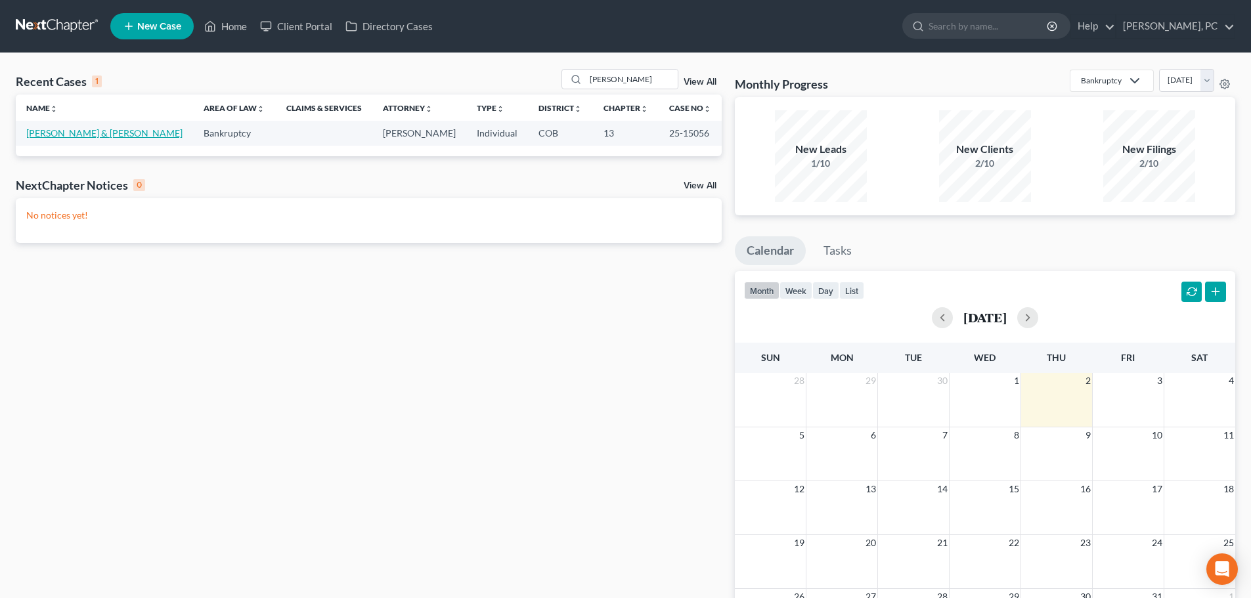
click at [80, 129] on link "Shivers, Leonard & Mary" at bounding box center [104, 132] width 156 height 11
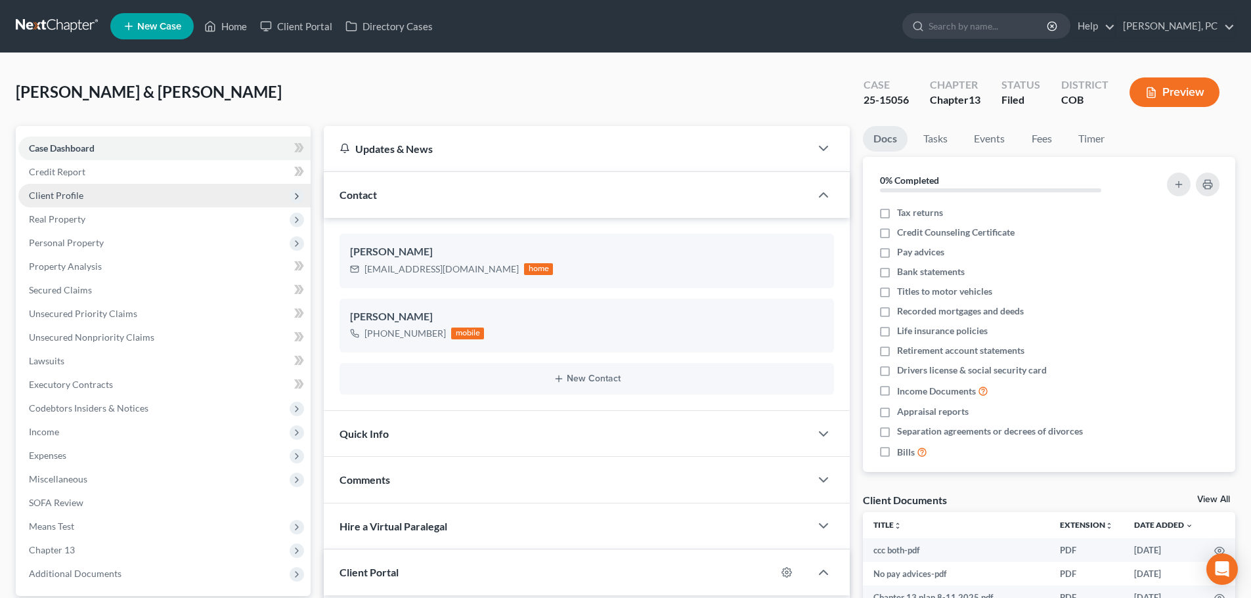
click at [56, 196] on span "Client Profile" at bounding box center [56, 195] width 55 height 11
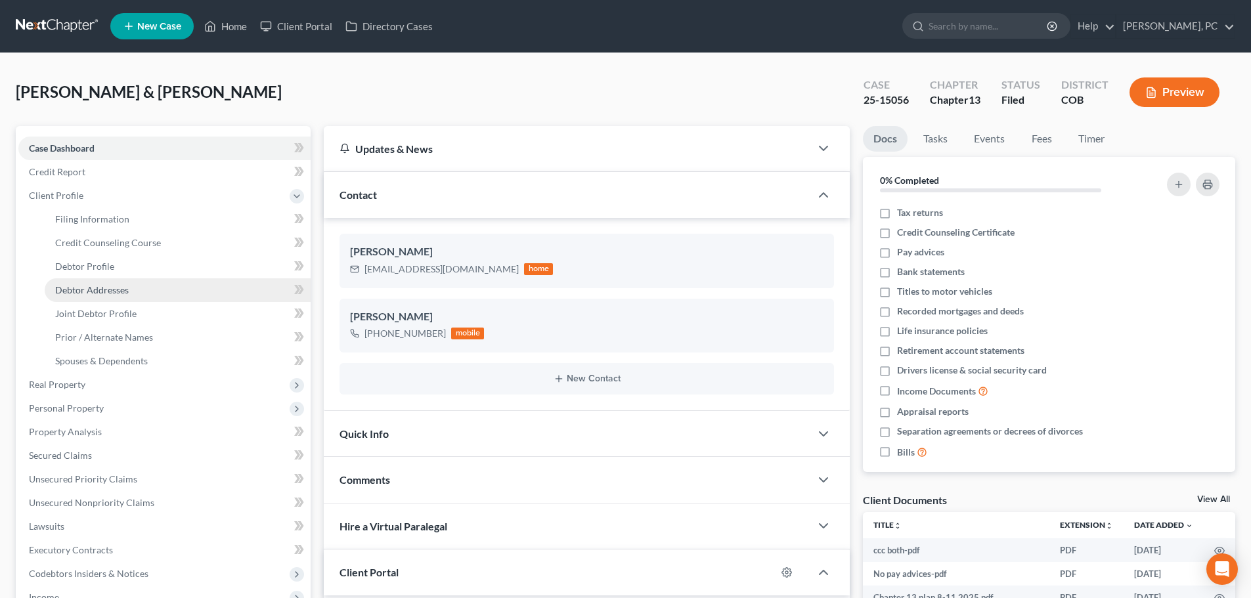
click at [77, 285] on span "Debtor Addresses" at bounding box center [92, 289] width 74 height 11
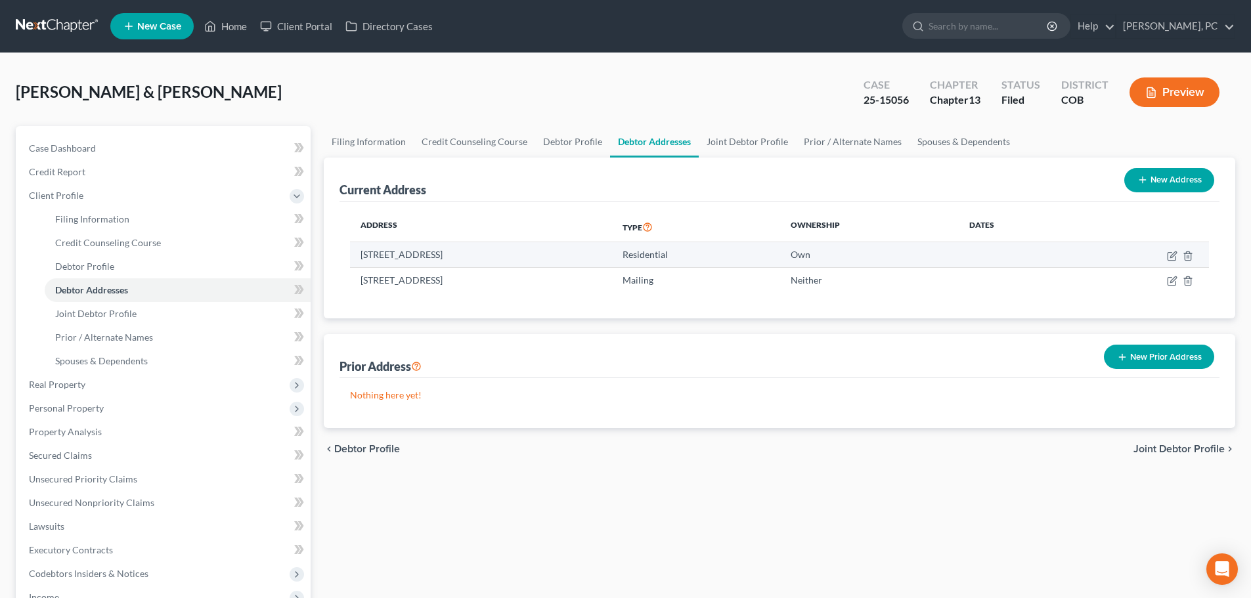
drag, startPoint x: 359, startPoint y: 256, endPoint x: 520, endPoint y: 260, distance: 161.6
click at [520, 260] on td "25761 Cty Rd 162, Nathrop, CO 81236" at bounding box center [481, 254] width 262 height 25
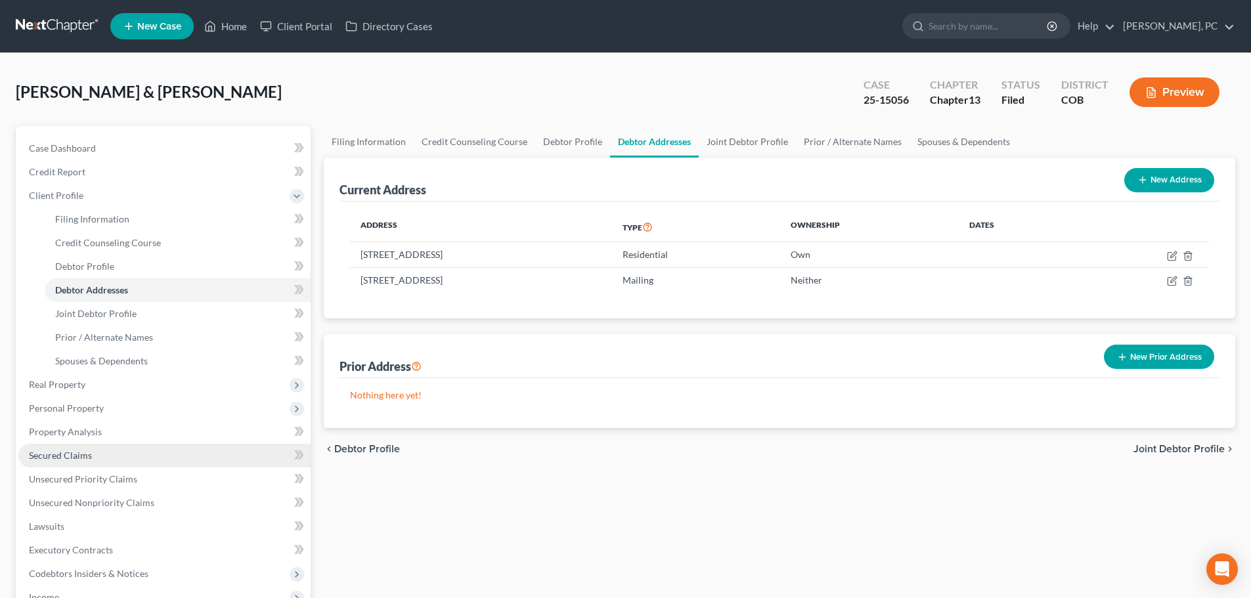
click at [72, 458] on span "Secured Claims" at bounding box center [60, 455] width 63 height 11
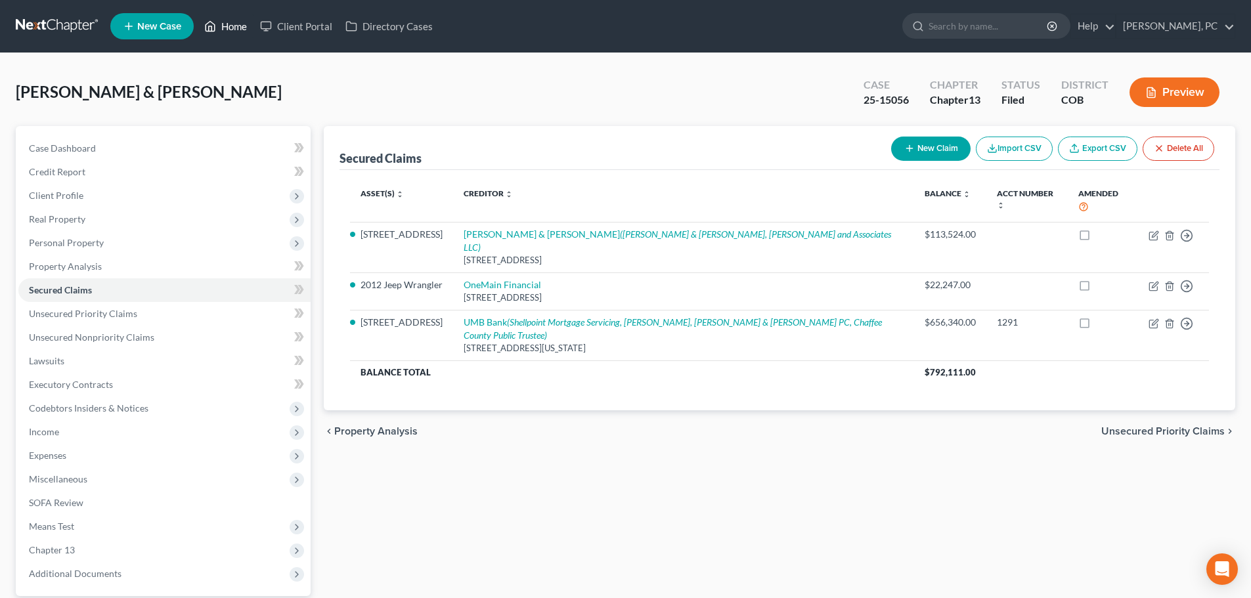
click at [238, 28] on link "Home" at bounding box center [226, 26] width 56 height 24
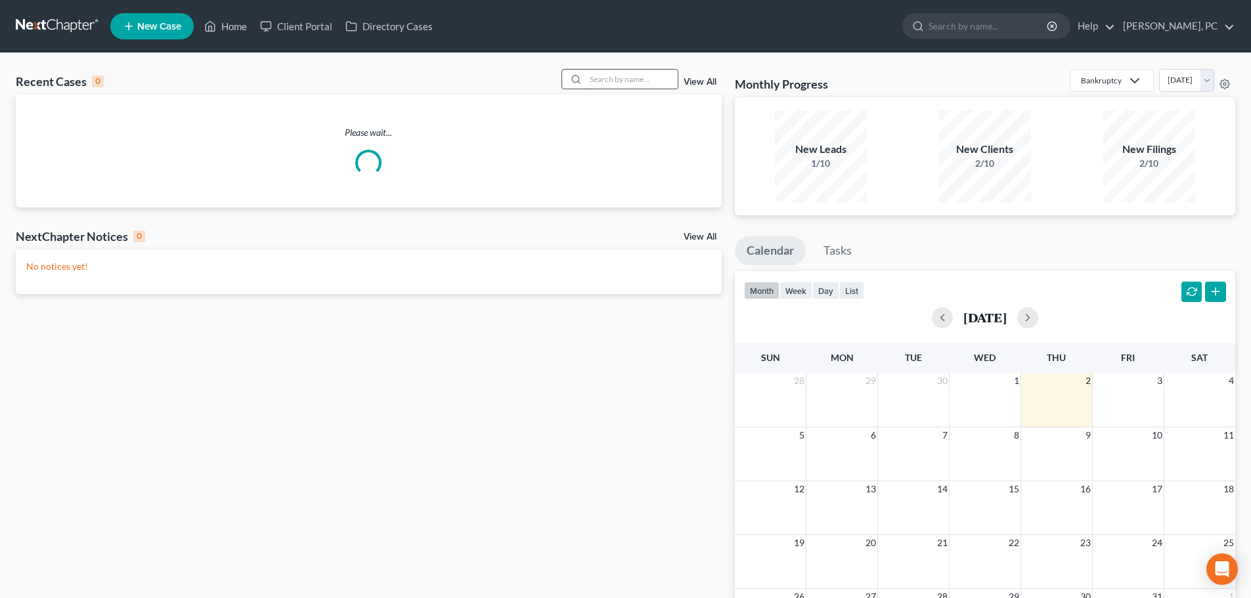
click at [633, 77] on input "search" at bounding box center [632, 79] width 92 height 19
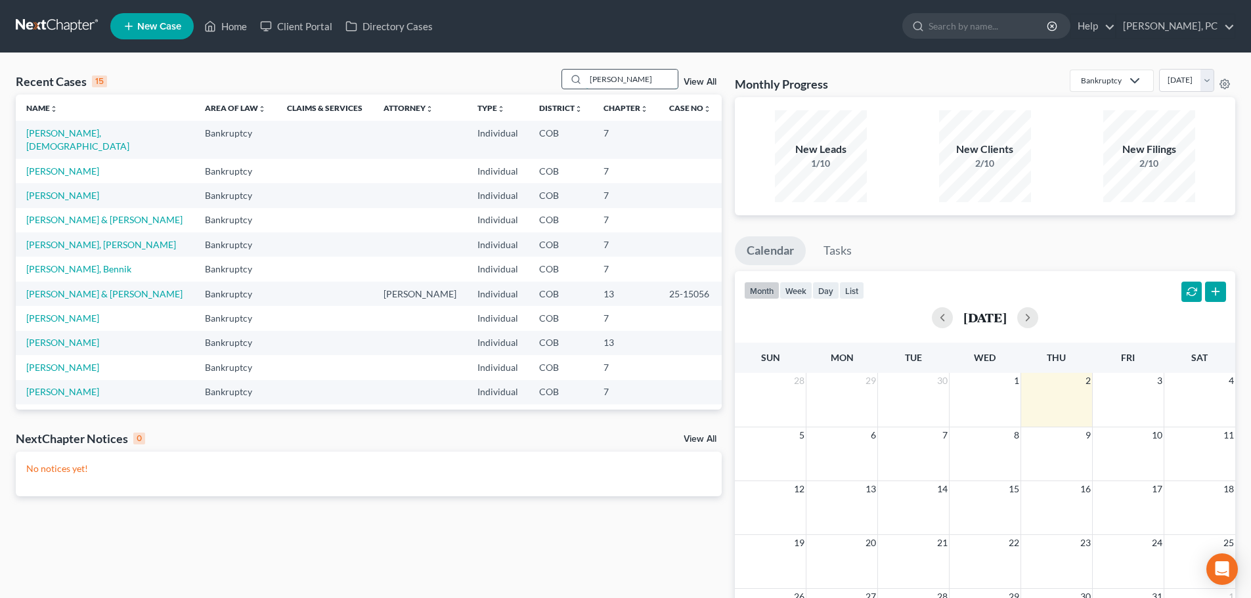
type input "[PERSON_NAME]"
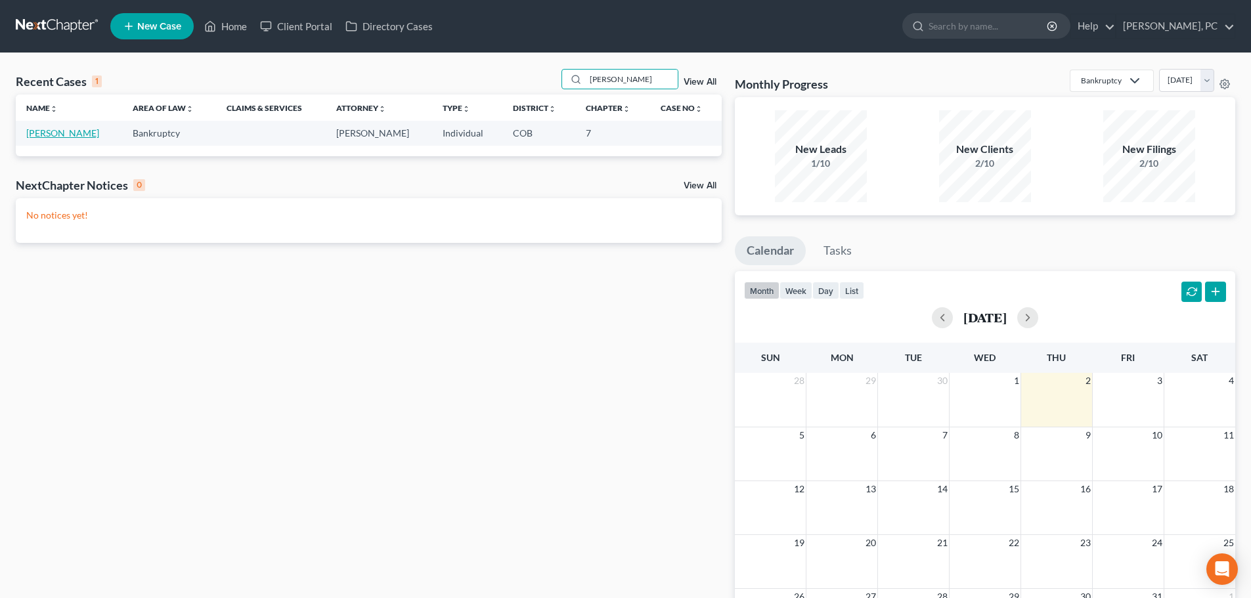
click at [83, 132] on link "[PERSON_NAME]" at bounding box center [62, 132] width 73 height 11
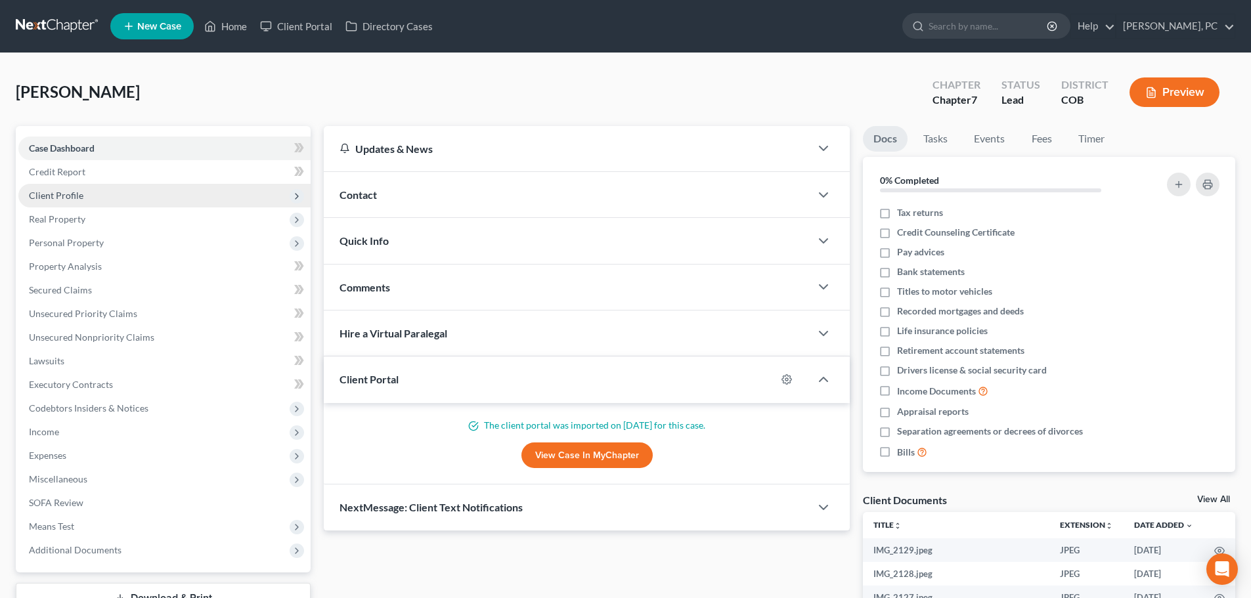
click at [63, 196] on span "Client Profile" at bounding box center [56, 195] width 55 height 11
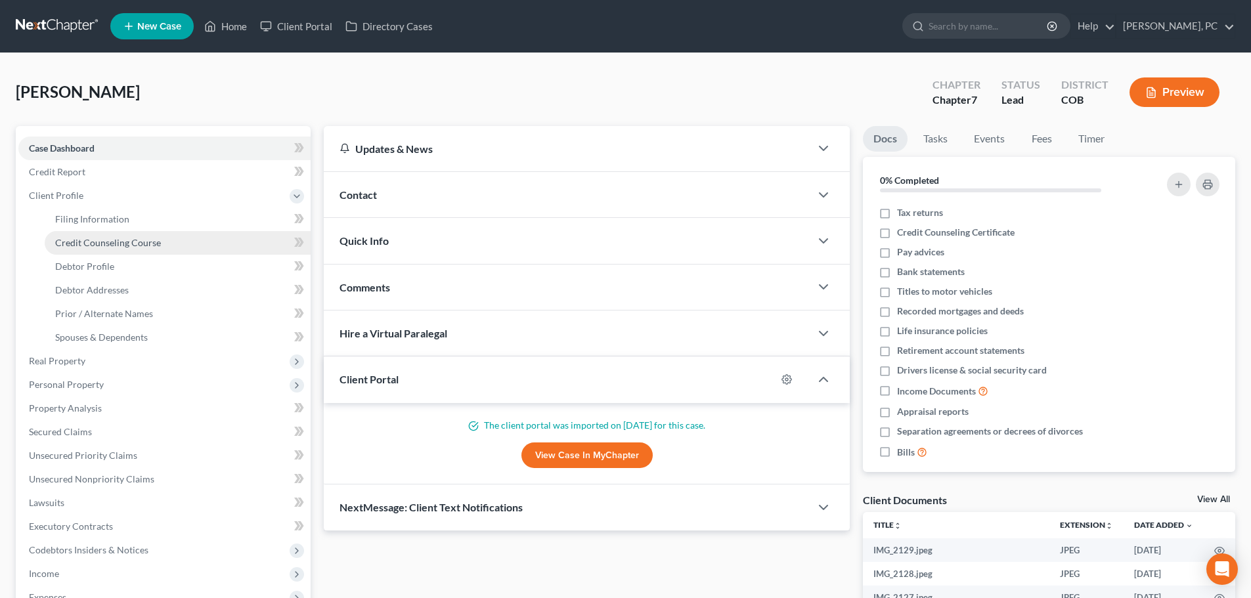
click at [100, 238] on span "Credit Counseling Course" at bounding box center [108, 242] width 106 height 11
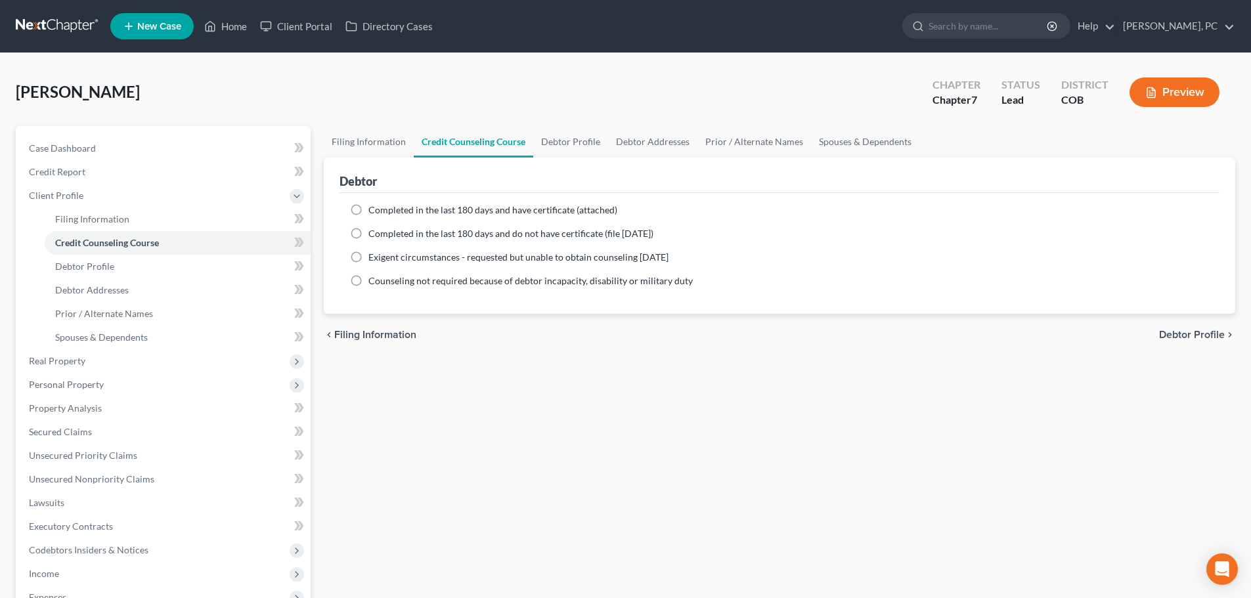
click at [368, 211] on label "Completed in the last 180 days and have certificate (attached)" at bounding box center [492, 210] width 249 height 13
click at [374, 211] on input "Completed in the last 180 days and have certificate (attached)" at bounding box center [378, 208] width 9 height 9
radio input "true"
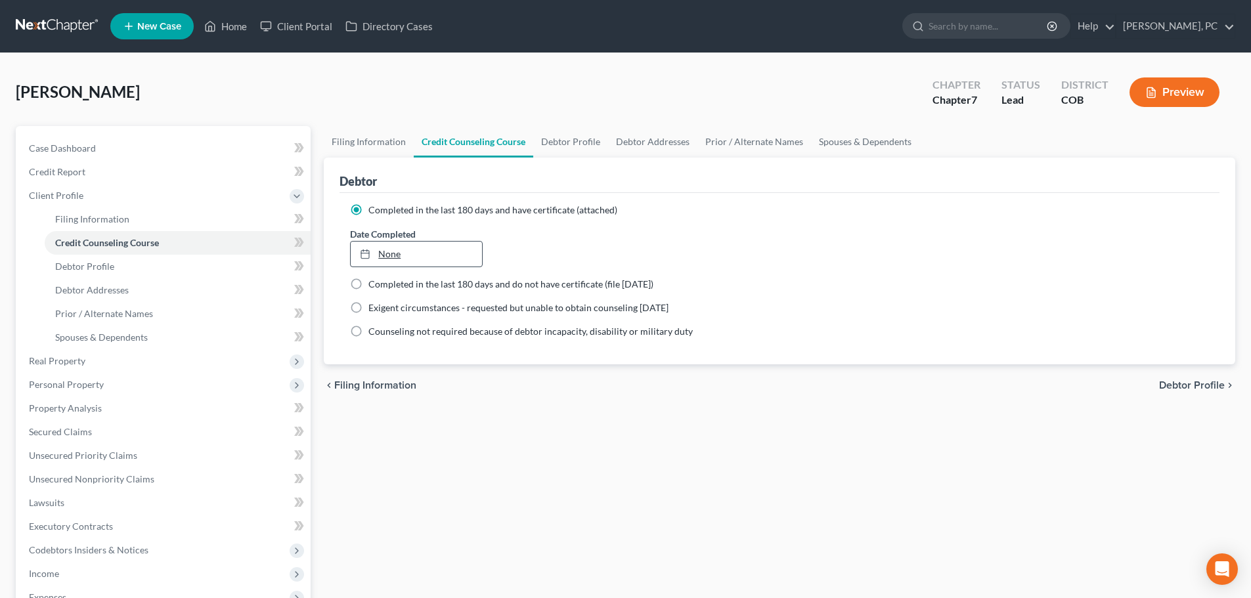
type input "[DATE]"
click at [404, 248] on link "None" at bounding box center [416, 254] width 131 height 25
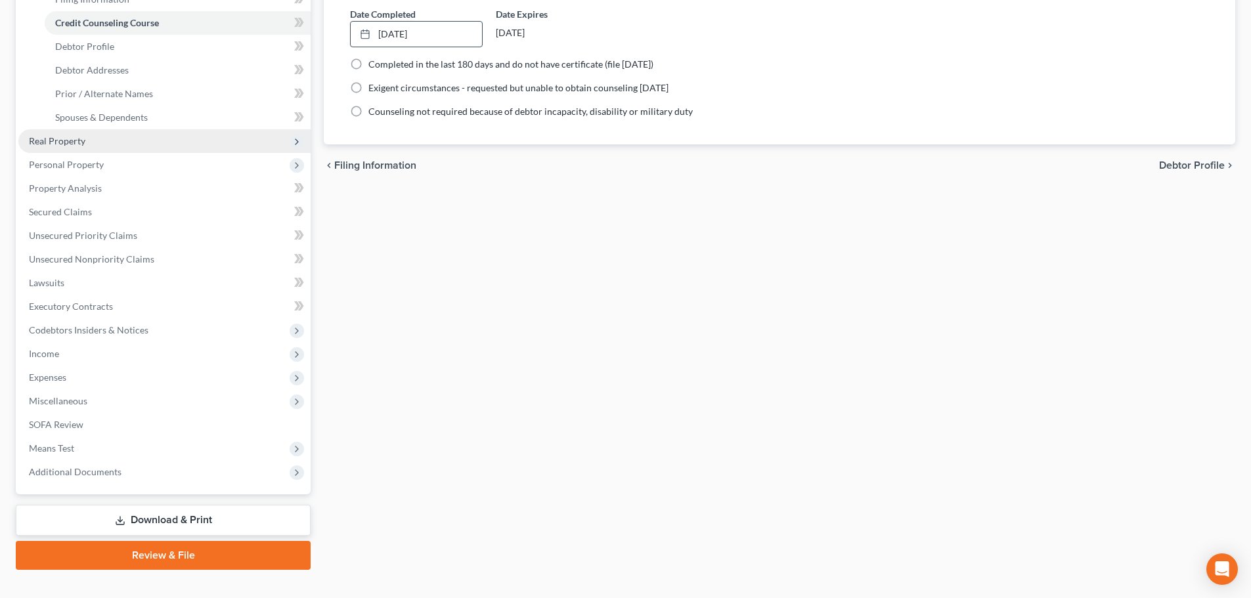
scroll to position [242, 0]
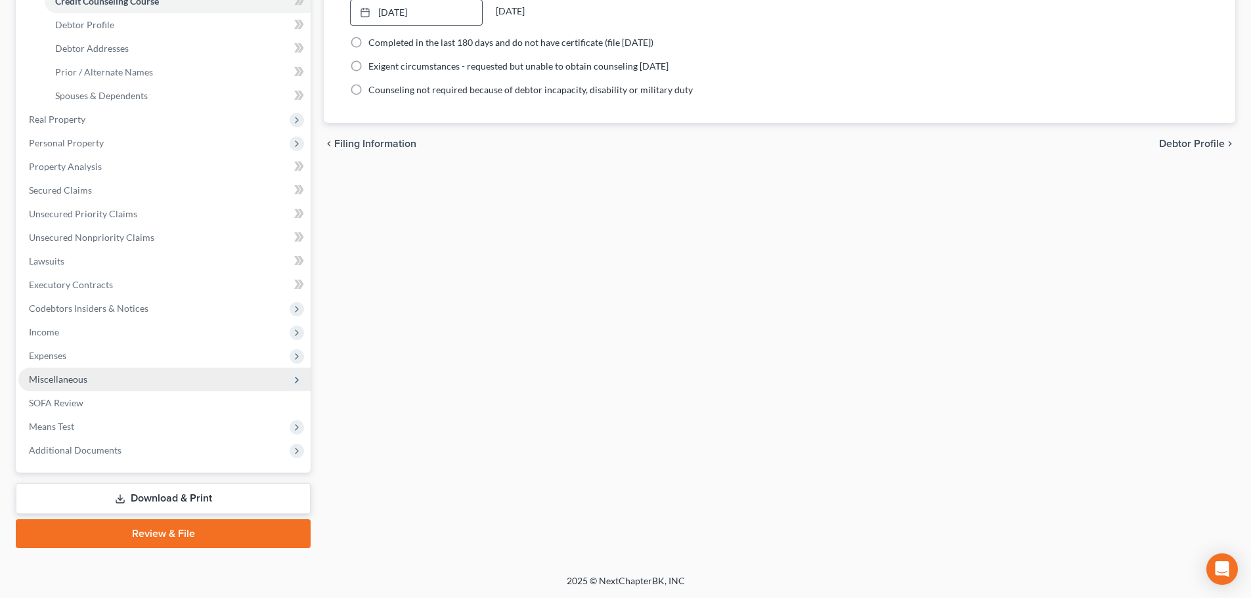
click at [45, 382] on span "Miscellaneous" at bounding box center [58, 379] width 58 height 11
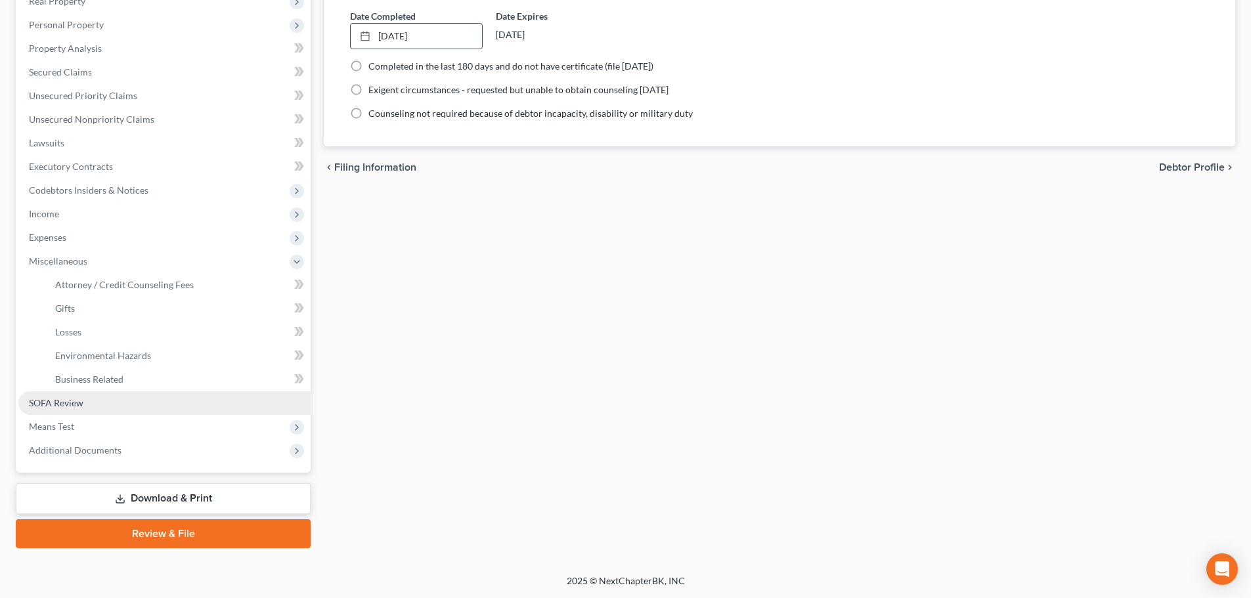
scroll to position [218, 0]
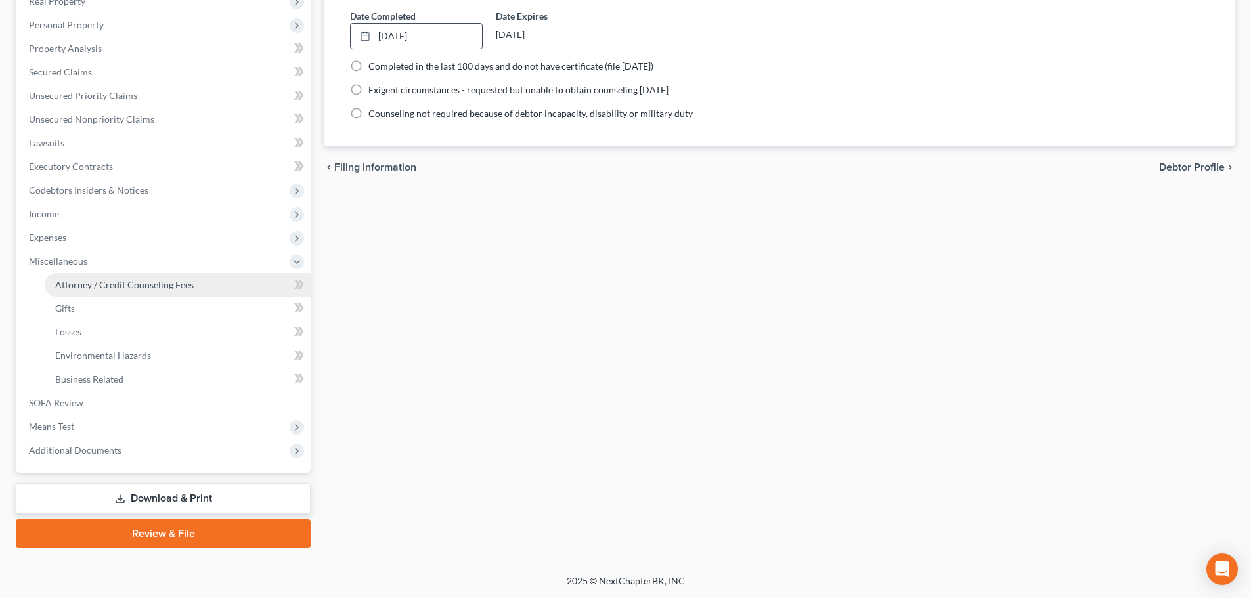
click at [130, 286] on span "Attorney / Credit Counseling Fees" at bounding box center [124, 284] width 139 height 11
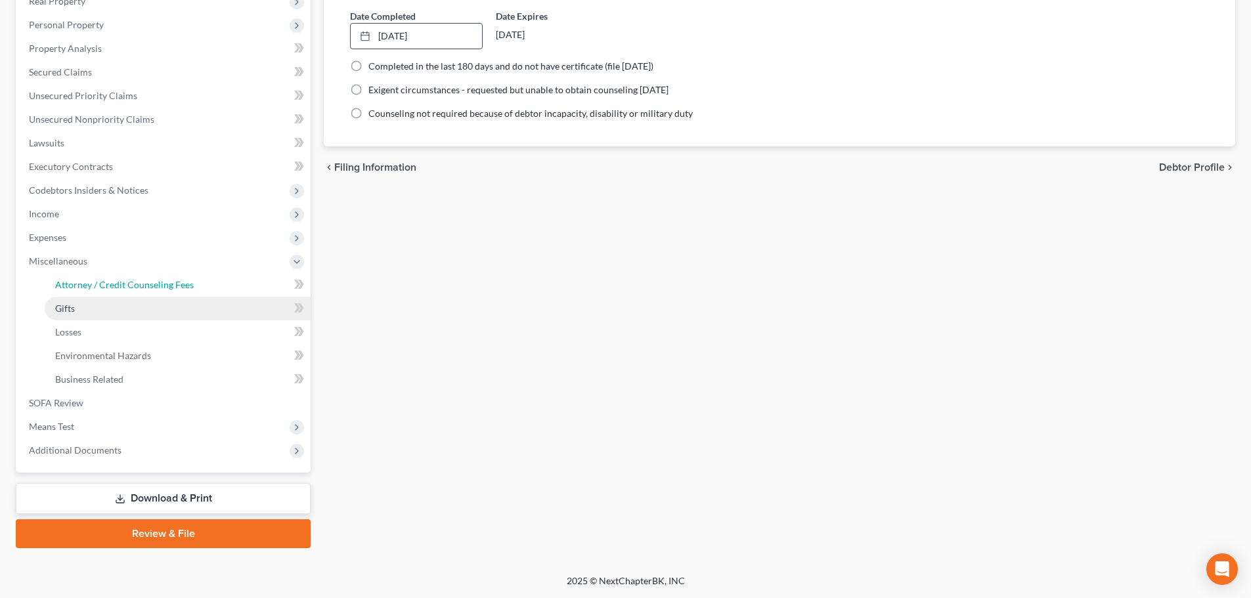
select select "0"
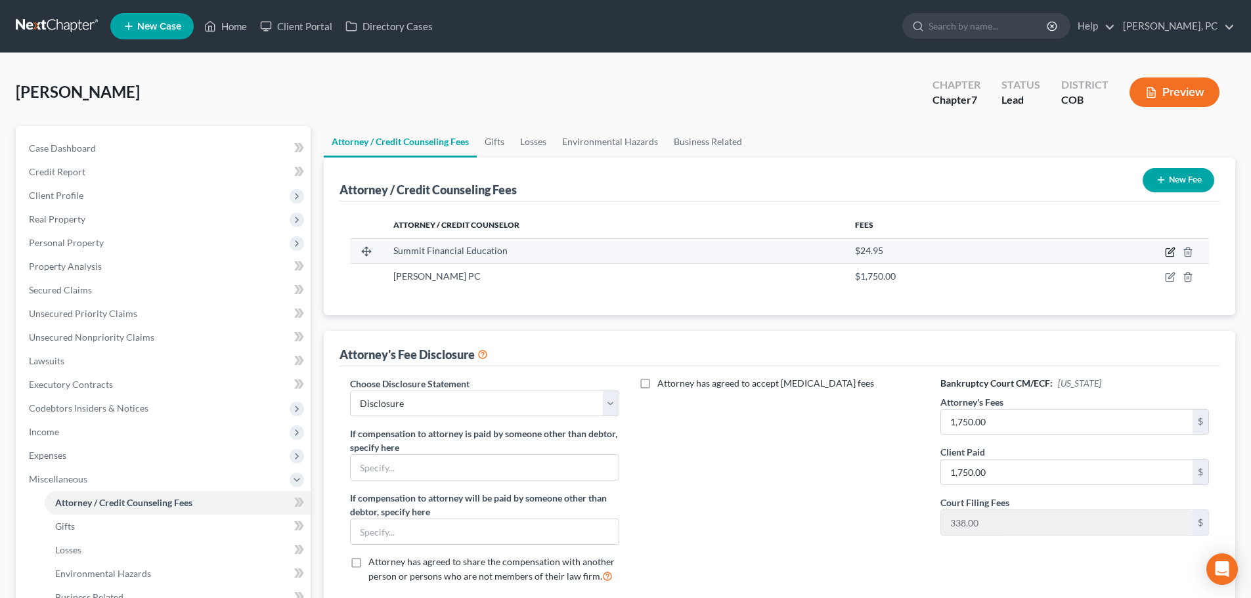
click at [1167, 252] on icon "button" at bounding box center [1170, 252] width 11 height 11
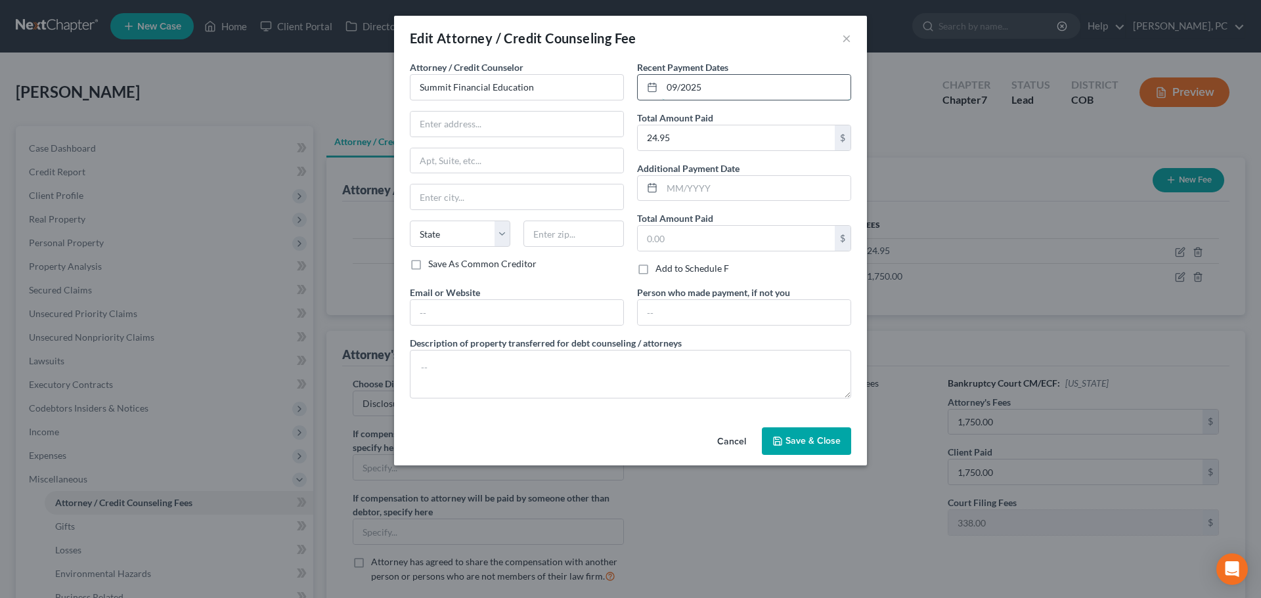
click at [703, 89] on input "09/2025" at bounding box center [756, 87] width 188 height 25
drag, startPoint x: 703, startPoint y: 89, endPoint x: 663, endPoint y: 90, distance: 40.7
click at [663, 90] on input "09/2025" at bounding box center [756, 87] width 188 height 25
type input "10/2025"
click at [810, 439] on span "Save & Close" at bounding box center [812, 440] width 55 height 11
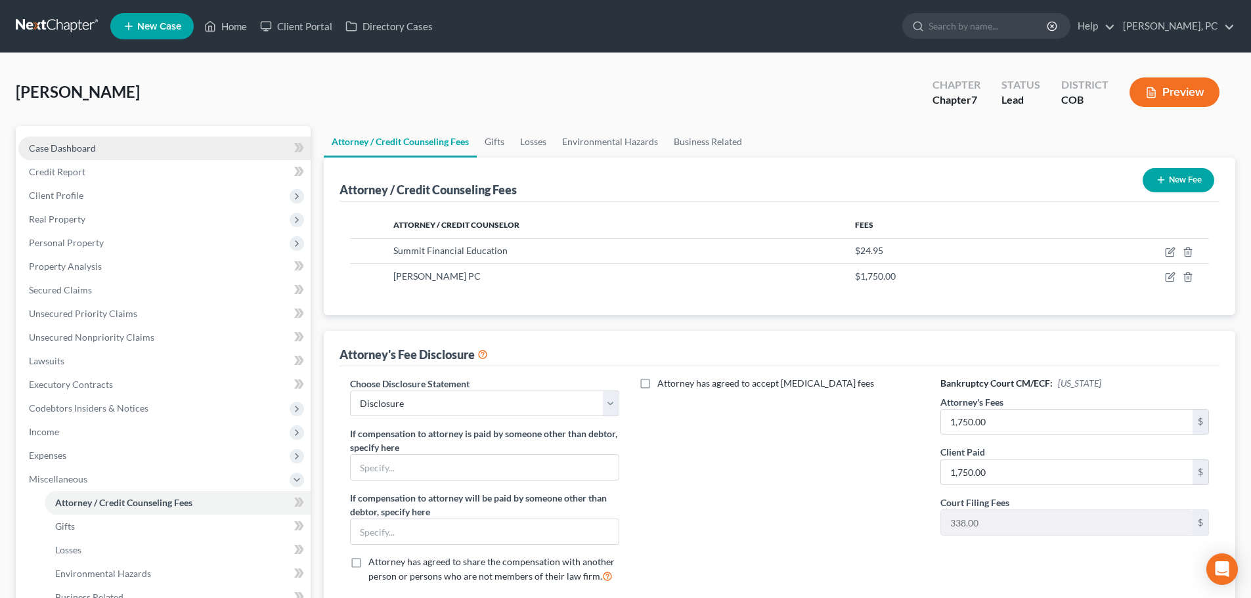
click at [80, 146] on span "Case Dashboard" at bounding box center [62, 147] width 67 height 11
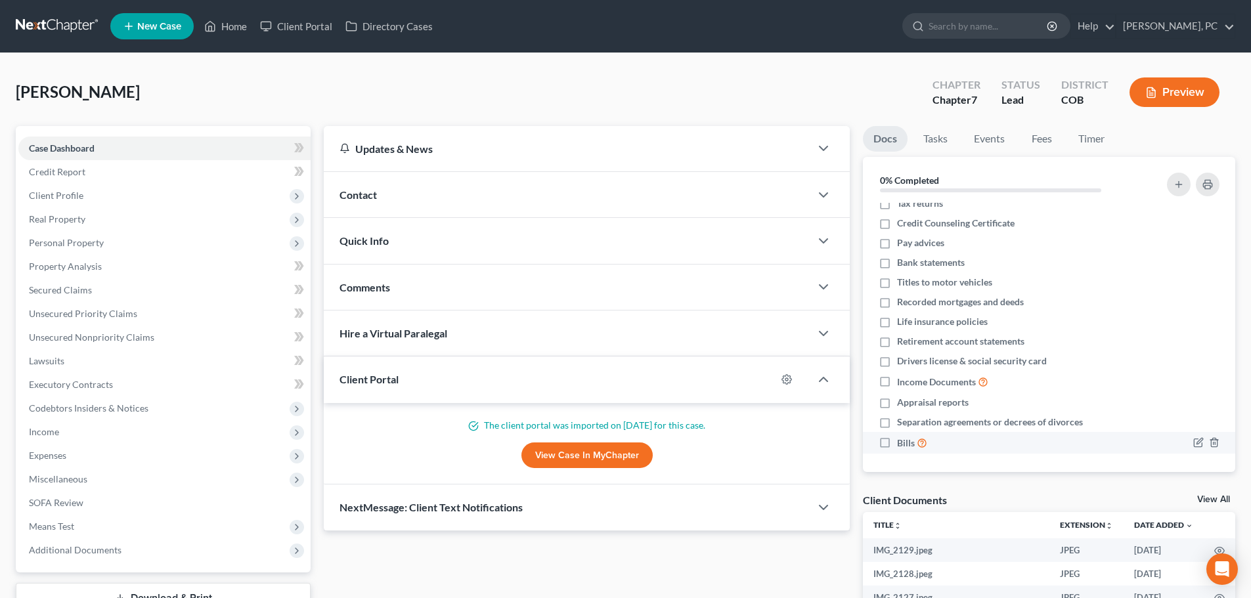
scroll to position [12, 0]
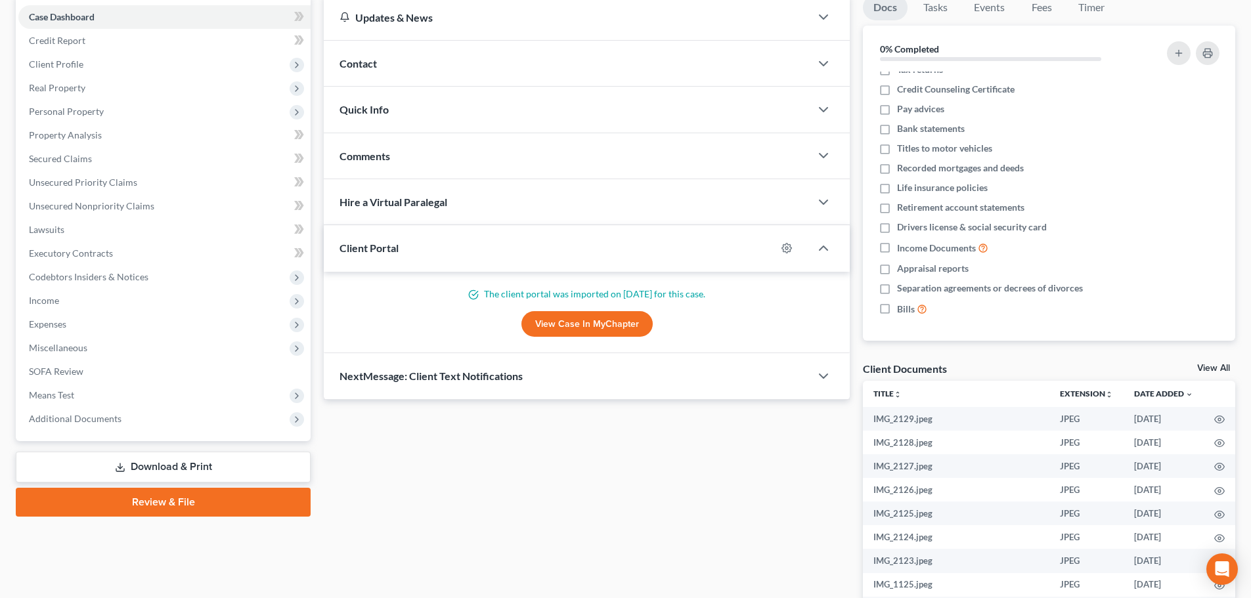
click at [1203, 364] on link "View All" at bounding box center [1213, 368] width 33 height 9
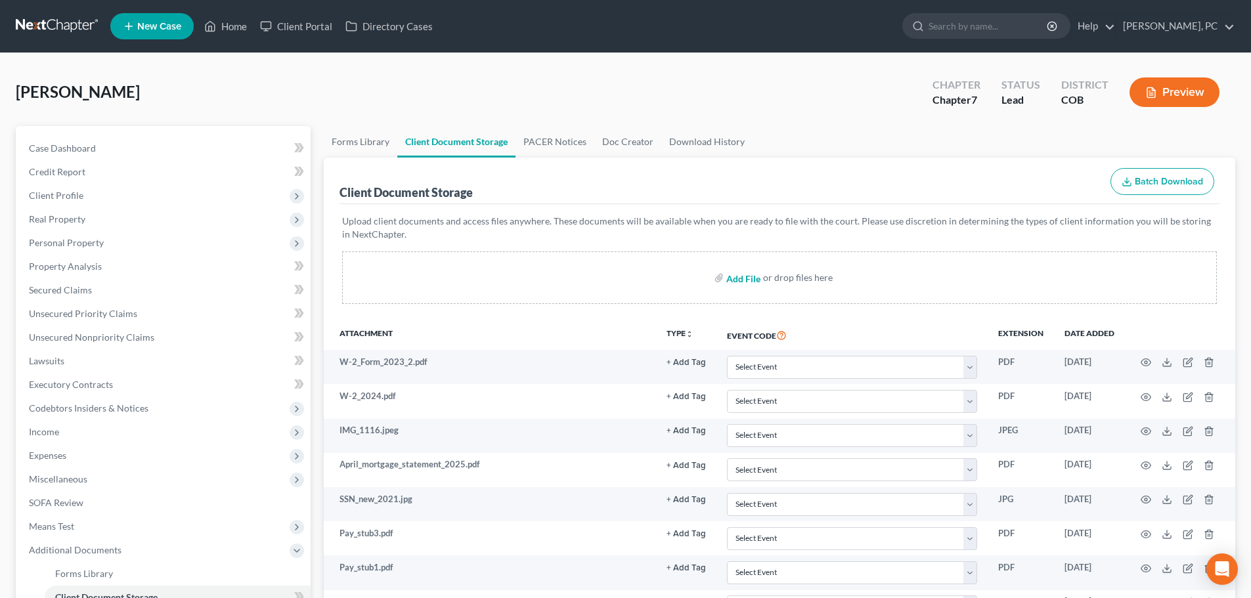
click at [746, 281] on input "file" at bounding box center [742, 278] width 32 height 24
type input "C:\fakepath\ccc.pdf"
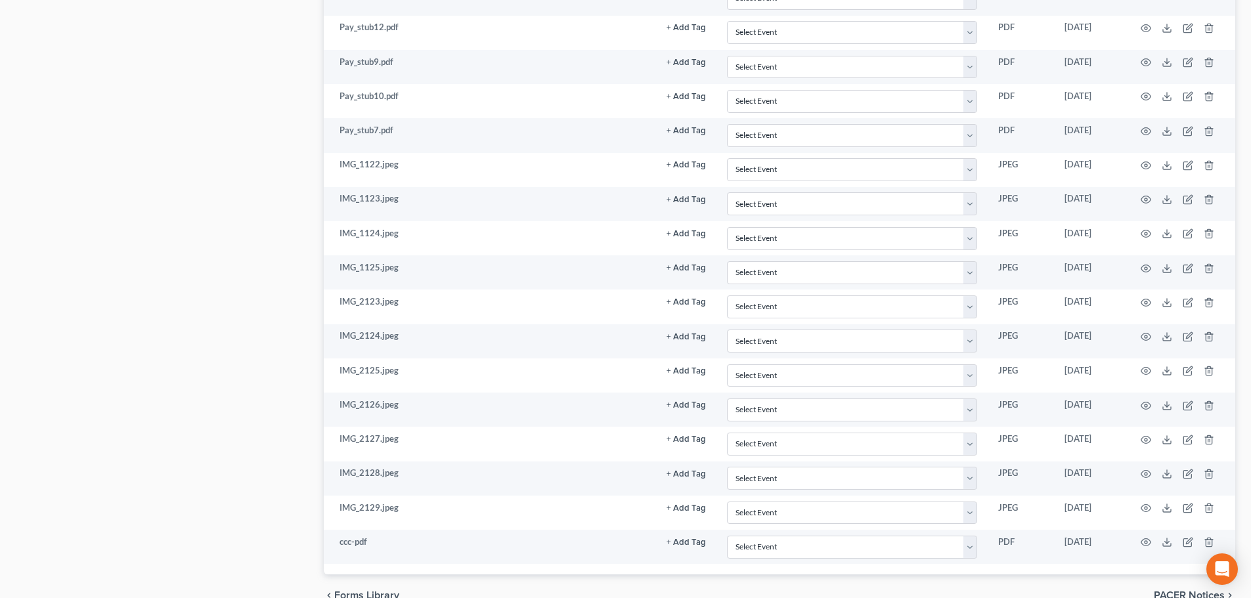
scroll to position [917, 0]
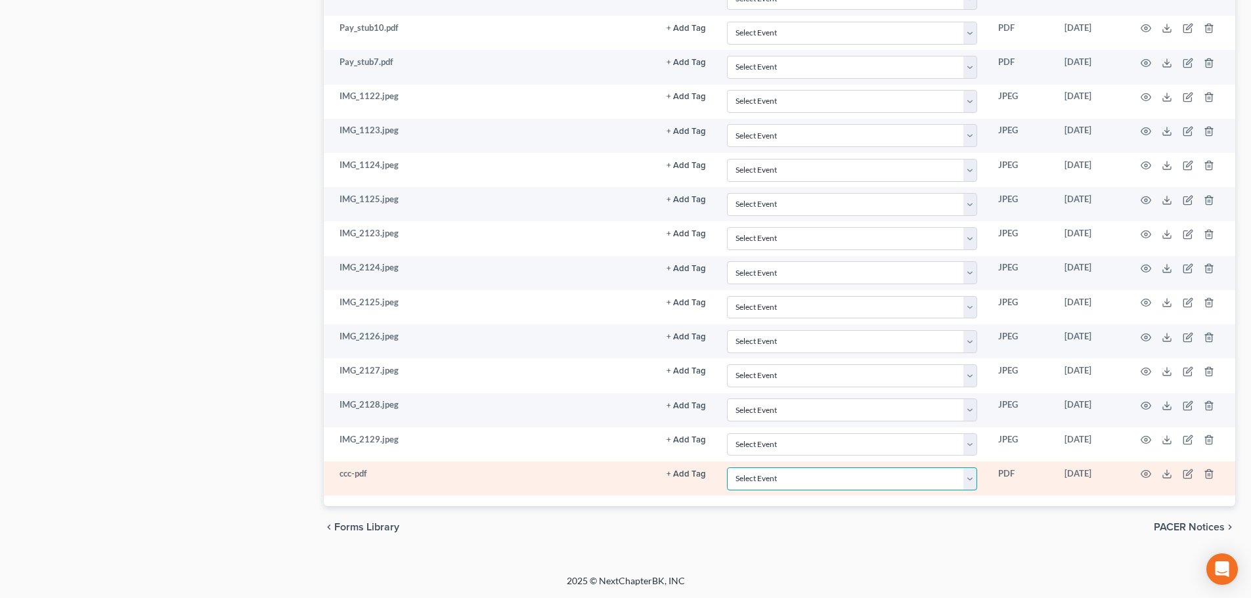
click at [758, 485] on select "Select Event 1009-1.1 Notice of Amendments 20 Largest Unsecured Creditors Amend…" at bounding box center [852, 479] width 250 height 23
select select "5"
click at [727, 468] on select "Select Event 1009-1.1 Notice of Amendments 20 Largest Unsecured Creditors Amend…" at bounding box center [852, 479] width 250 height 23
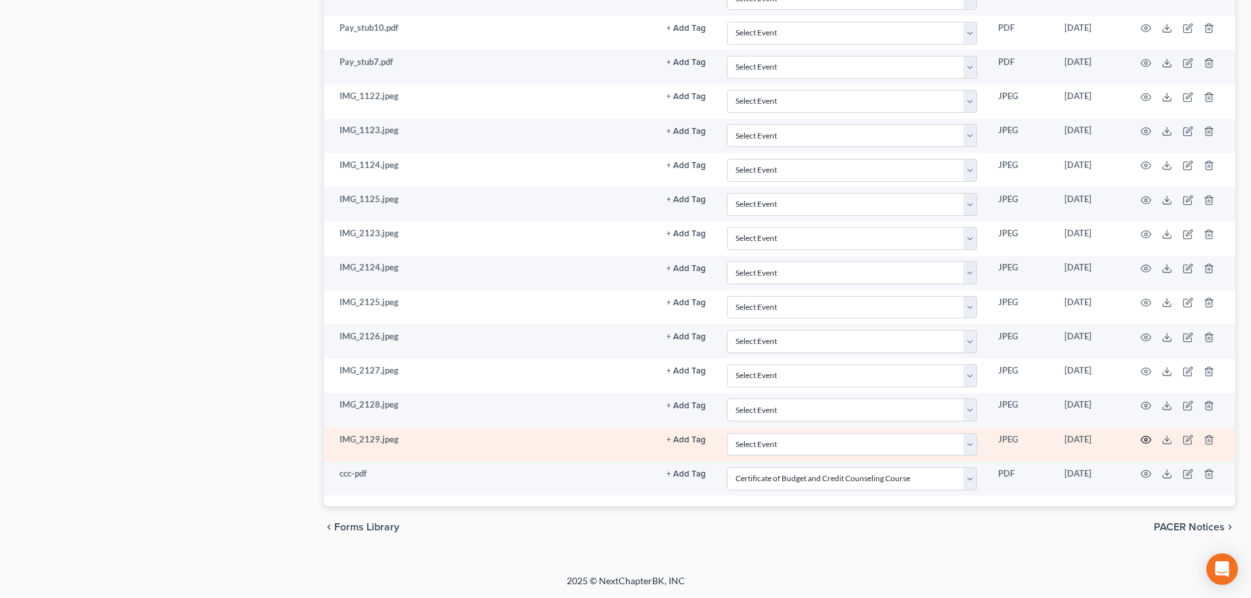
click at [1145, 439] on circle "button" at bounding box center [1146, 440] width 3 height 3
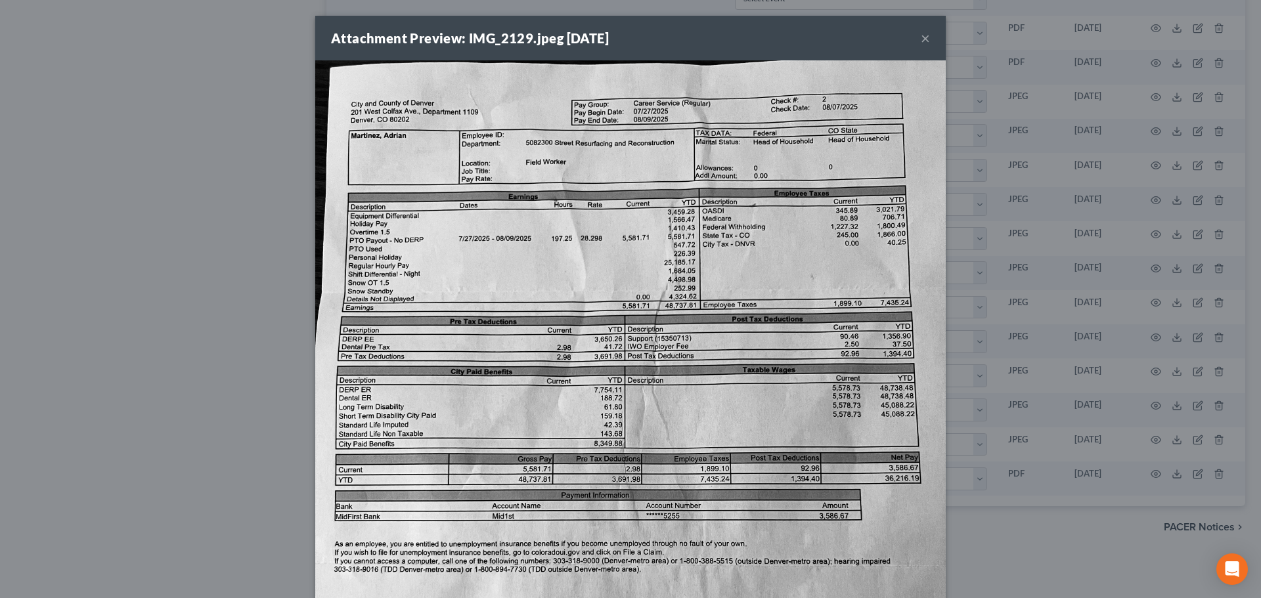
click at [921, 37] on button "×" at bounding box center [925, 38] width 9 height 16
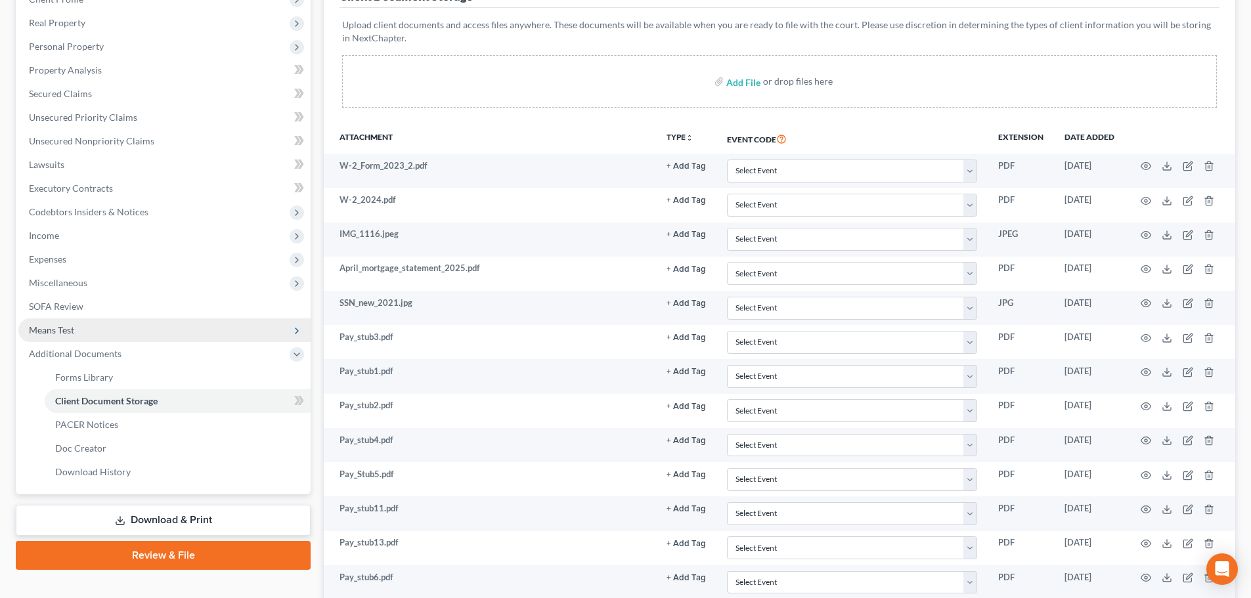
scroll to position [195, 0]
click at [51, 332] on span "Means Test" at bounding box center [51, 331] width 45 height 11
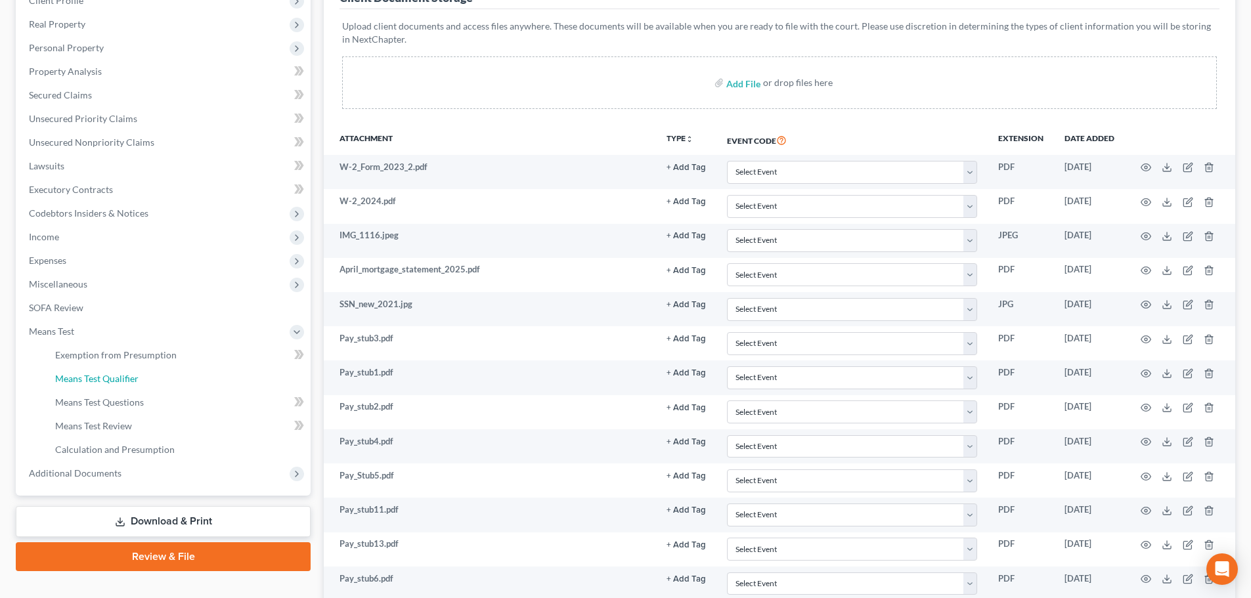
click at [106, 375] on span "Means Test Qualifier" at bounding box center [96, 378] width 83 height 11
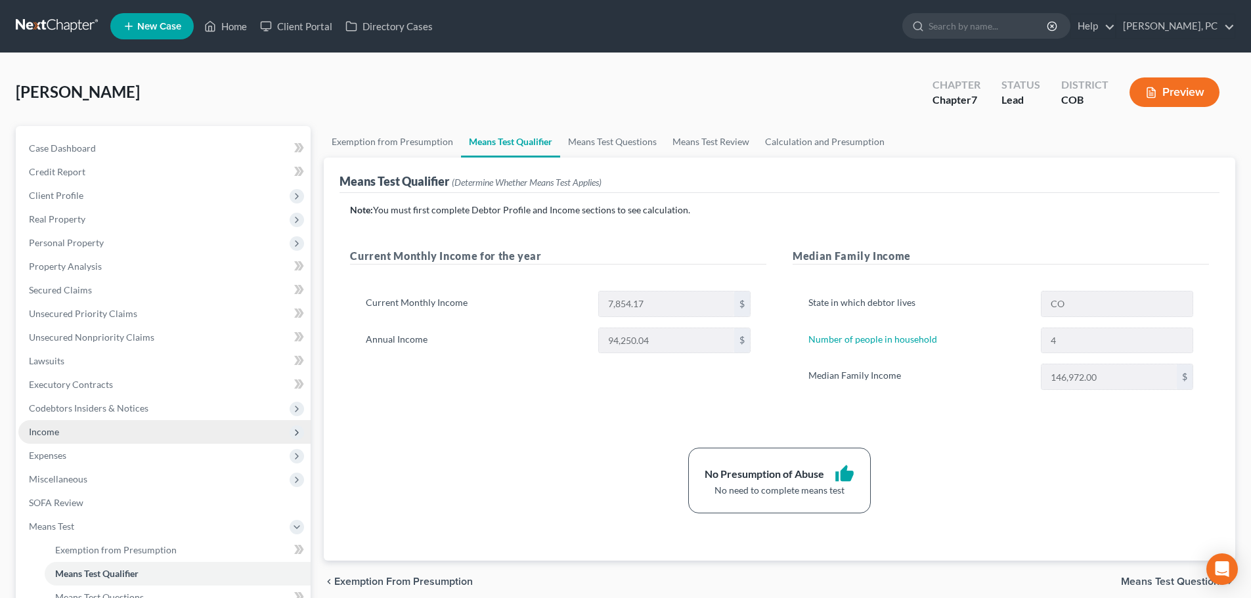
click at [45, 427] on span "Income" at bounding box center [44, 431] width 30 height 11
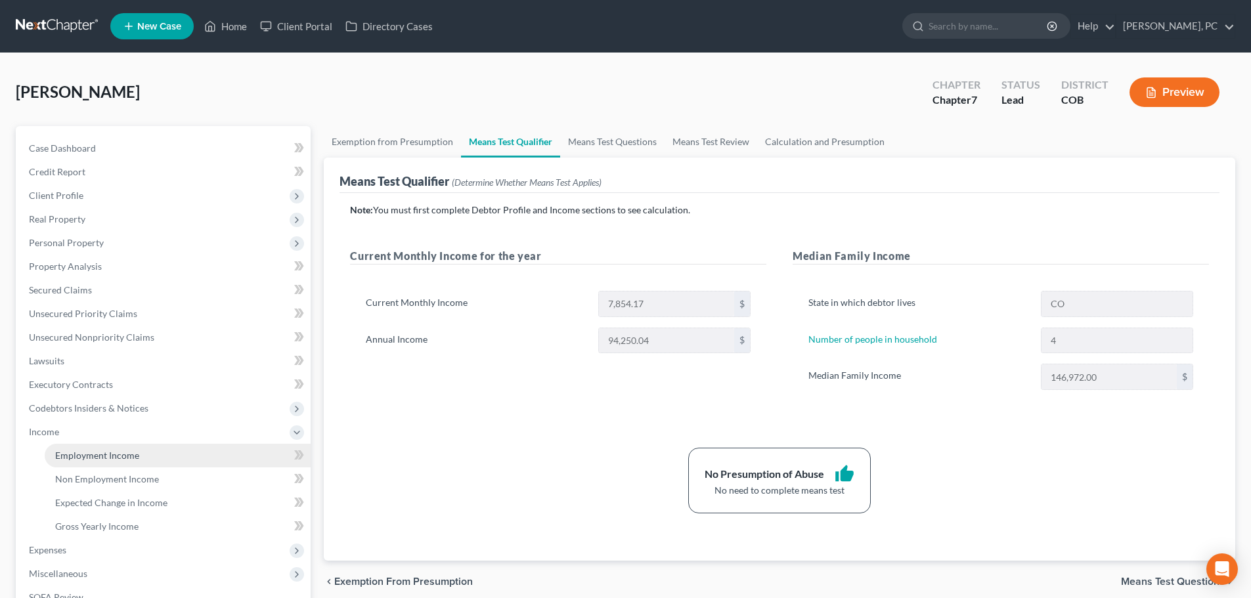
click at [101, 452] on span "Employment Income" at bounding box center [97, 455] width 84 height 11
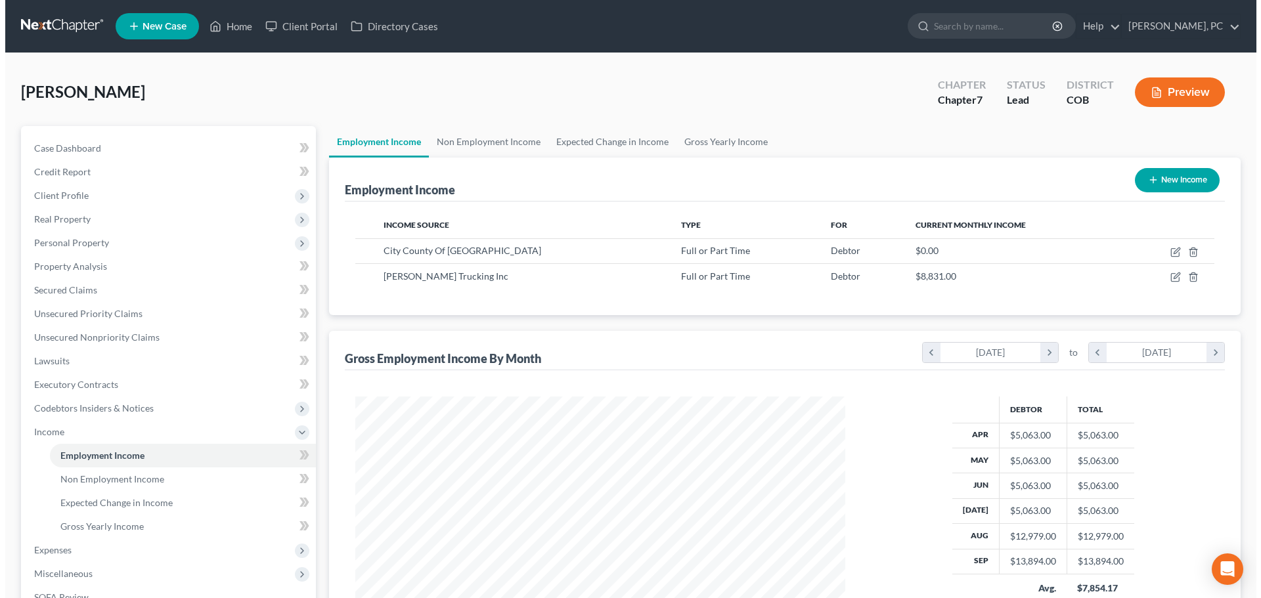
scroll to position [245, 516]
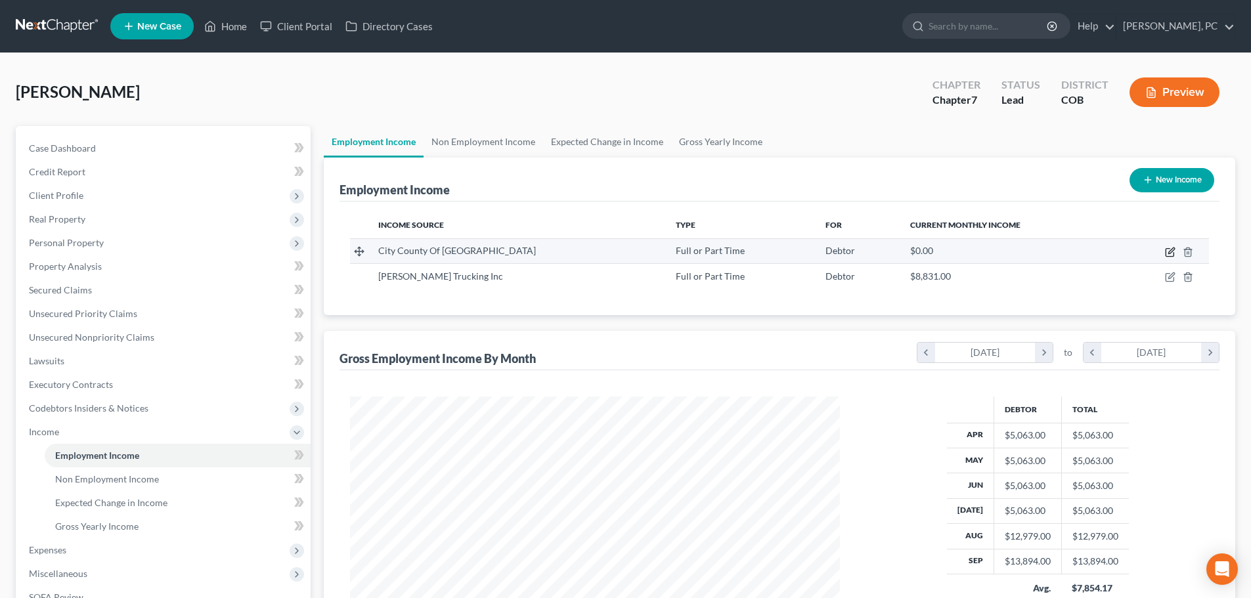
click at [1171, 251] on icon "button" at bounding box center [1171, 251] width 6 height 6
select select "0"
select select "5"
select select "0"
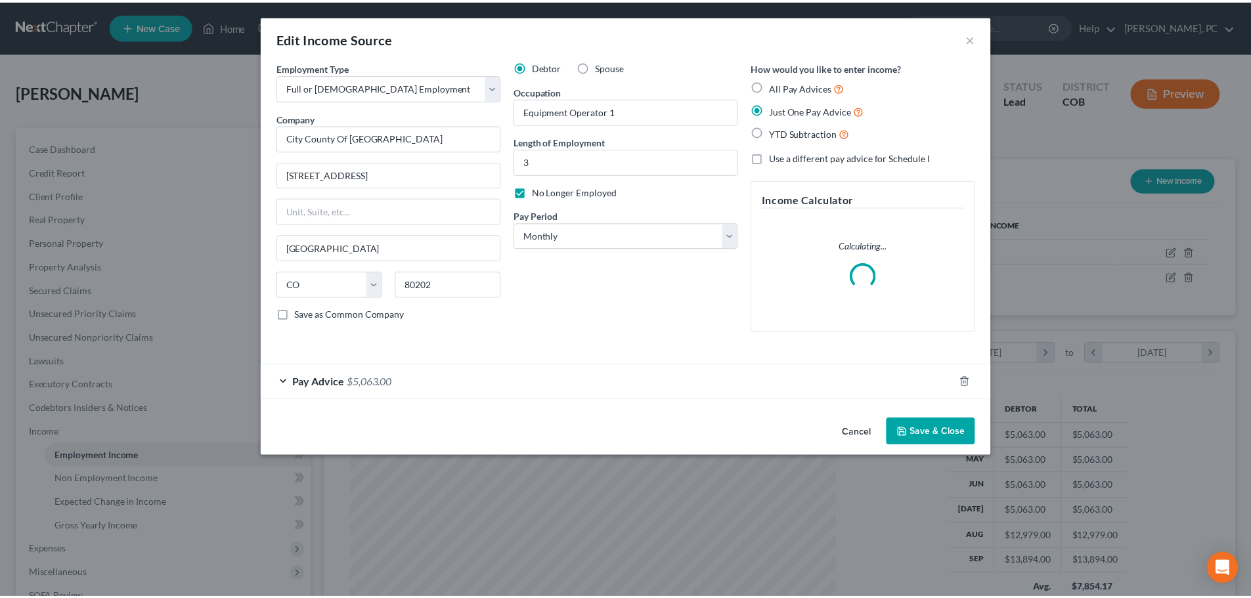
scroll to position [247, 521]
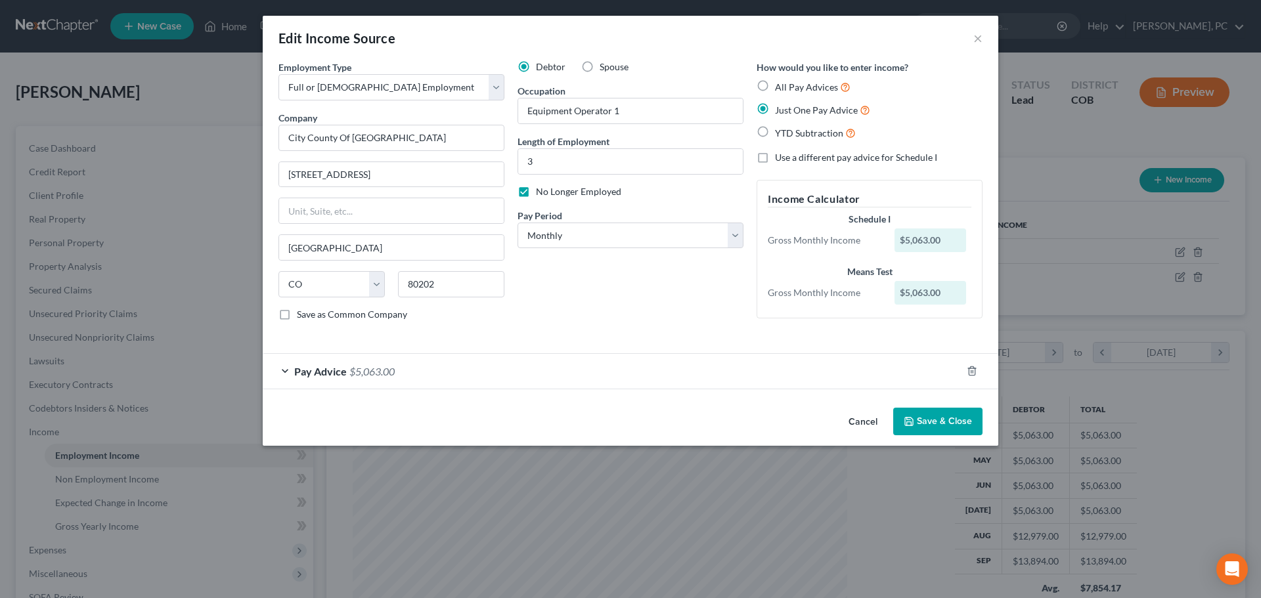
click at [930, 424] on button "Save & Close" at bounding box center [937, 422] width 89 height 28
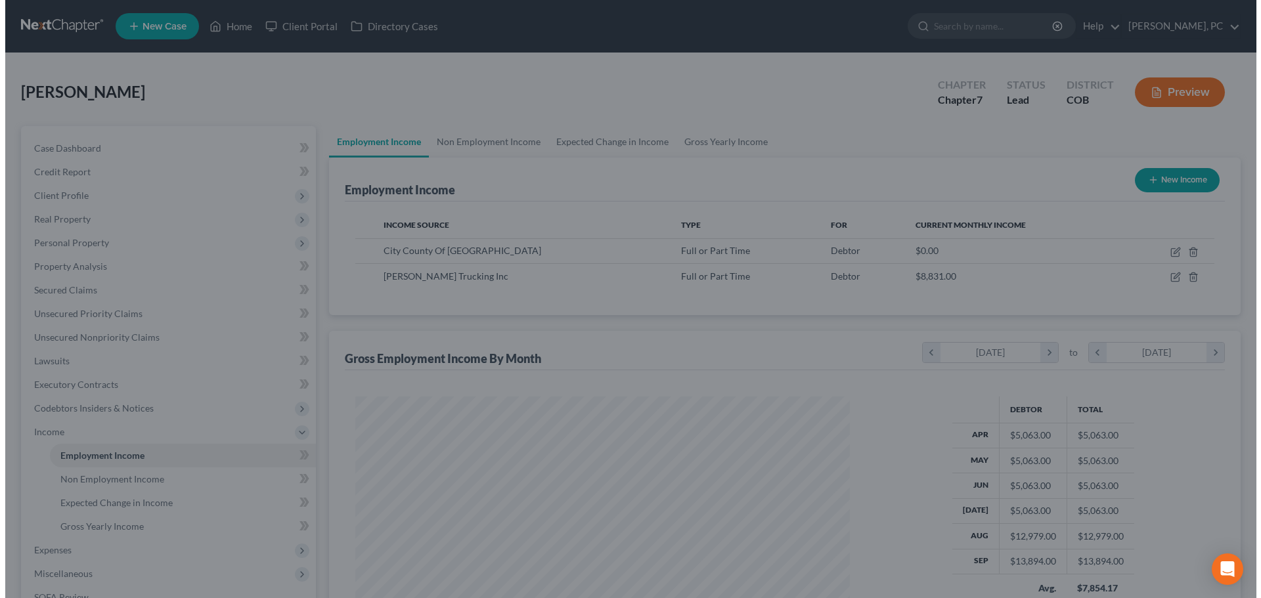
scroll to position [656390, 656119]
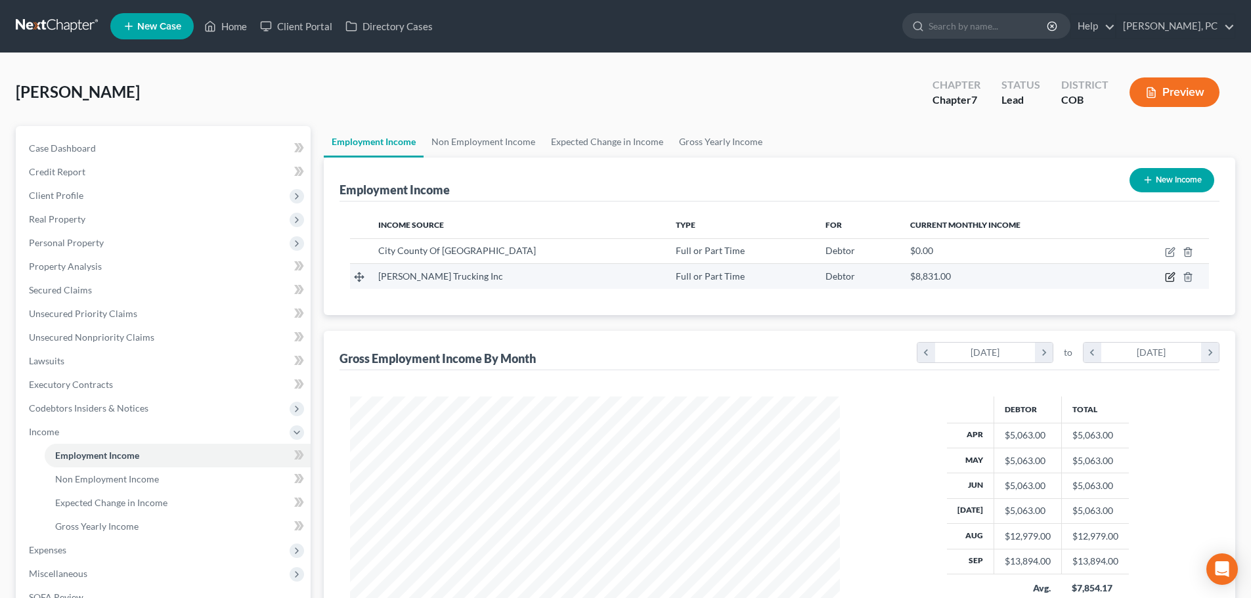
click at [1169, 276] on icon "button" at bounding box center [1171, 276] width 6 height 6
select select "0"
select select "5"
select select "0"
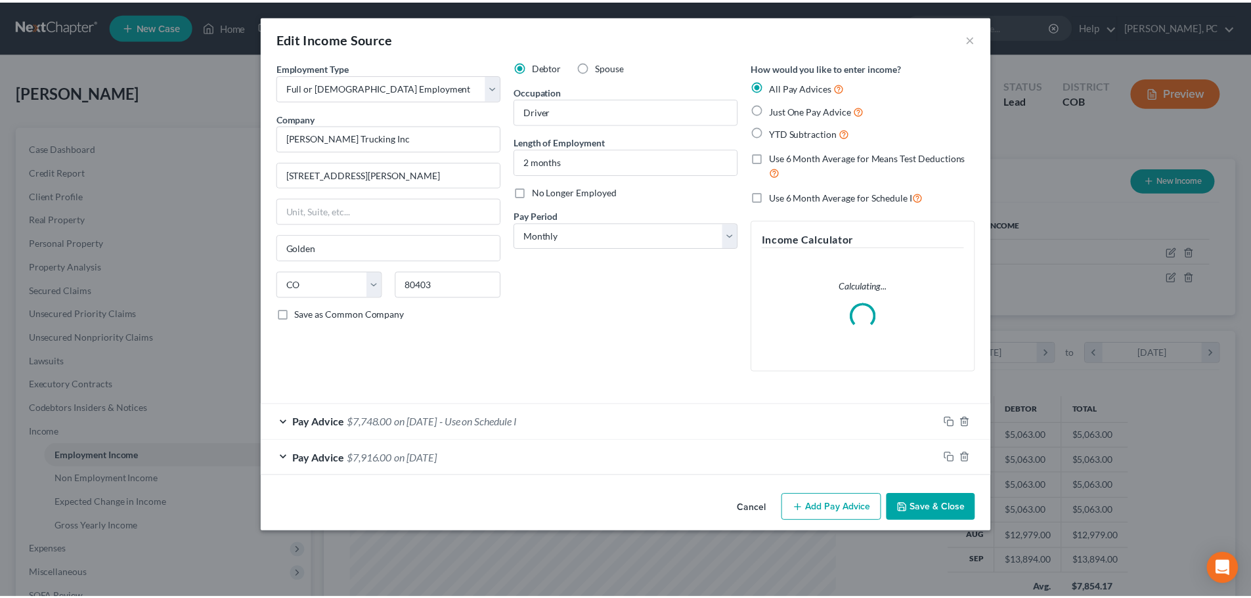
scroll to position [247, 521]
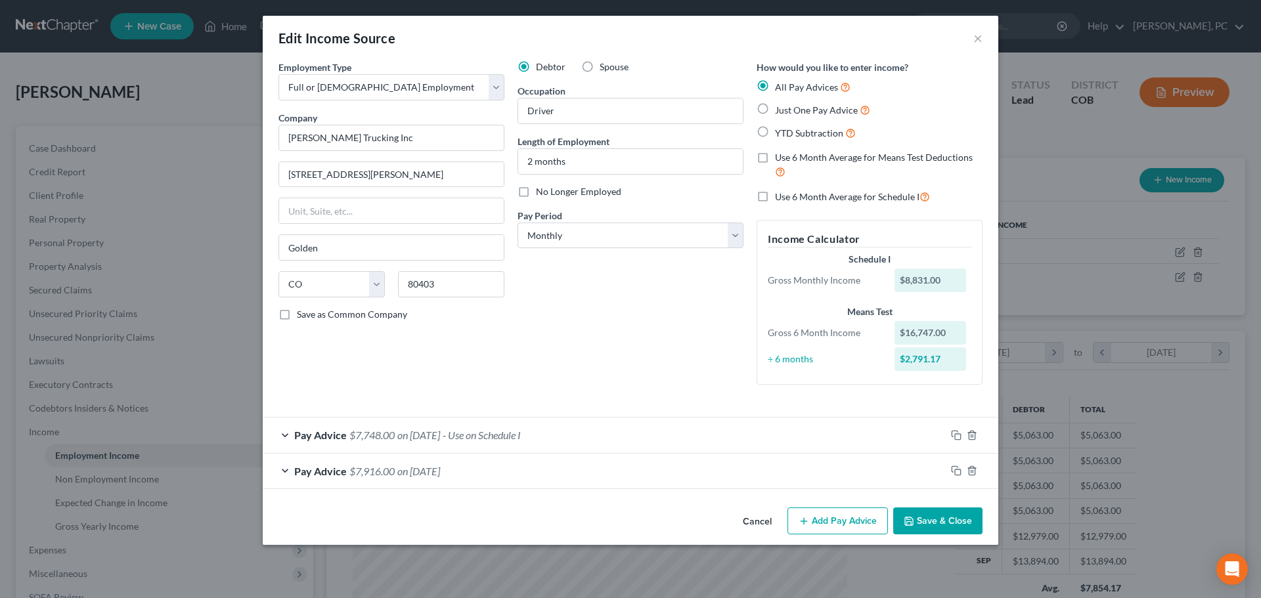
click at [937, 524] on button "Save & Close" at bounding box center [937, 522] width 89 height 28
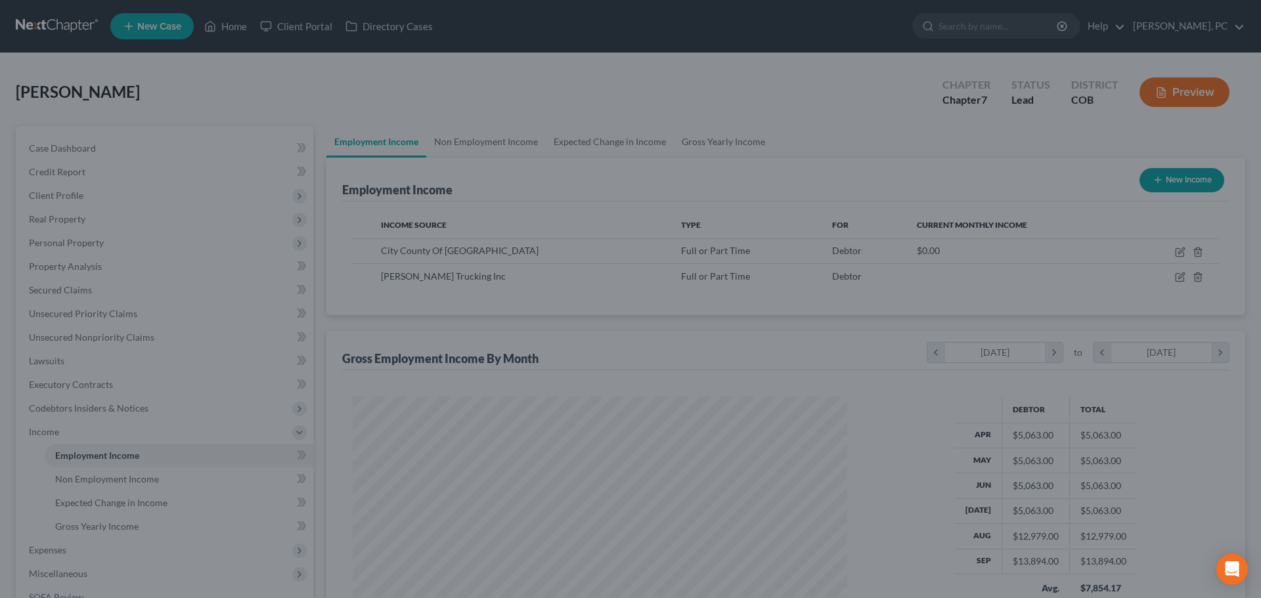
click at [937, 521] on div "Edit Income Source × Employment Type * Select Full or [DEMOGRAPHIC_DATA] Employ…" at bounding box center [630, 299] width 1261 height 598
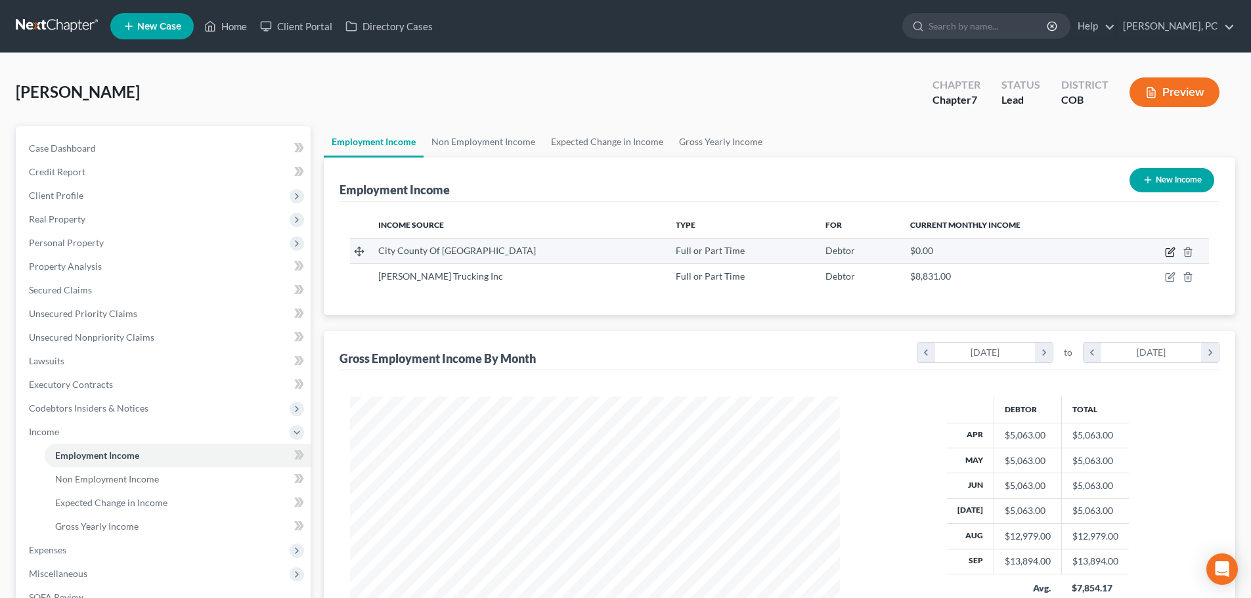
click at [1170, 253] on icon "button" at bounding box center [1171, 251] width 6 height 6
select select "0"
select select "5"
select select "0"
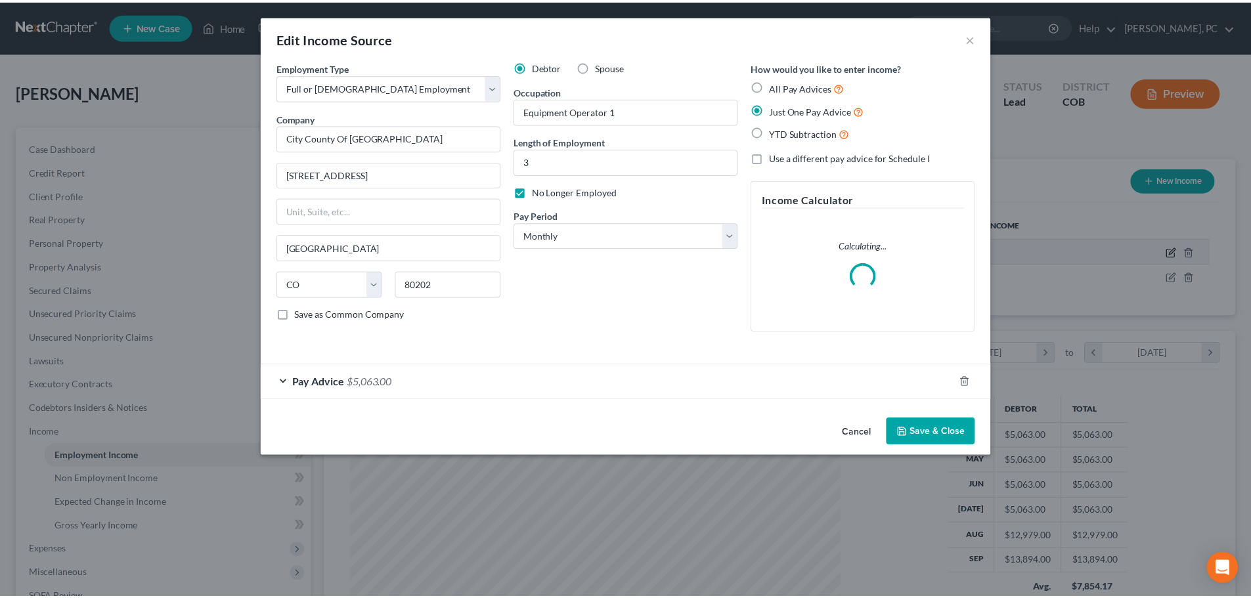
scroll to position [247, 521]
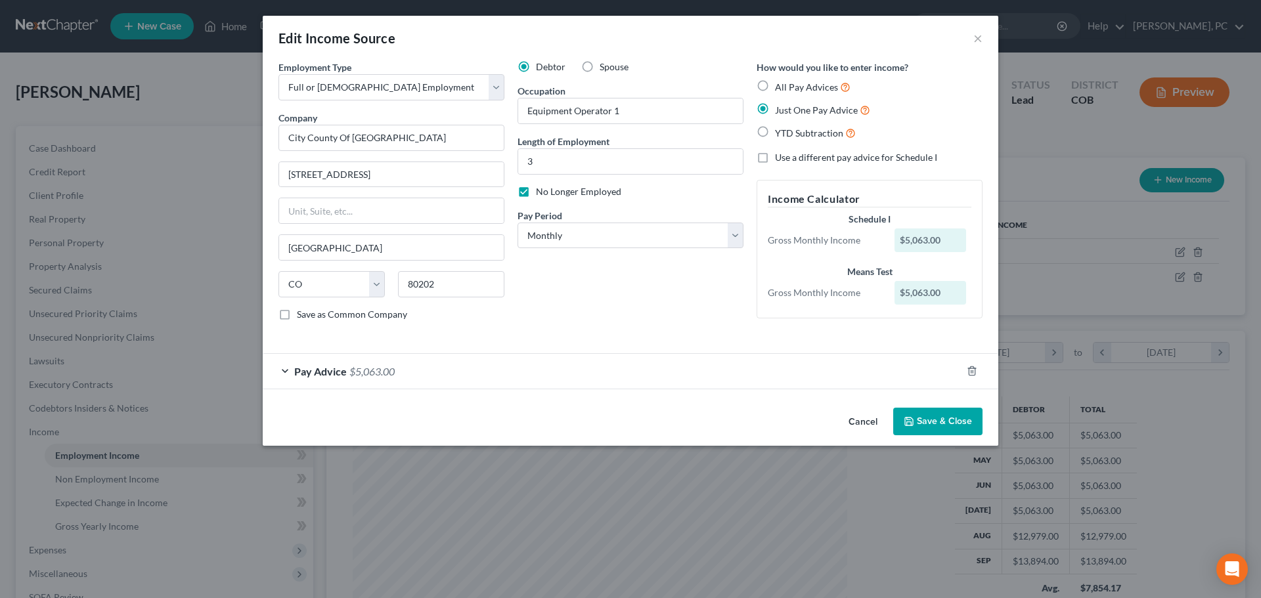
click at [932, 414] on button "Save & Close" at bounding box center [937, 422] width 89 height 28
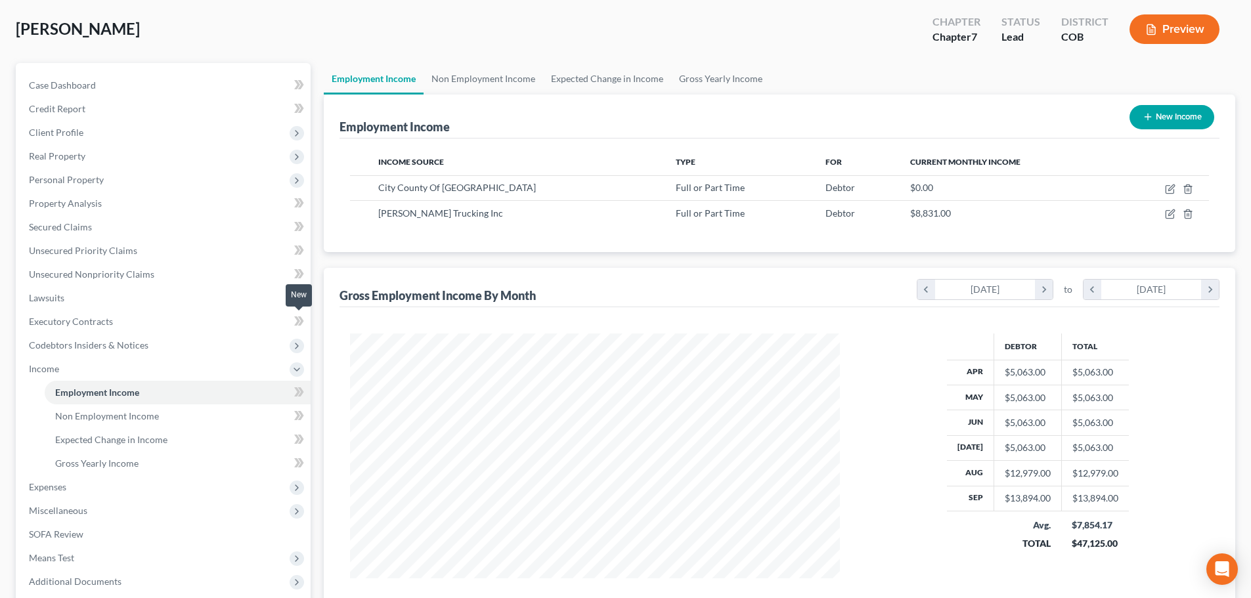
scroll to position [0, 0]
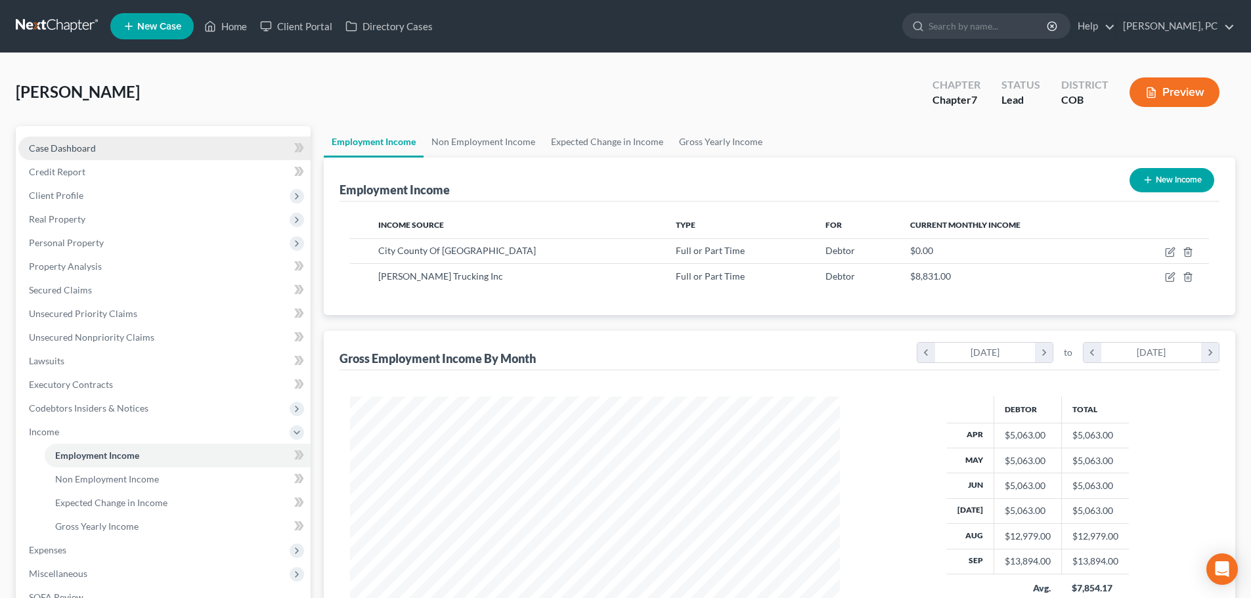
click at [79, 145] on span "Case Dashboard" at bounding box center [62, 147] width 67 height 11
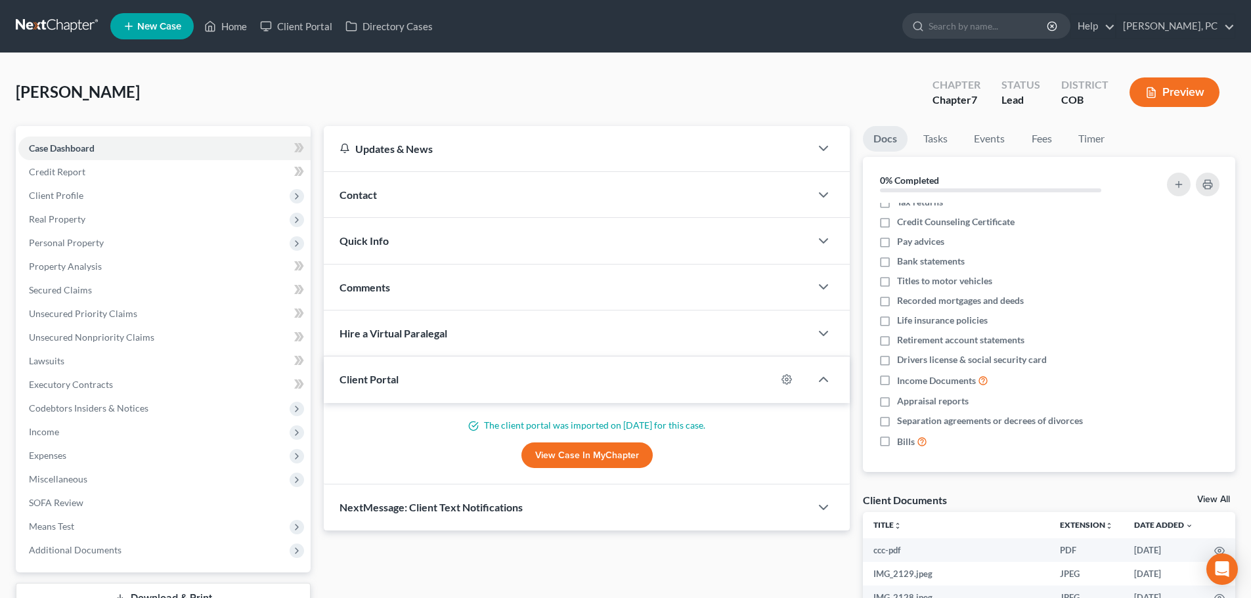
scroll to position [12, 0]
drag, startPoint x: 1212, startPoint y: 496, endPoint x: 1067, endPoint y: 441, distance: 155.5
click at [1212, 496] on link "View All" at bounding box center [1213, 499] width 33 height 9
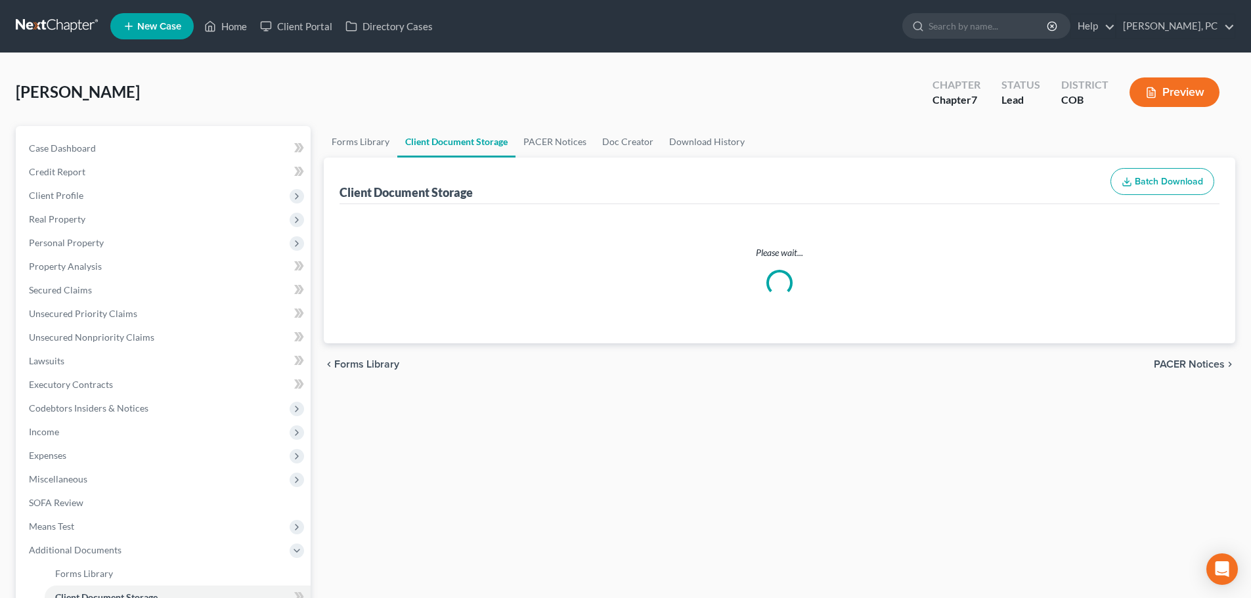
select select "5"
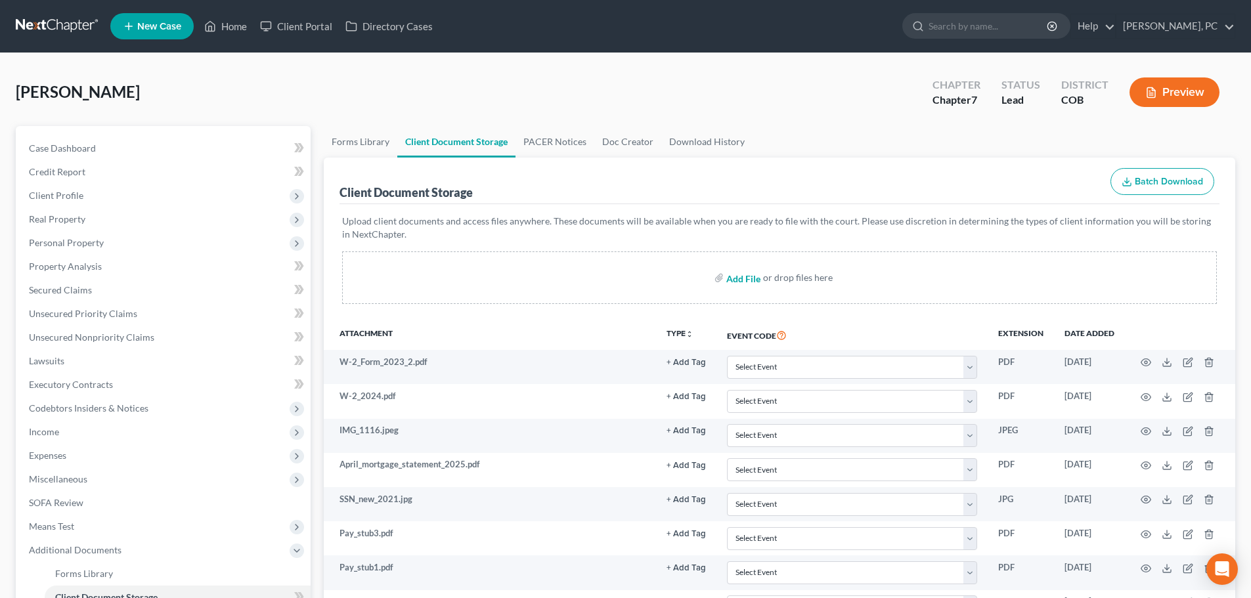
click at [741, 282] on input "file" at bounding box center [742, 278] width 32 height 24
type input "C:\fakepath\Pay Advices for filing.pdf"
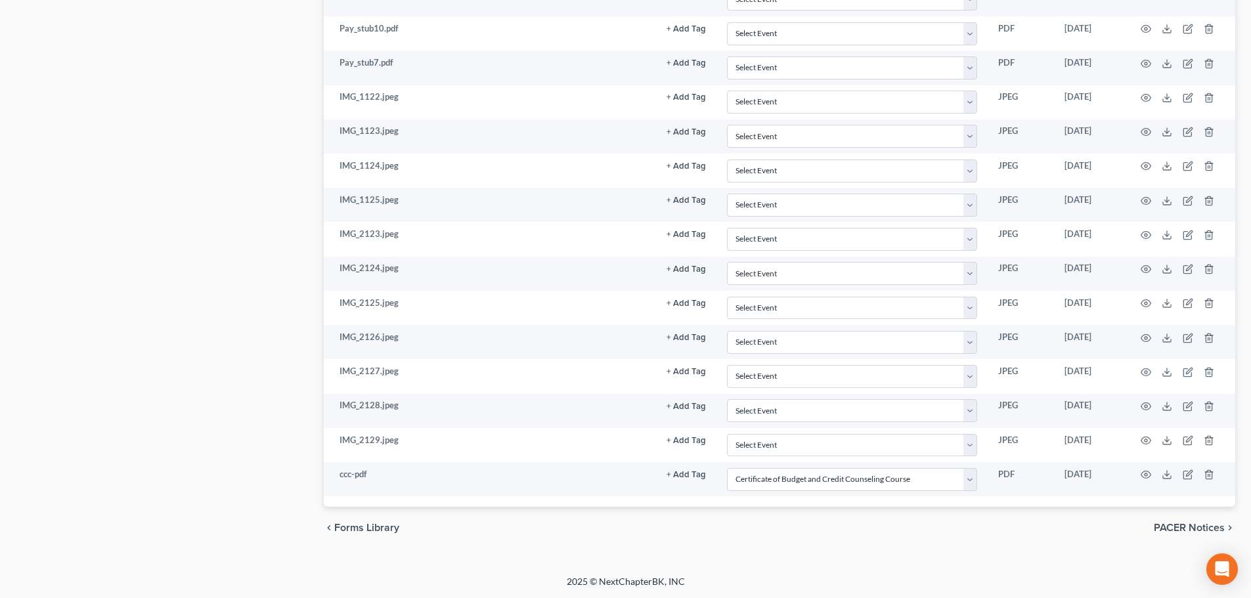
scroll to position [920, 0]
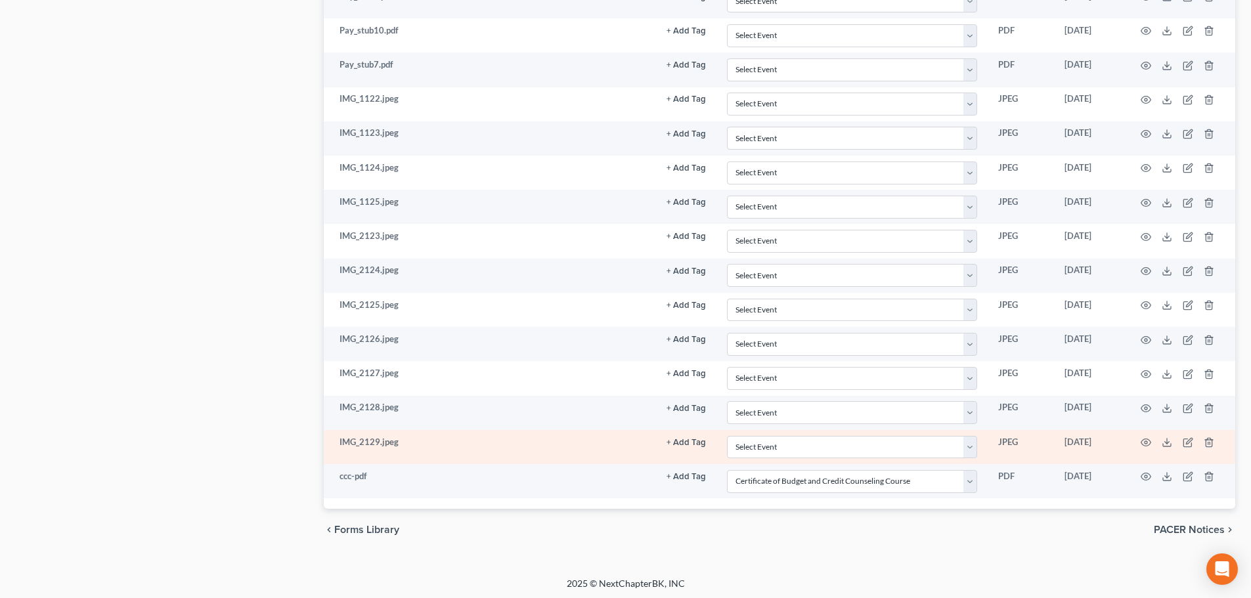
select select "5"
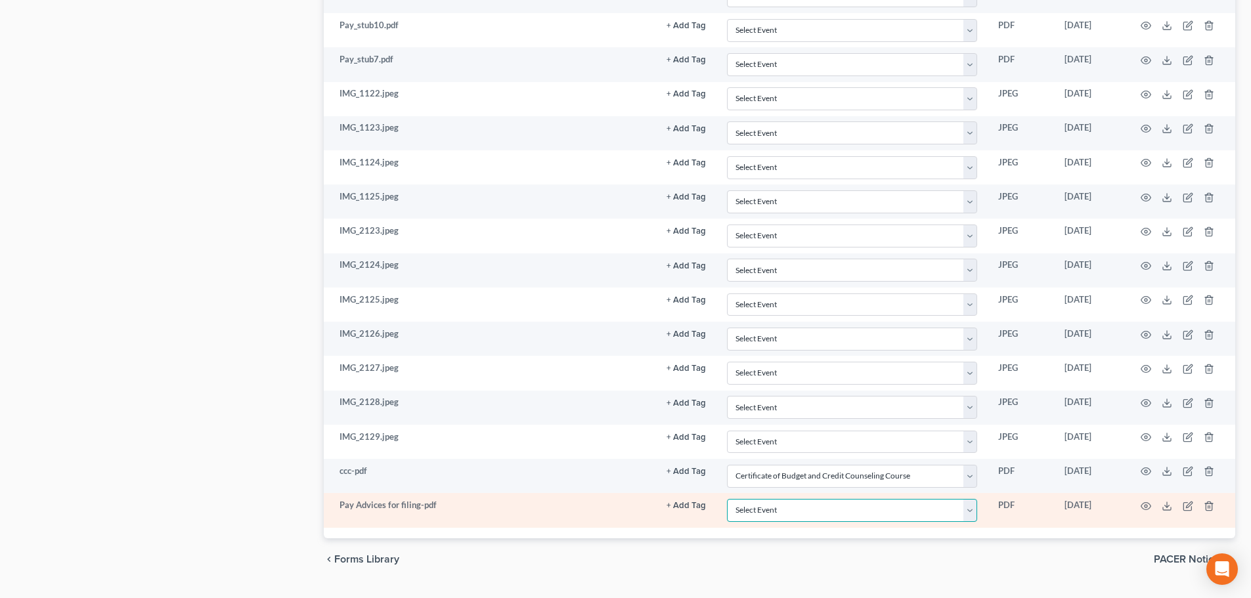
click at [772, 517] on select "Select Event 1009-1.1 Notice of Amendments 20 Largest Unsecured Creditors Amend…" at bounding box center [852, 510] width 250 height 23
select select "28"
click at [727, 499] on select "Select Event 1009-1.1 Notice of Amendments 20 Largest Unsecured Creditors Amend…" at bounding box center [852, 510] width 250 height 23
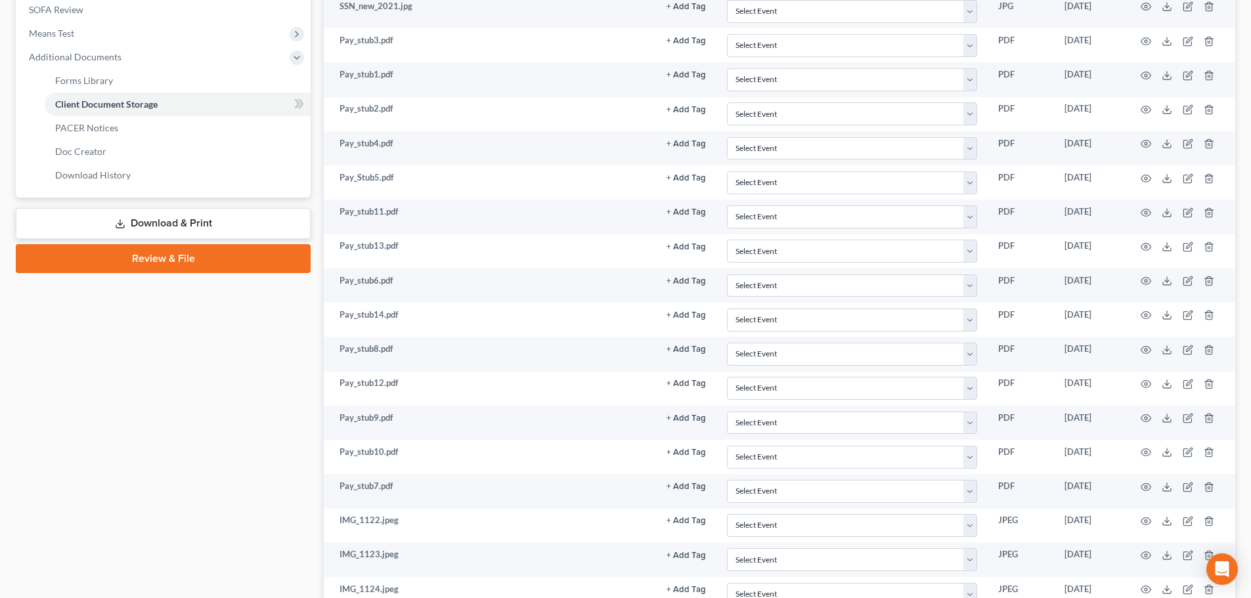
scroll to position [329, 0]
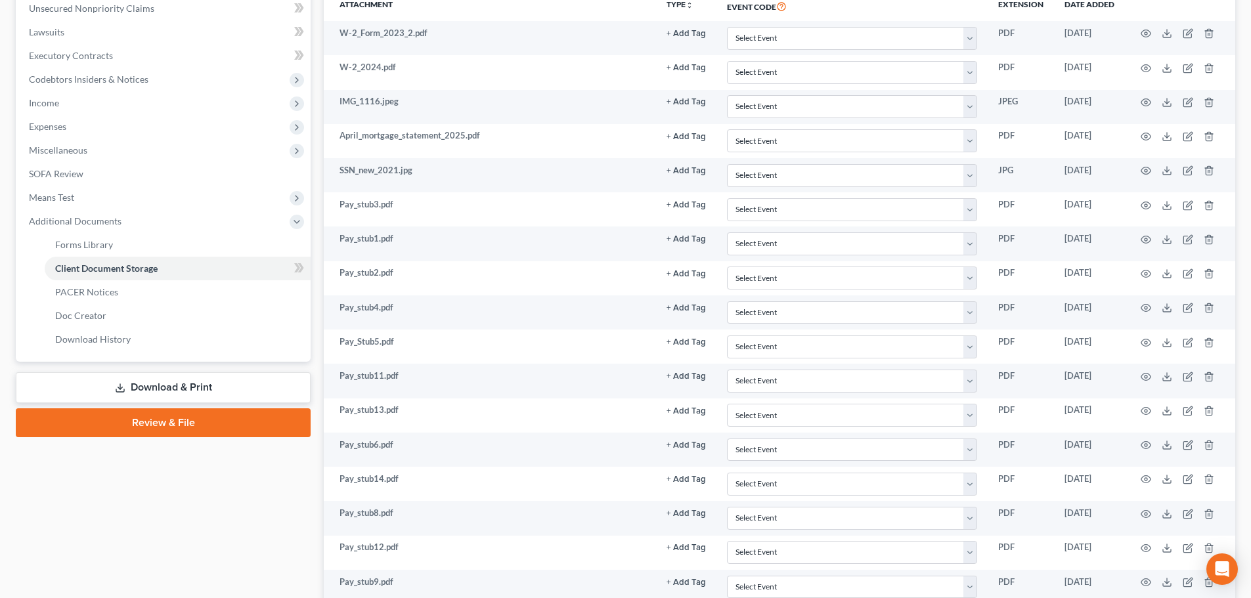
click at [166, 437] on link "Review & File" at bounding box center [163, 422] width 295 height 29
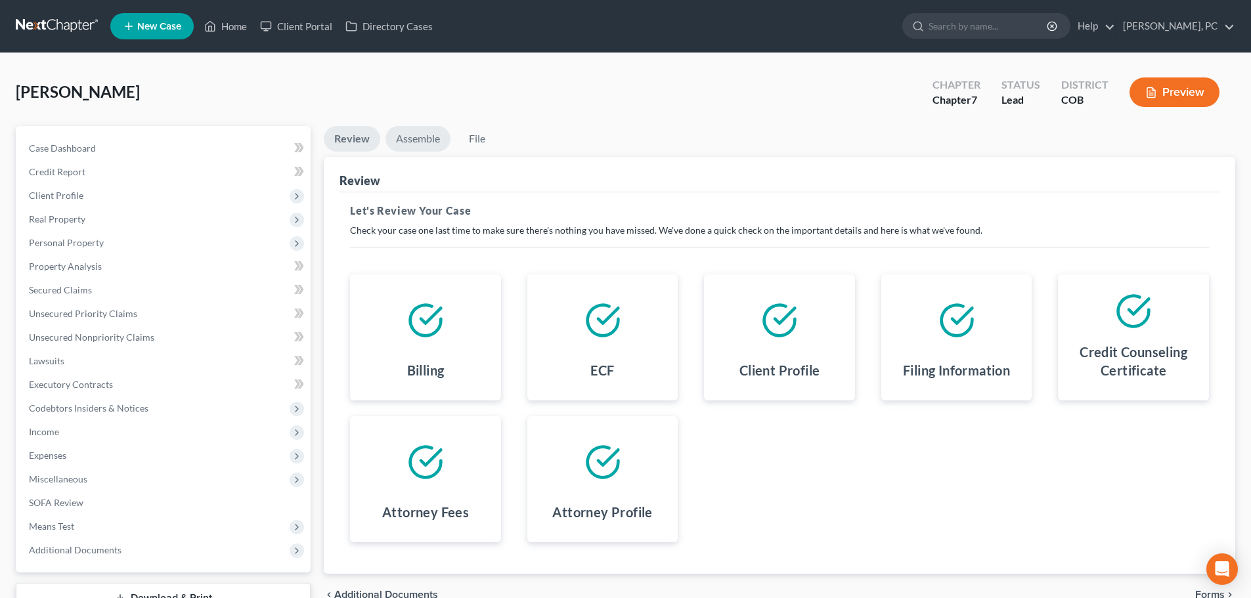
click at [424, 139] on link "Assemble" at bounding box center [417, 139] width 65 height 26
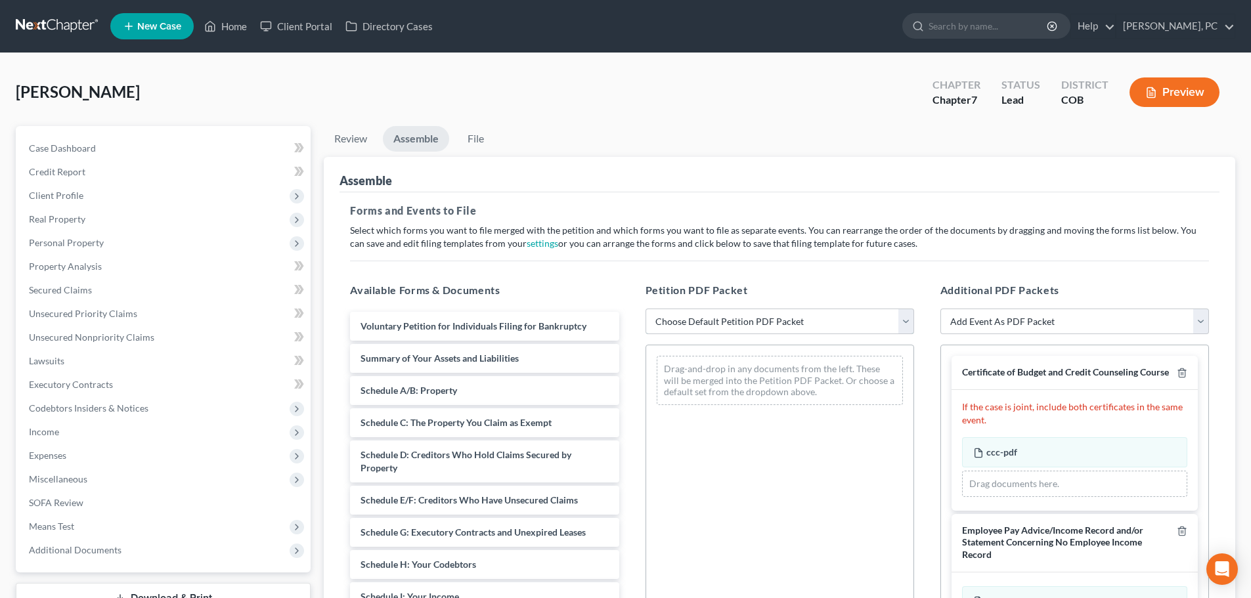
click at [722, 321] on select "Choose Default Petition PDF Packet Emergency Filing (Voluntary Petition and Cre…" at bounding box center [779, 322] width 269 height 26
select select "1"
click at [645, 309] on select "Choose Default Petition PDF Packet Emergency Filing (Voluntary Petition and Cre…" at bounding box center [779, 322] width 269 height 26
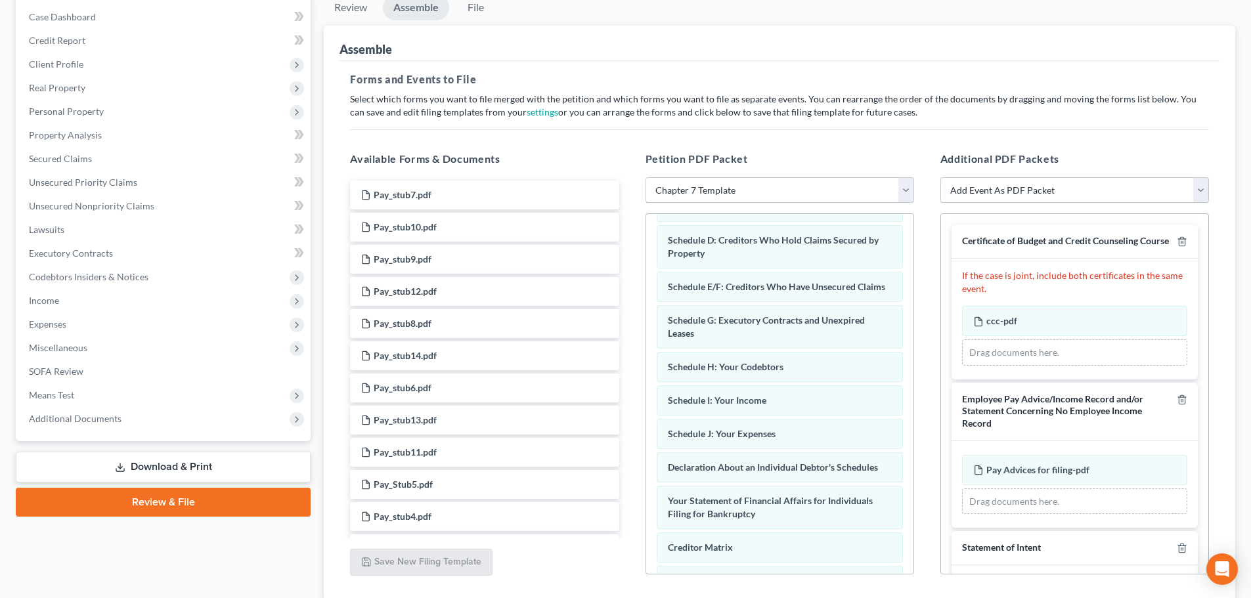
scroll to position [139, 0]
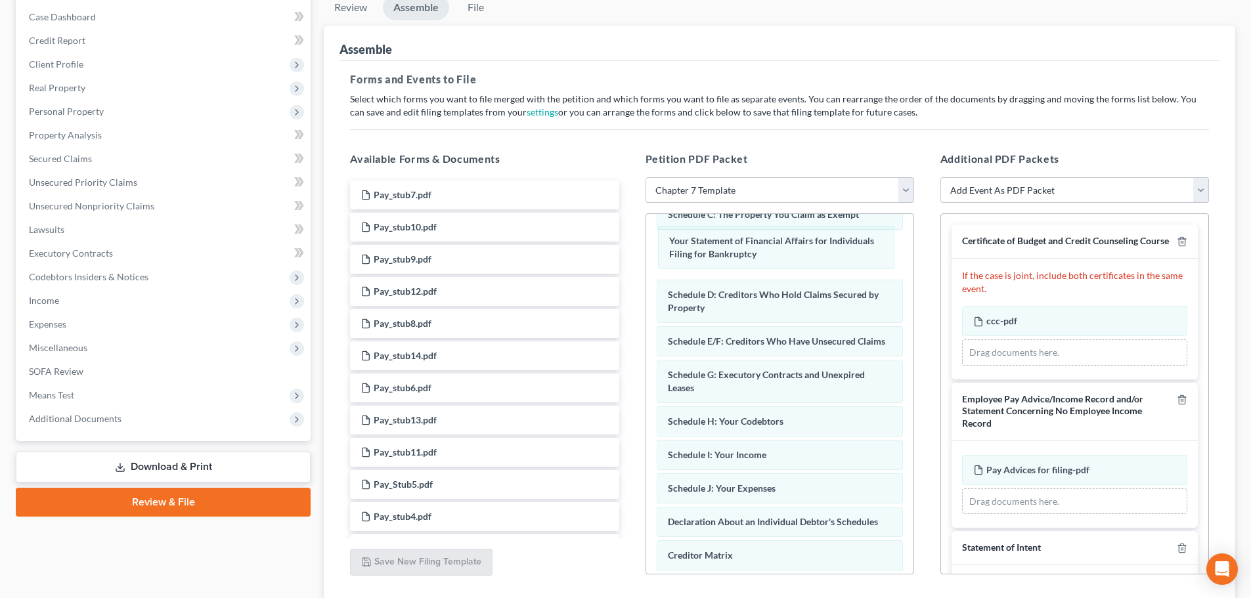
drag, startPoint x: 728, startPoint y: 534, endPoint x: 796, endPoint y: 274, distance: 268.2
click at [737, 252] on div "Your Statement of Financial Affairs for Individuals Filing for Bankruptcy Volun…" at bounding box center [779, 395] width 267 height 638
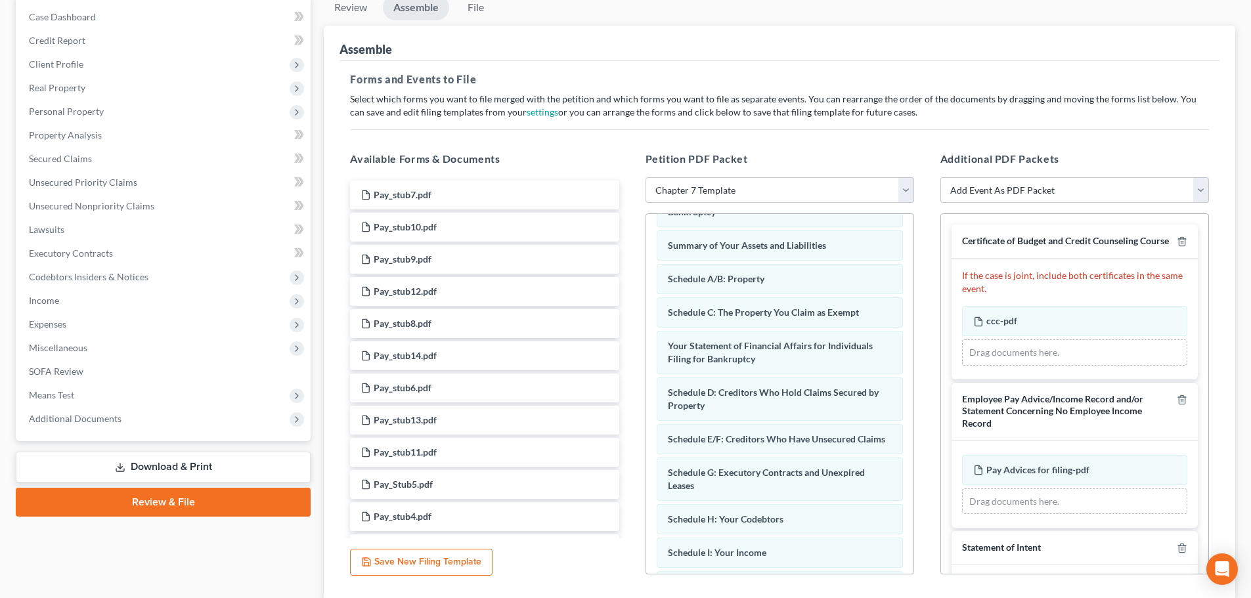
scroll to position [0, 0]
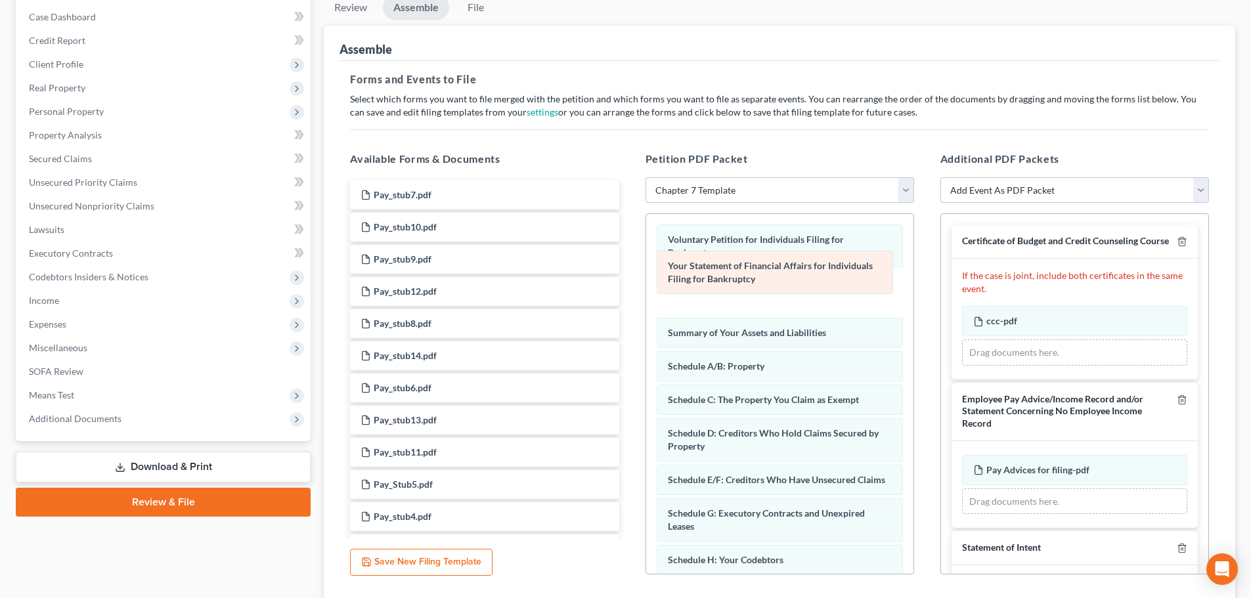
drag, startPoint x: 739, startPoint y: 391, endPoint x: 739, endPoint y: 271, distance: 120.8
click at [739, 271] on div "Your Statement of Financial Affairs for Individuals Filing for Bankruptcy Volun…" at bounding box center [779, 533] width 267 height 638
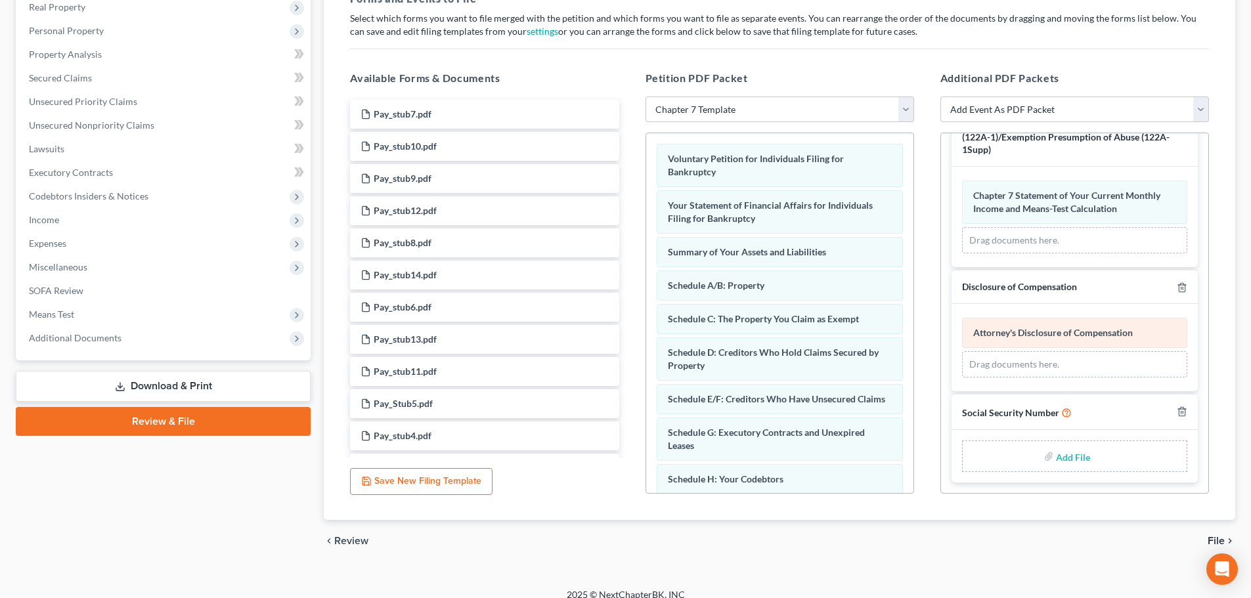
scroll to position [226, 0]
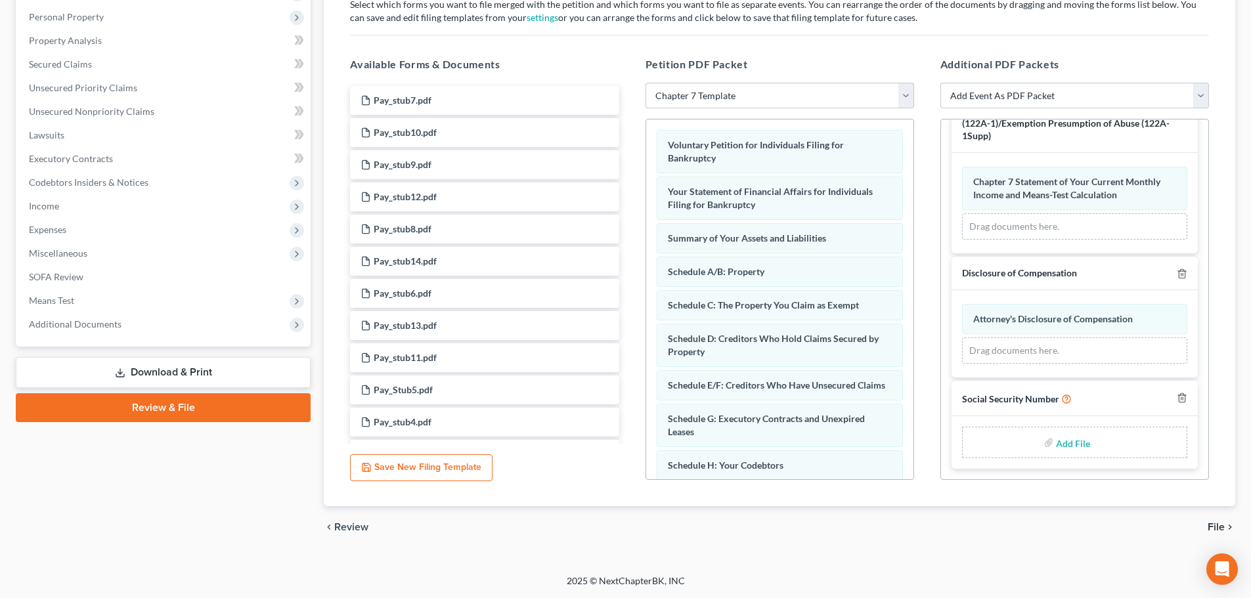
click at [1063, 443] on input "file" at bounding box center [1072, 443] width 32 height 24
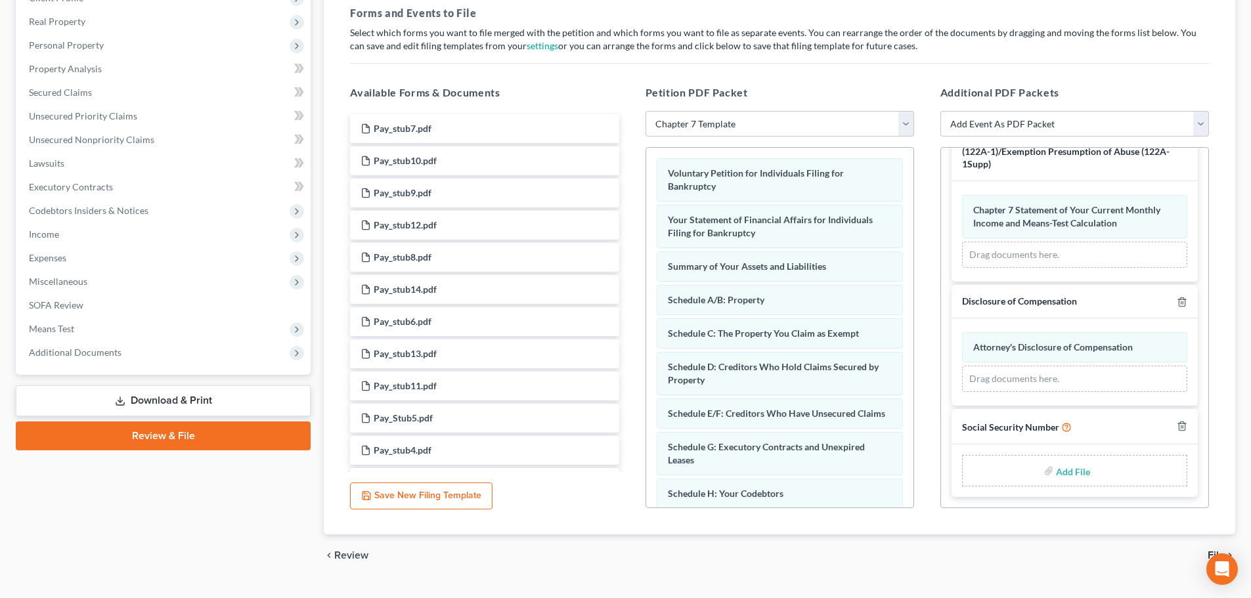
scroll to position [0, 0]
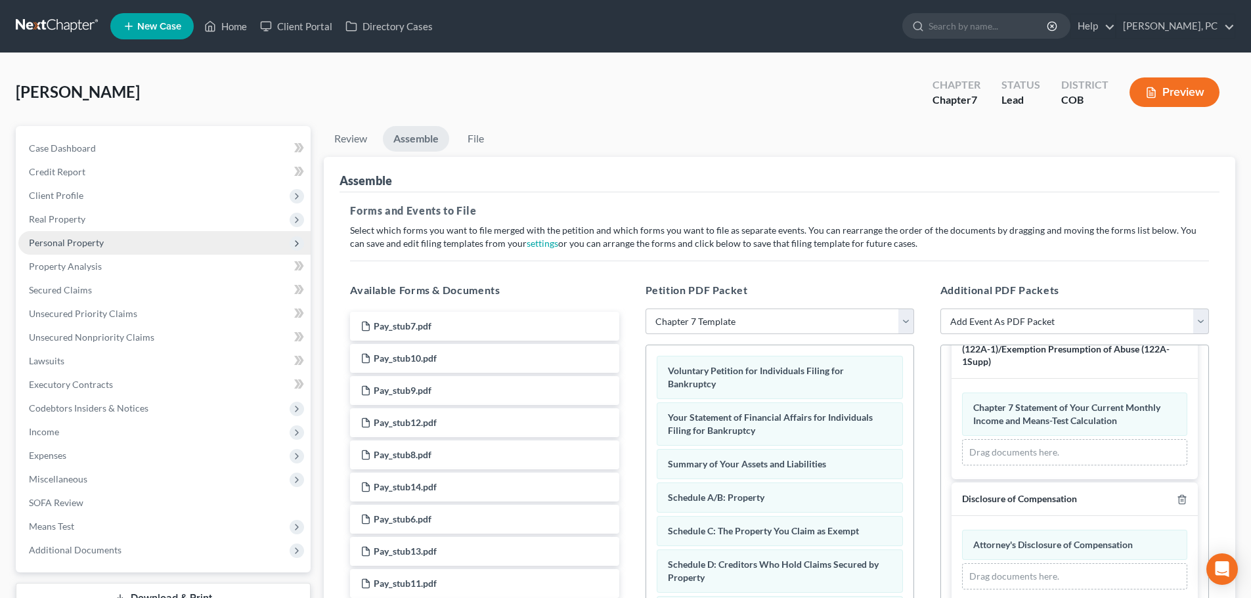
click at [62, 239] on span "Personal Property" at bounding box center [66, 242] width 75 height 11
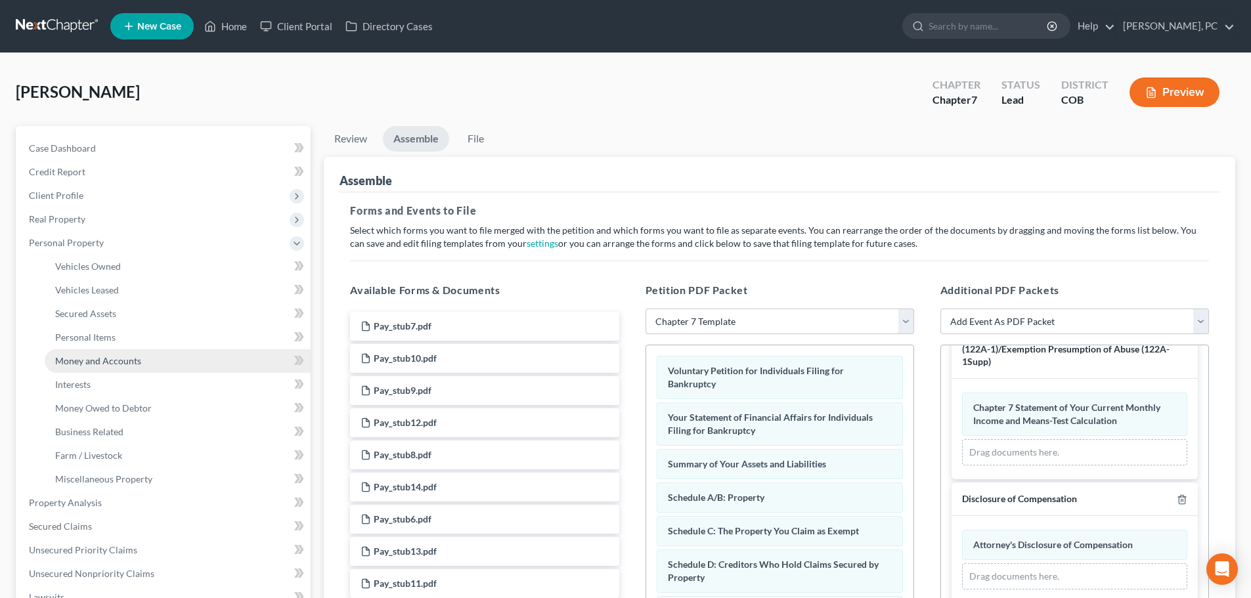
click at [95, 363] on span "Money and Accounts" at bounding box center [98, 360] width 86 height 11
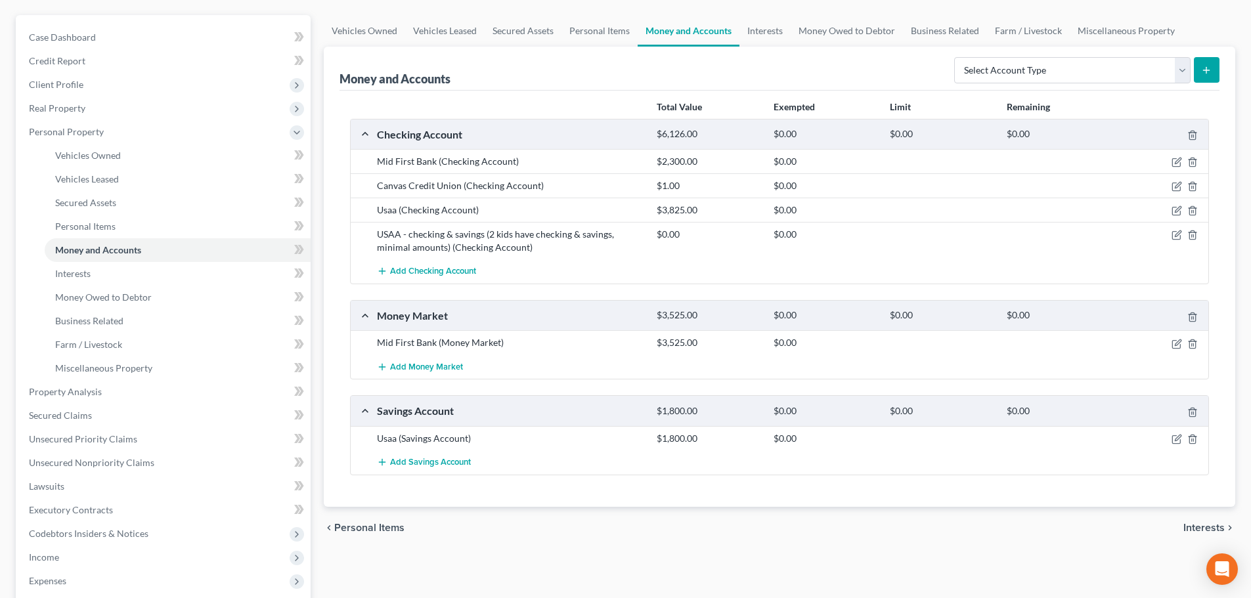
scroll to position [66, 0]
